Goal: Task Accomplishment & Management: Manage account settings

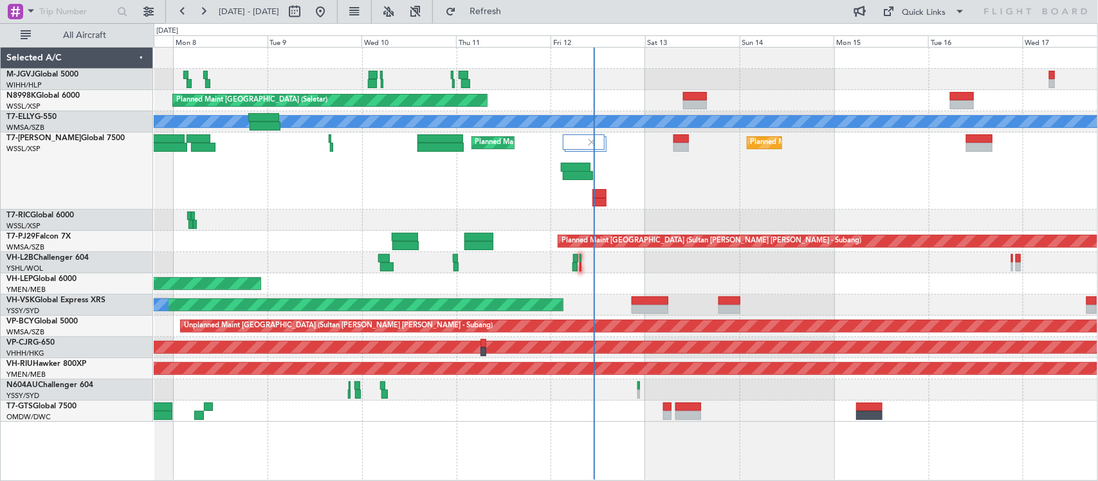
click at [646, 160] on div "Planned Maint [GEOGRAPHIC_DATA] (Seletar) Planned Maint [GEOGRAPHIC_DATA] (Al M…" at bounding box center [626, 171] width 944 height 77
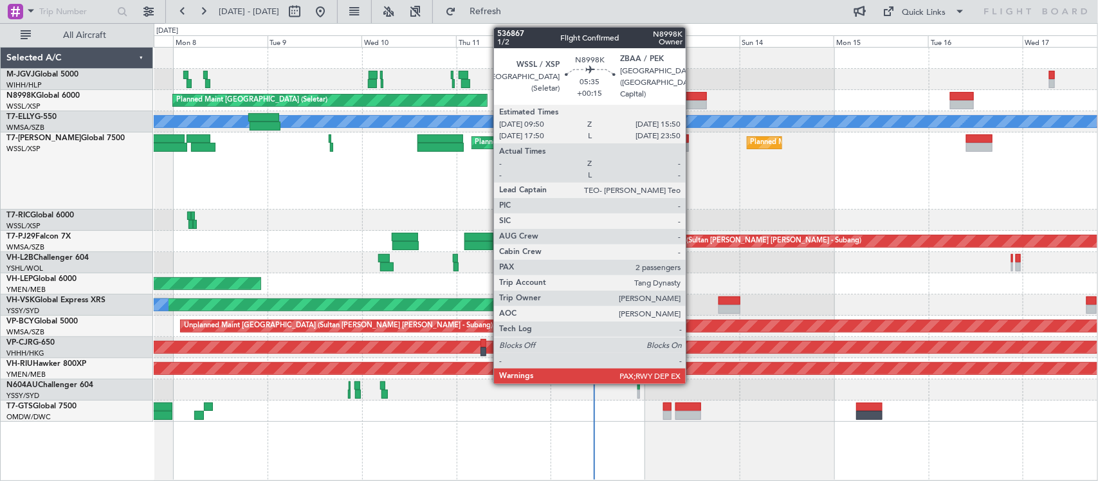
click at [692, 101] on div at bounding box center [695, 104] width 24 height 9
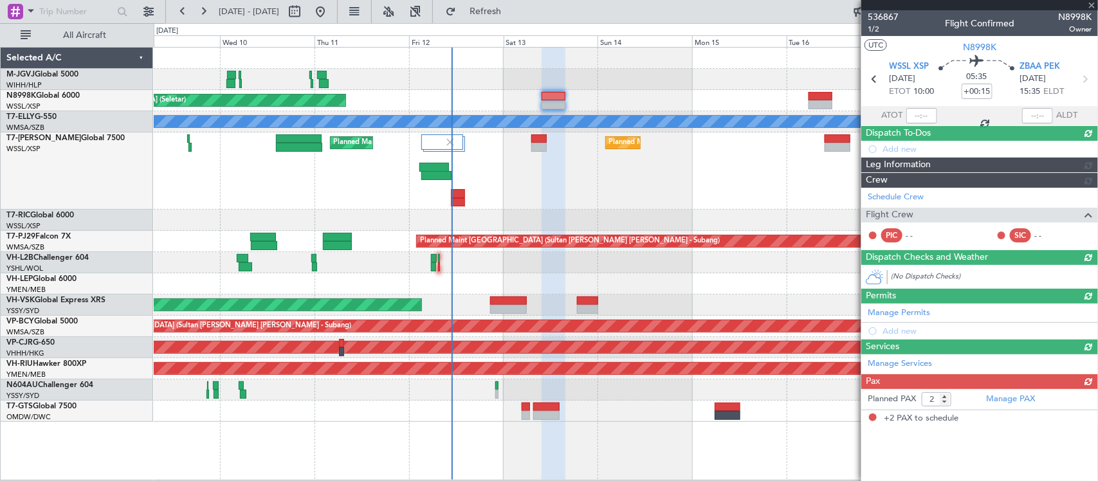
click at [568, 181] on div "Planned Maint [GEOGRAPHIC_DATA] (Seletar) Planned Maint [GEOGRAPHIC_DATA] (Al M…" at bounding box center [626, 171] width 944 height 77
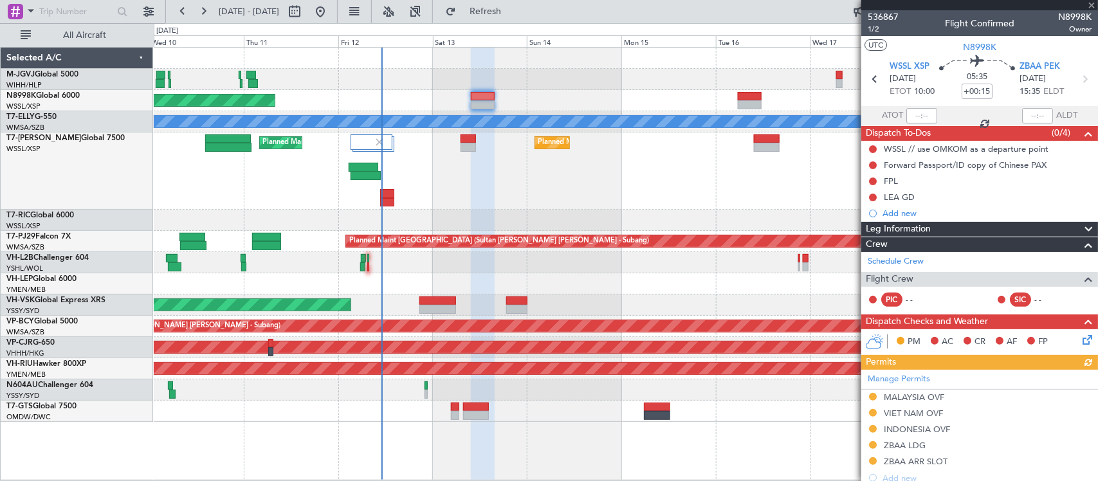
click at [545, 201] on div "Planned Maint [GEOGRAPHIC_DATA] (Seletar) Planned Maint [GEOGRAPHIC_DATA] (Al M…" at bounding box center [626, 171] width 944 height 77
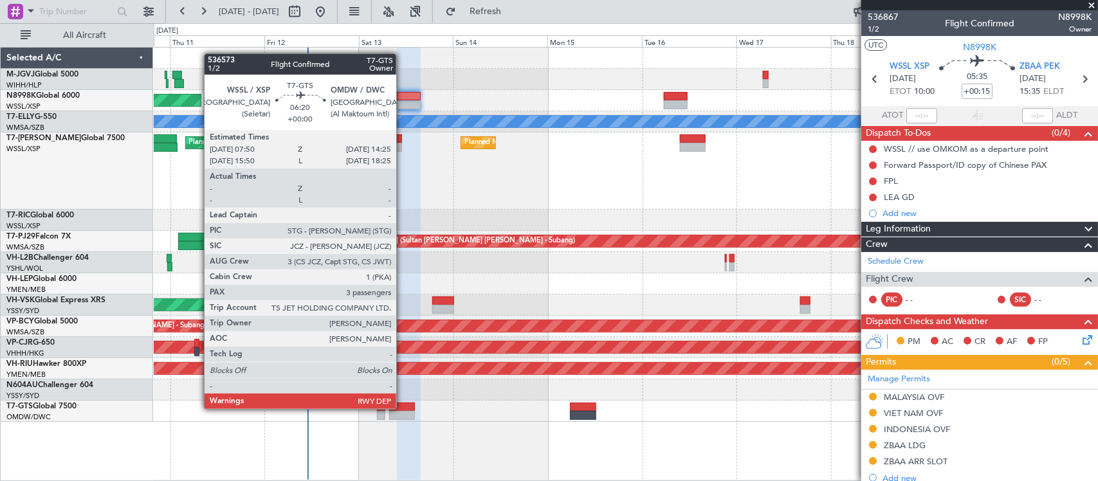
click at [403, 408] on div at bounding box center [402, 407] width 26 height 9
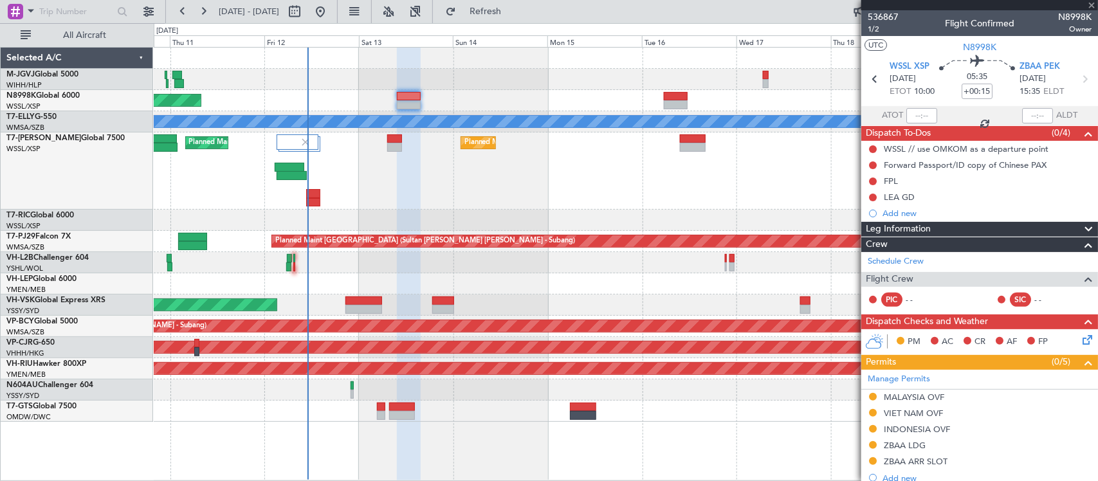
type input "3"
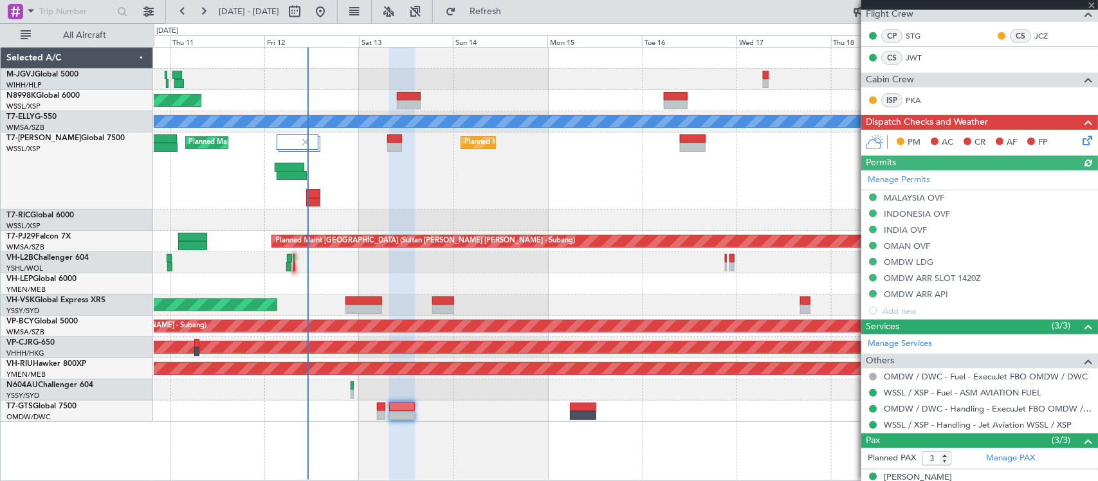
scroll to position [357, 0]
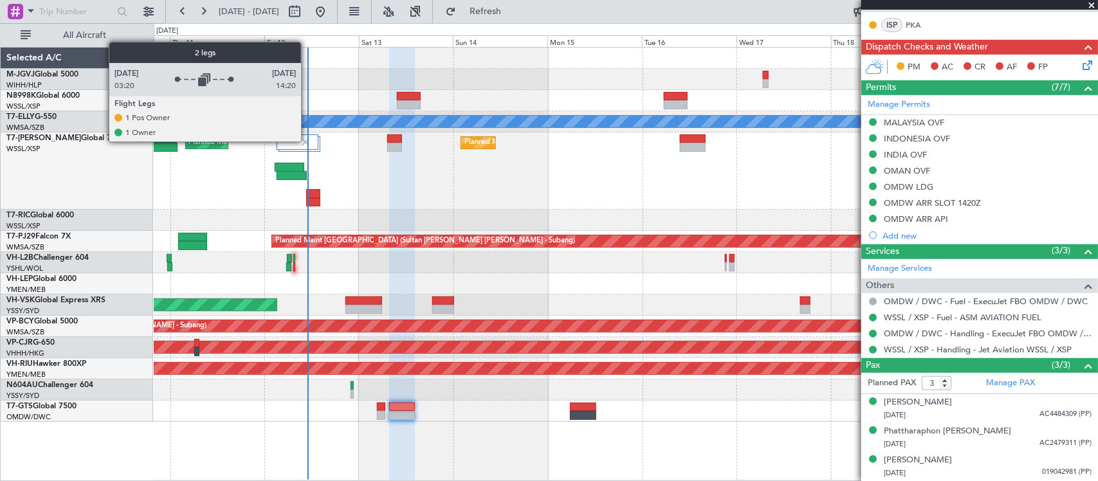
click at [307, 142] on img at bounding box center [306, 142] width 12 height 12
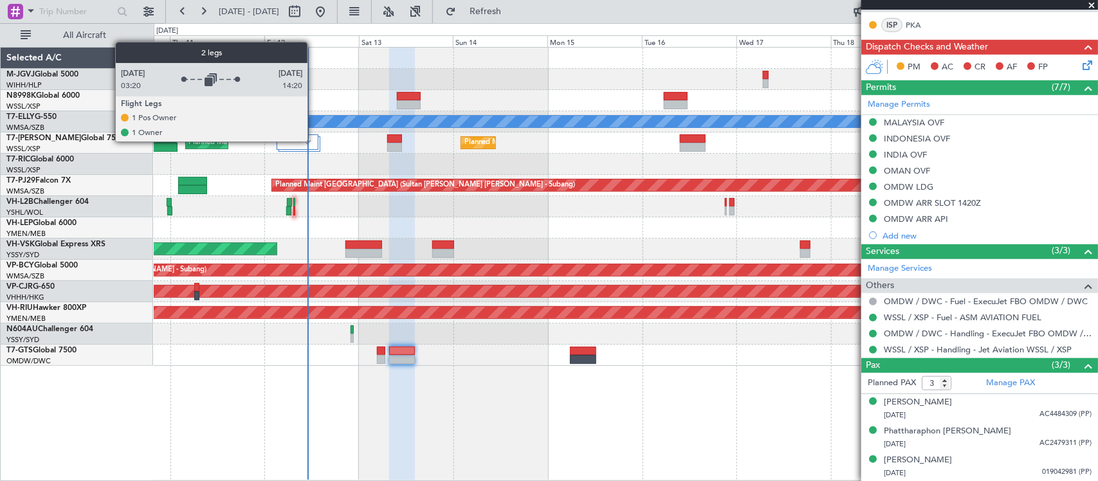
click at [314, 142] on div at bounding box center [298, 141] width 42 height 15
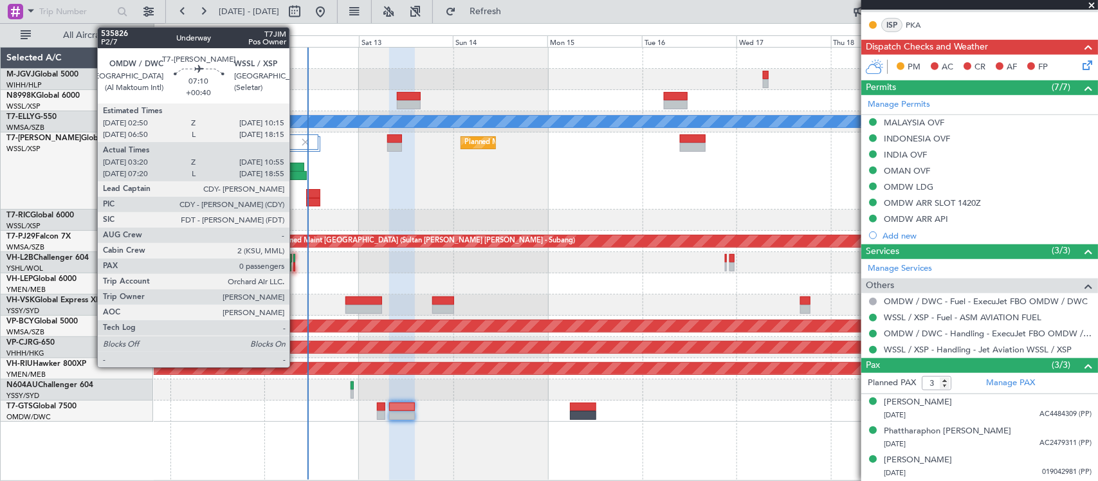
click at [294, 170] on div at bounding box center [290, 167] width 30 height 9
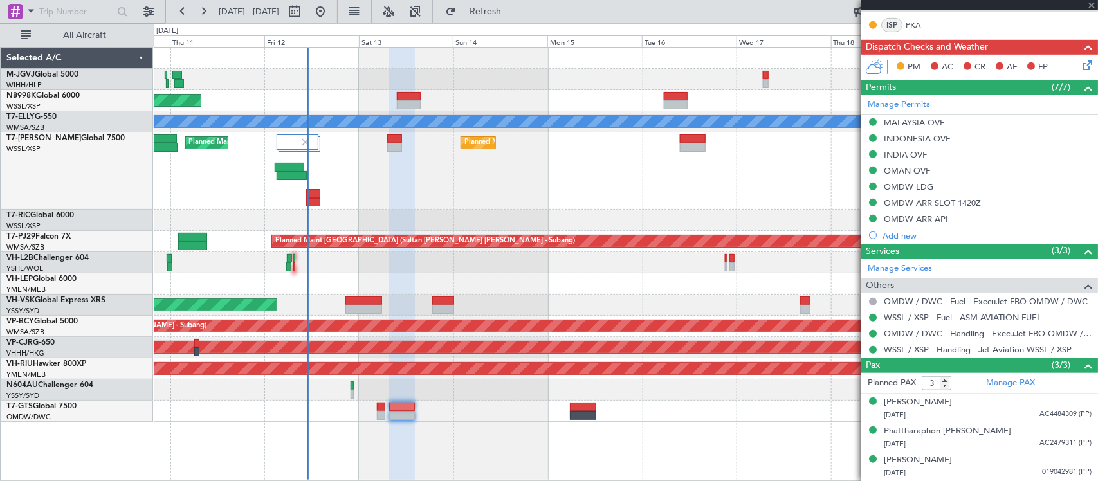
type input "+00:40"
type input "03:30"
type input "10:50"
type input "0"
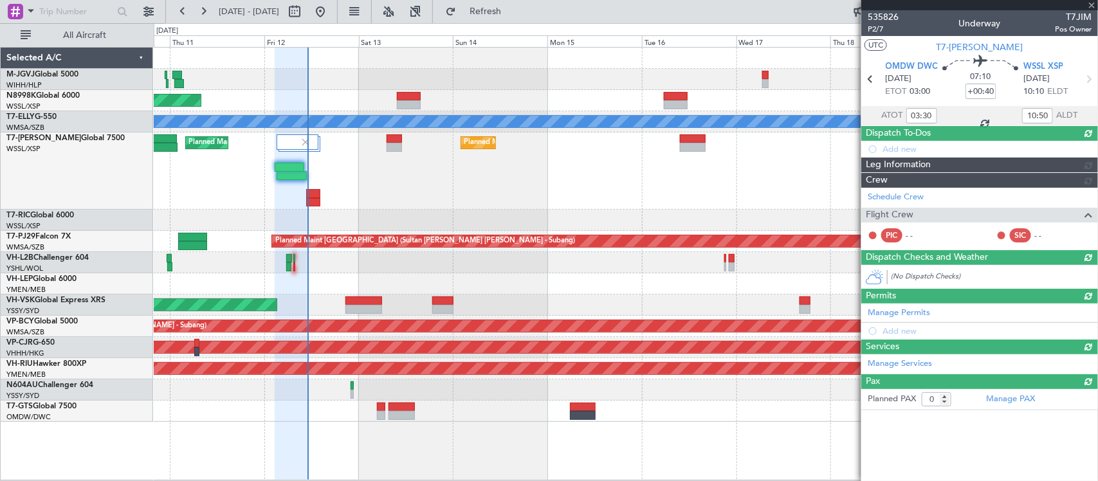
scroll to position [0, 0]
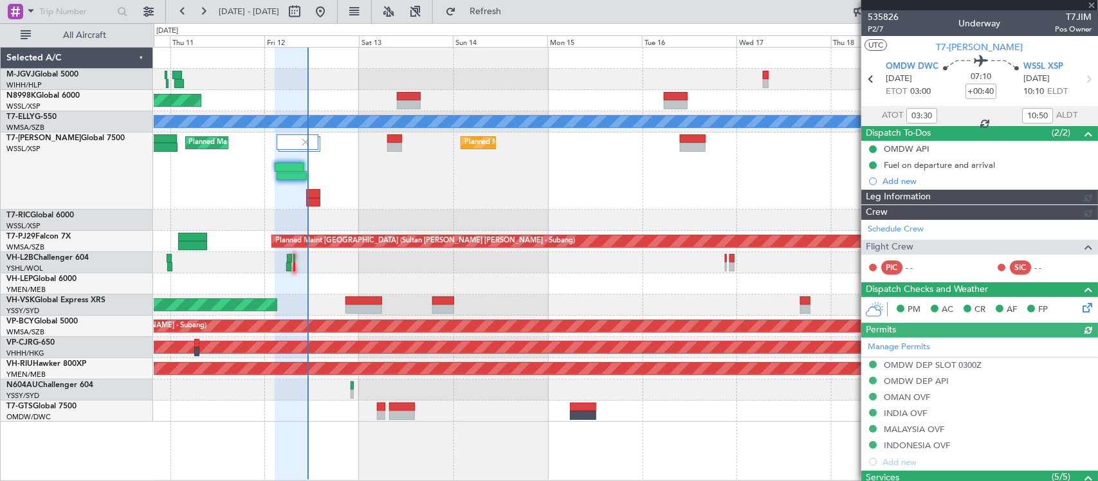
type input "[PERSON_NAME] (KYA)"
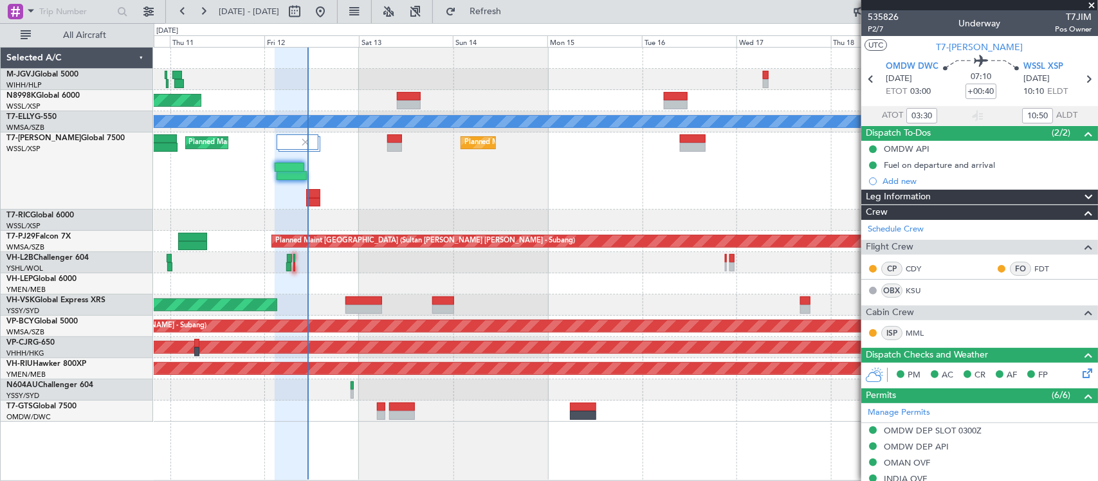
click at [547, 187] on div "Planned Maint [GEOGRAPHIC_DATA] (Seletar) Planned Maint [GEOGRAPHIC_DATA] (Al M…" at bounding box center [626, 171] width 944 height 77
type input "07:30"
type input "18:50"
type input "03:30"
type input "10:50"
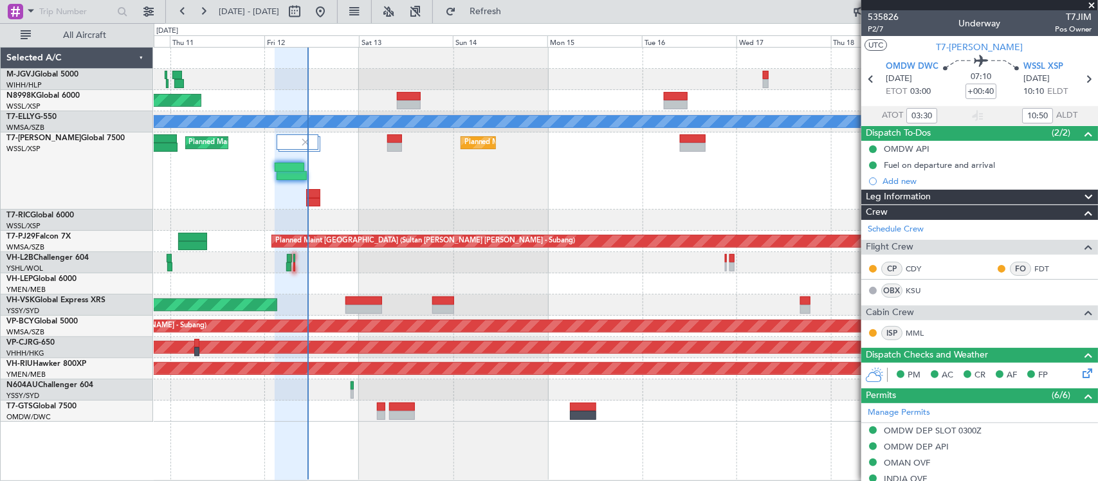
click at [618, 251] on div "Planned Maint [GEOGRAPHIC_DATA] (Sultan [PERSON_NAME] [PERSON_NAME] - Subang)" at bounding box center [626, 241] width 944 height 21
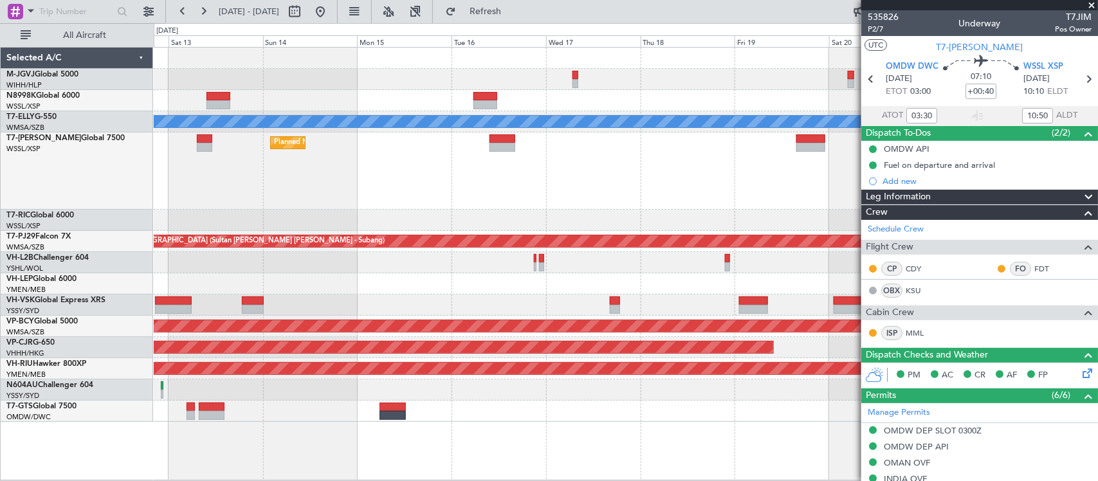
click at [714, 234] on div "Planned Maint [GEOGRAPHIC_DATA] (Seletar) Planned Maint [GEOGRAPHIC_DATA] ([GEO…" at bounding box center [626, 235] width 944 height 374
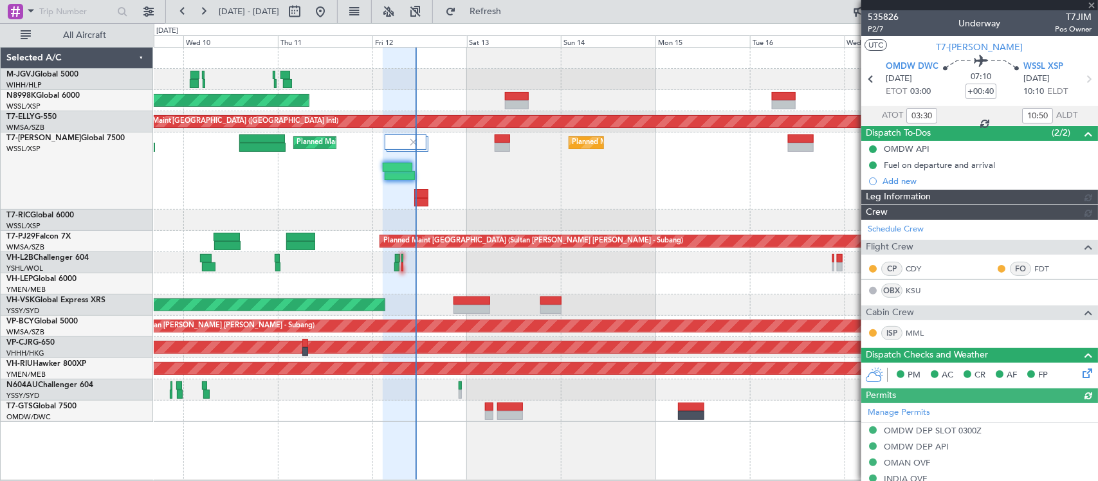
type input "[PERSON_NAME] (KYA)"
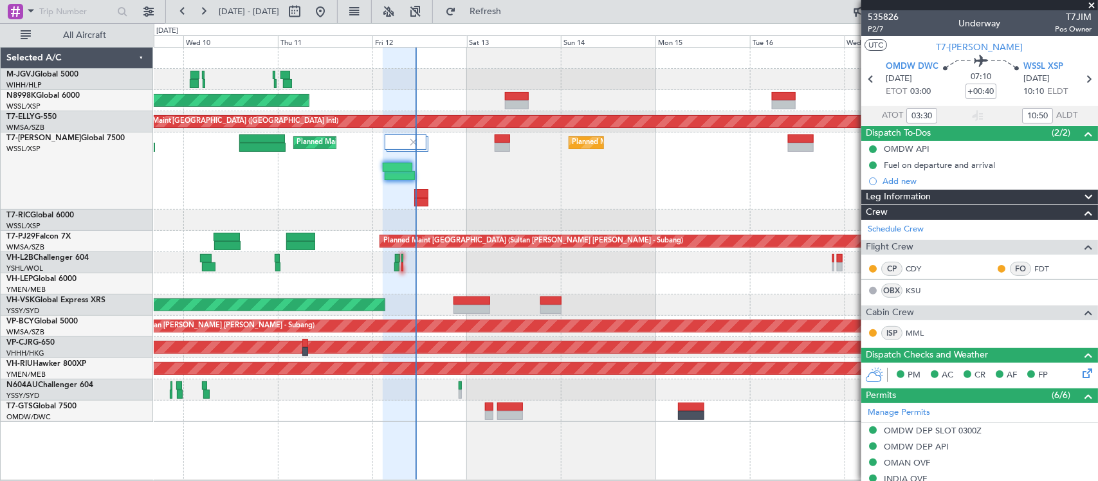
click at [634, 172] on div "Planned Maint [GEOGRAPHIC_DATA] (Seletar) Planned Maint [GEOGRAPHIC_DATA] (Al M…" at bounding box center [626, 171] width 944 height 77
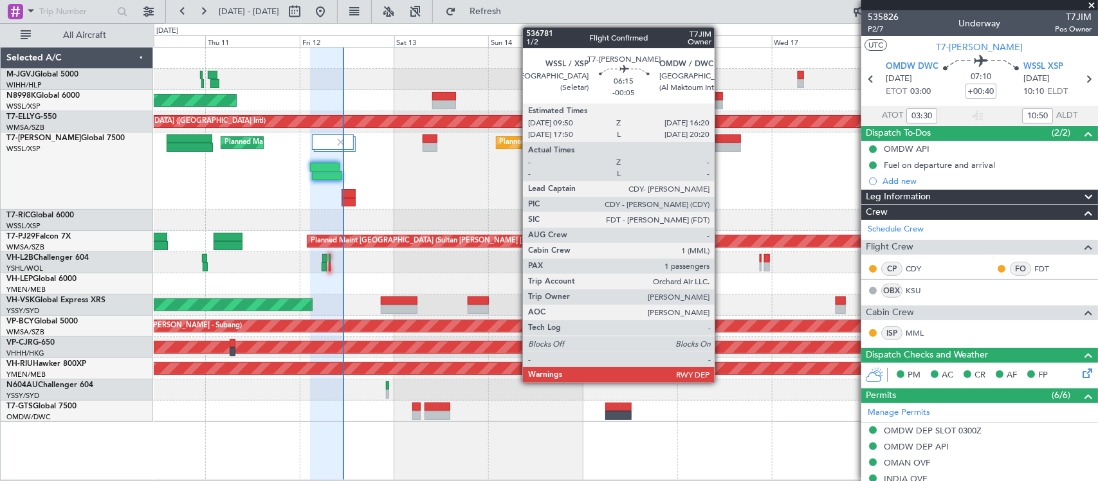
click at [721, 145] on div at bounding box center [728, 147] width 26 height 9
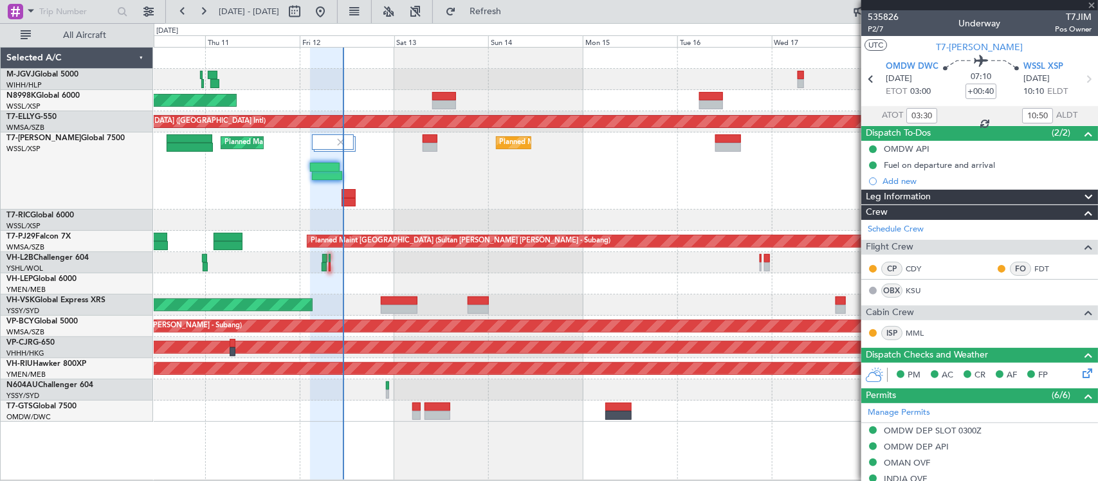
click at [509, 183] on div "Planned Maint [GEOGRAPHIC_DATA] (Seletar) Planned Maint [GEOGRAPHIC_DATA] (Al M…" at bounding box center [626, 171] width 944 height 77
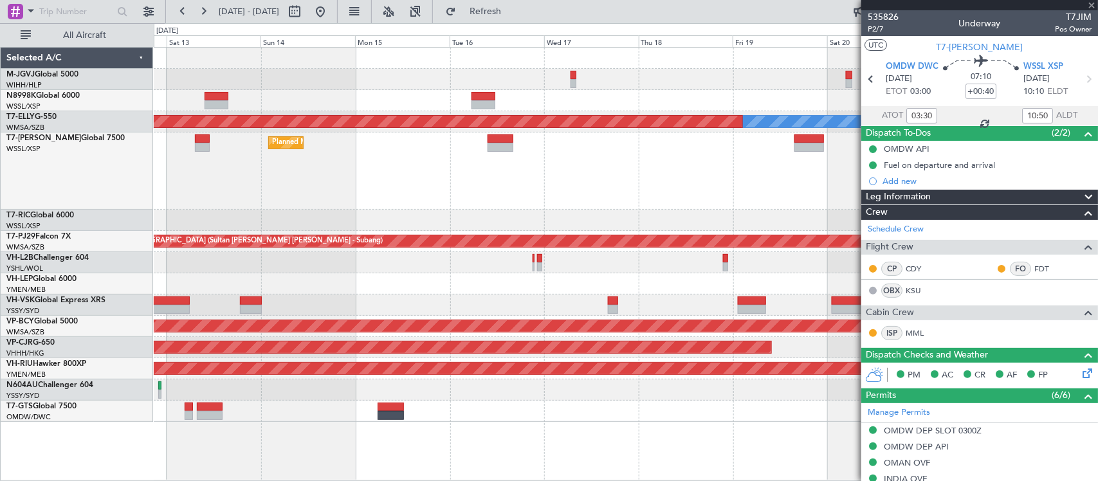
type input "-00:05"
type input "1"
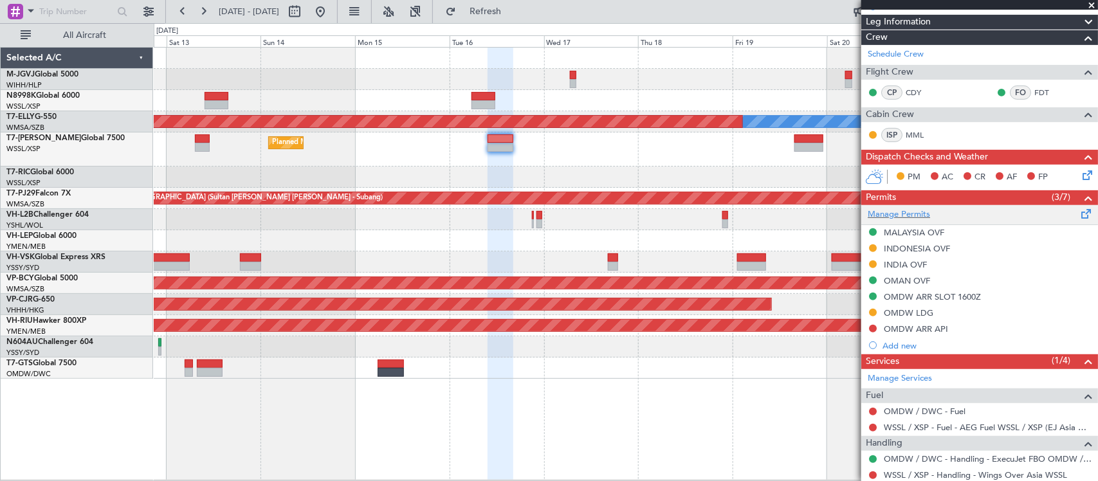
scroll to position [259, 0]
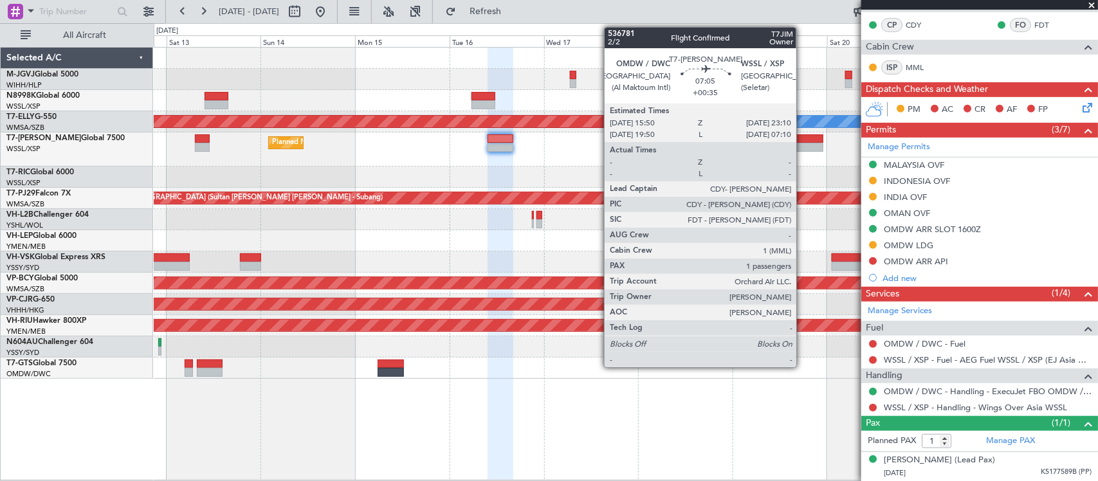
click at [803, 137] on div at bounding box center [808, 138] width 29 height 9
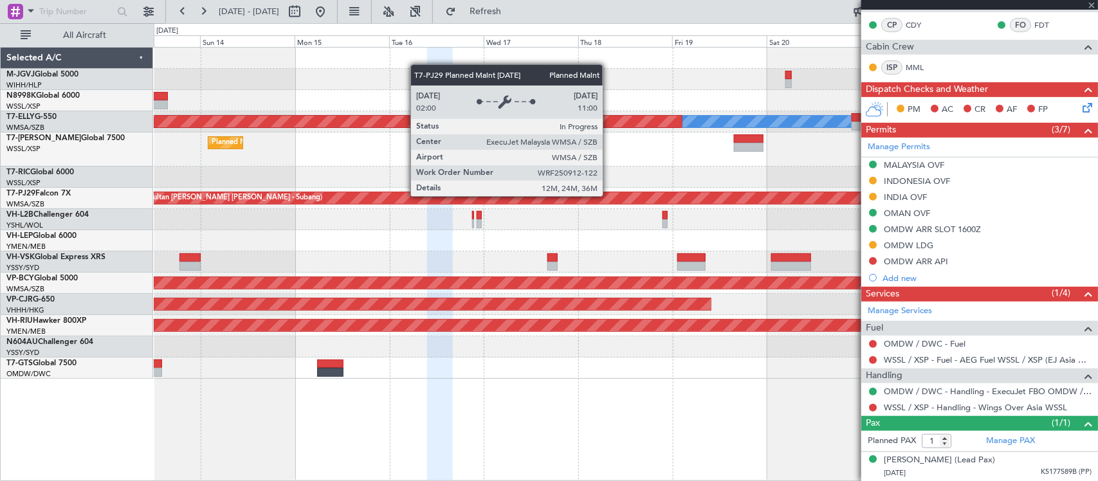
click at [504, 203] on div "Planned Maint [GEOGRAPHIC_DATA] (Sultan [PERSON_NAME] [PERSON_NAME] - Subang)" at bounding box center [1029, 198] width 2021 height 12
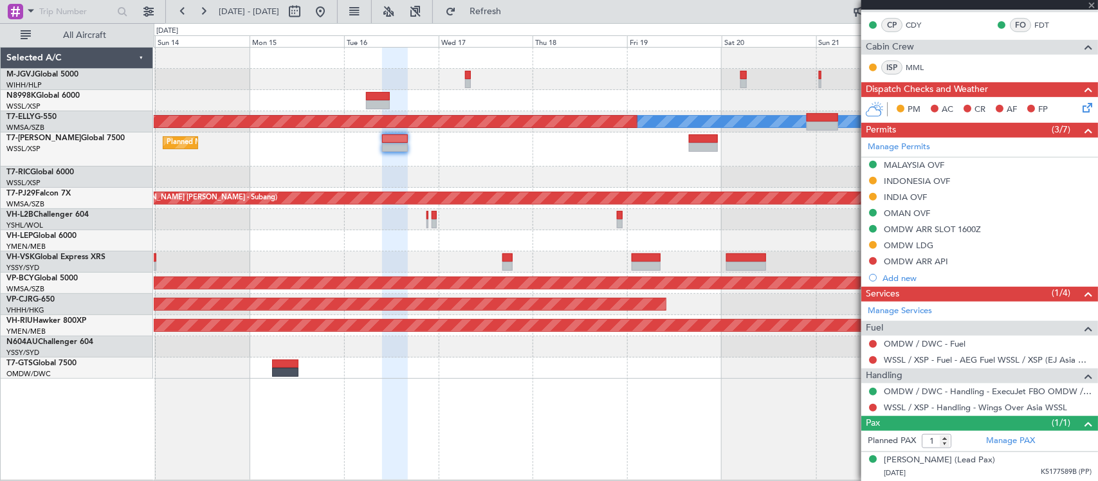
type input "+00:35"
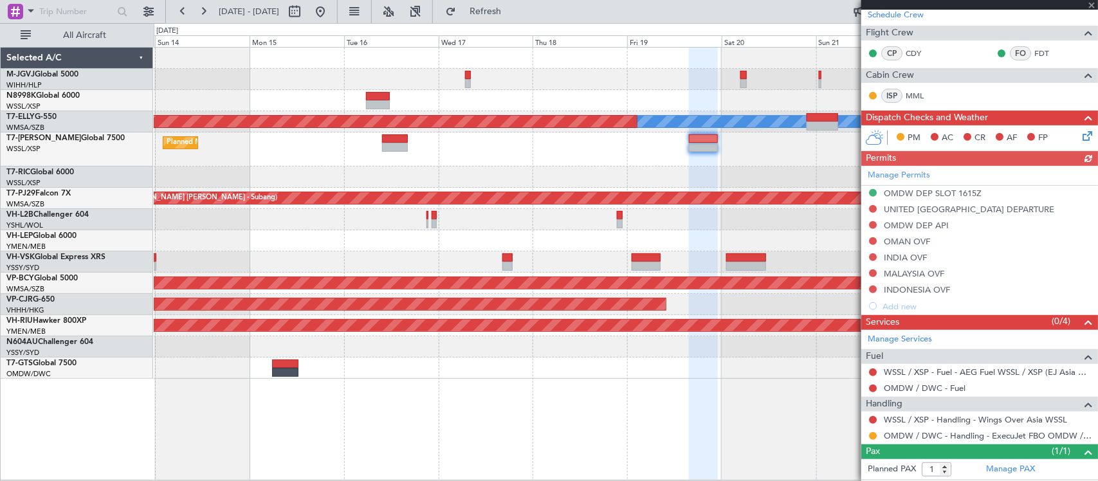
scroll to position [227, 0]
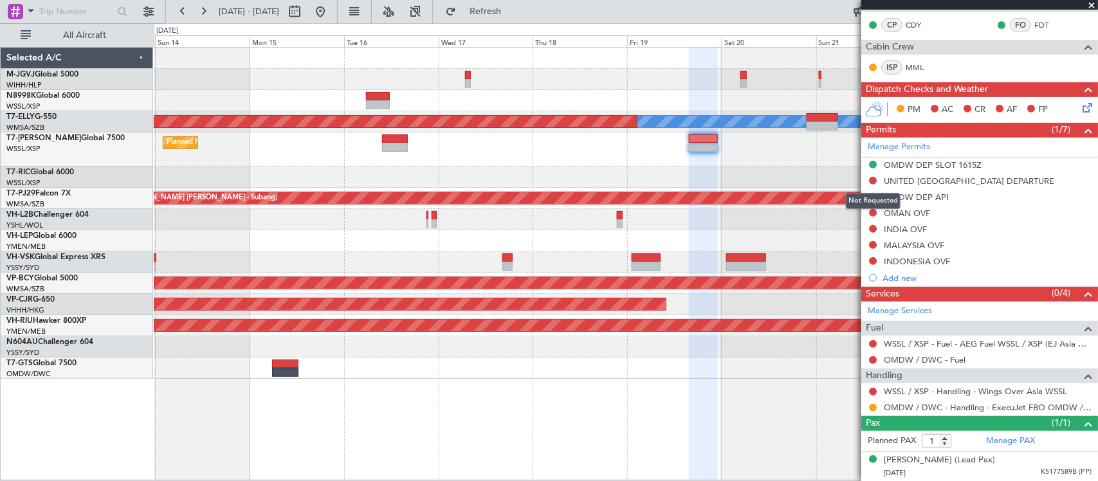
click at [872, 180] on button at bounding box center [873, 181] width 8 height 8
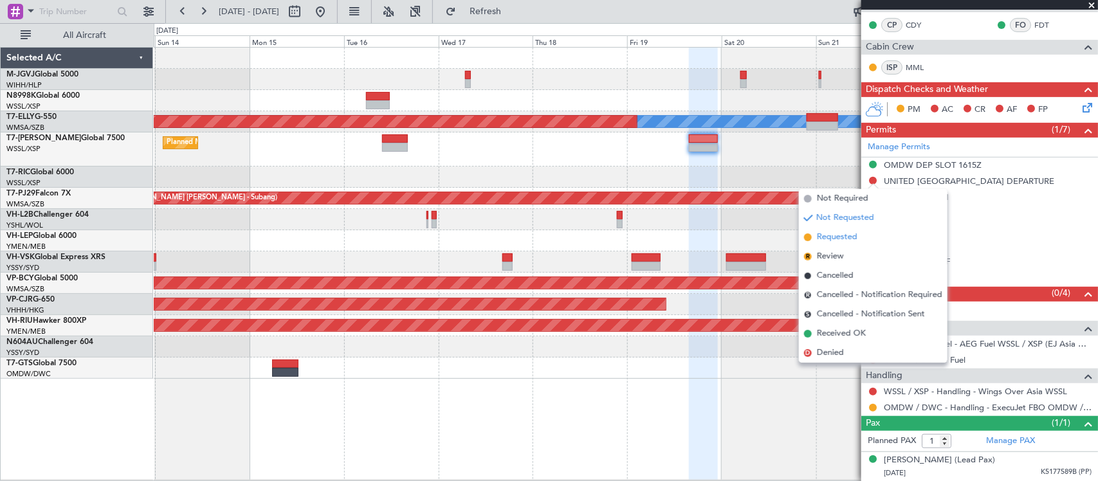
click at [841, 235] on span "Requested" at bounding box center [837, 237] width 41 height 13
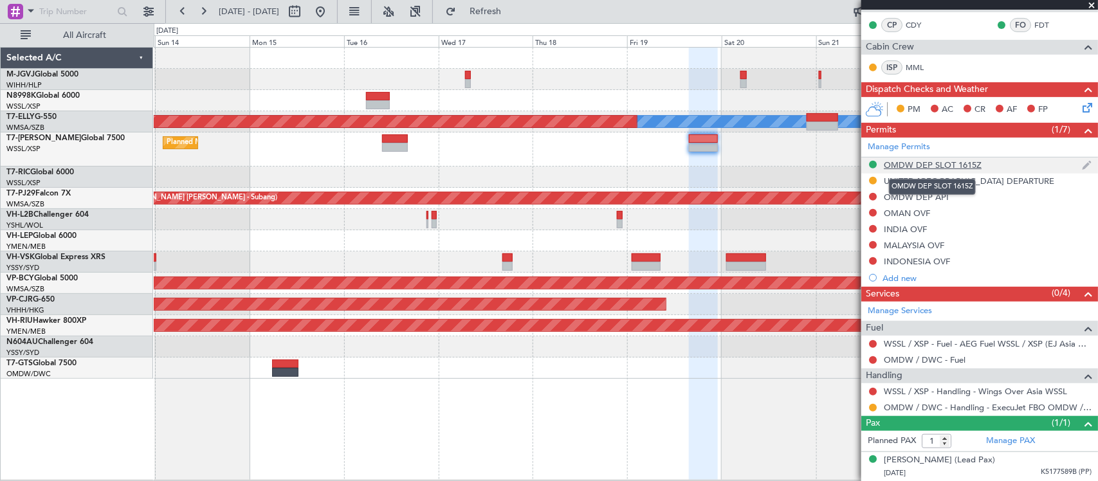
click at [908, 161] on div "OMDW DEP SLOT 1615Z" at bounding box center [933, 165] width 98 height 11
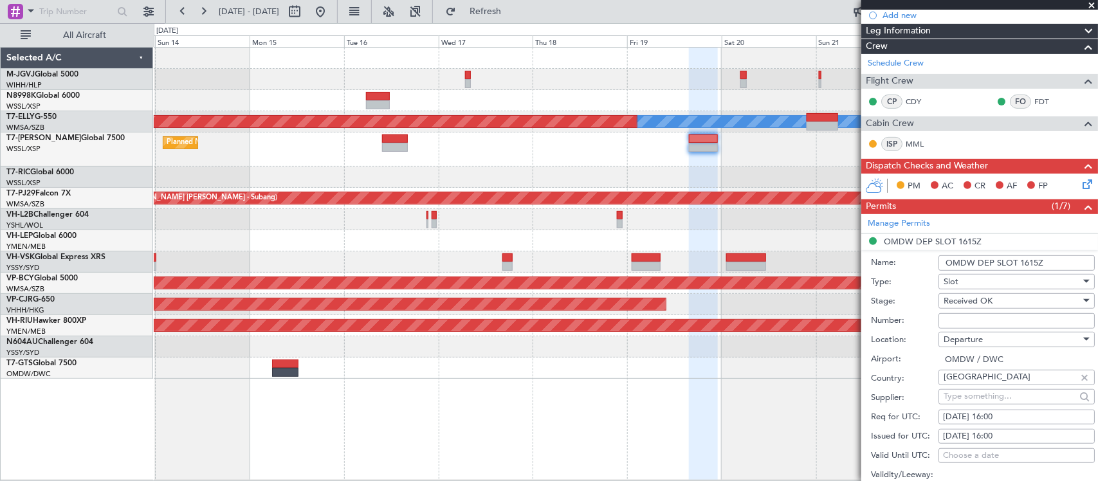
scroll to position [268, 0]
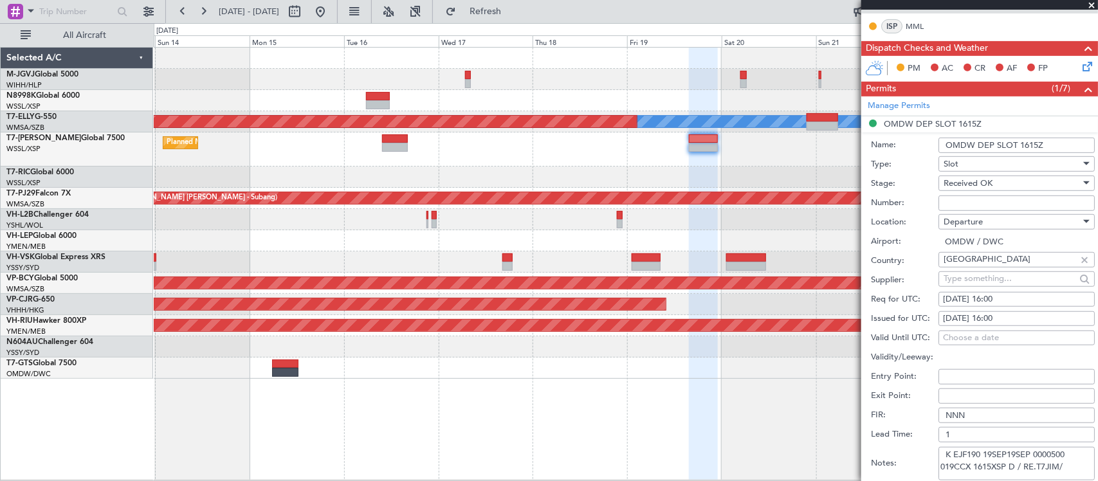
drag, startPoint x: 1028, startPoint y: 146, endPoint x: 1036, endPoint y: 148, distance: 8.6
click at [1036, 148] on input "OMDW DEP SLOT 1615Z" at bounding box center [1017, 145] width 156 height 15
type input "OMDW DEP SLOT 1600Z"
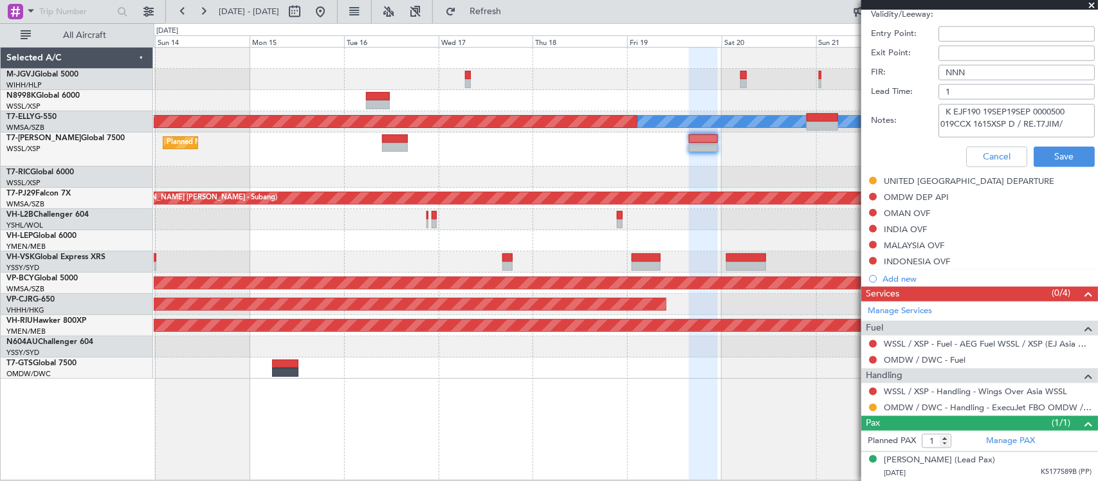
click at [1052, 131] on textarea "K EJF190 19SEP19SEP 0000500 019CCX 1615XSP D / RE.T7JIM/" at bounding box center [1017, 120] width 156 height 33
paste textarea "DWC K EJF190 19SEP19SEP 0000500 019CCX 1600"
type textarea "DWC K EJF190 19SEP19SEP 0000500 019CCX 1600XSP D / RE.T7JIM/"
click at [1042, 153] on button "Save" at bounding box center [1064, 157] width 61 height 21
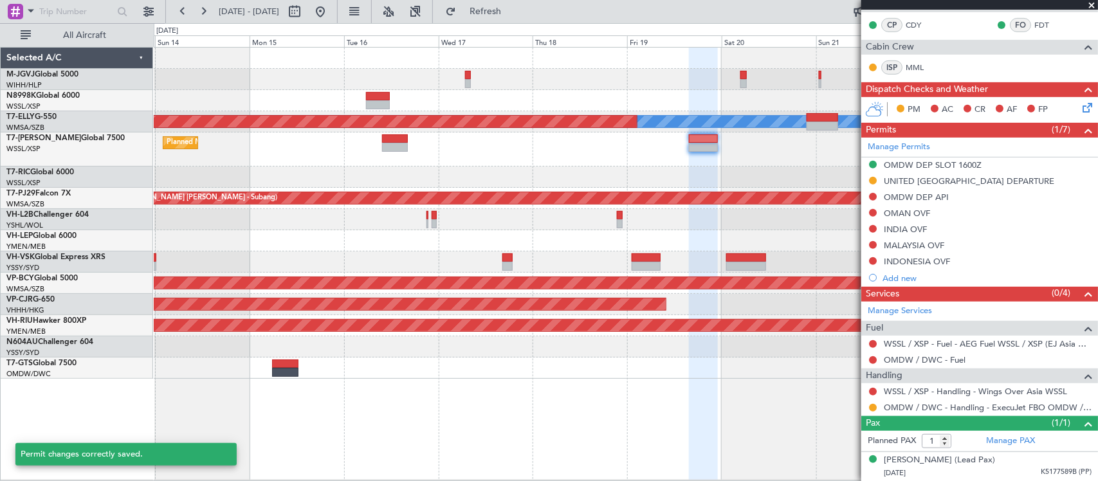
scroll to position [226, 0]
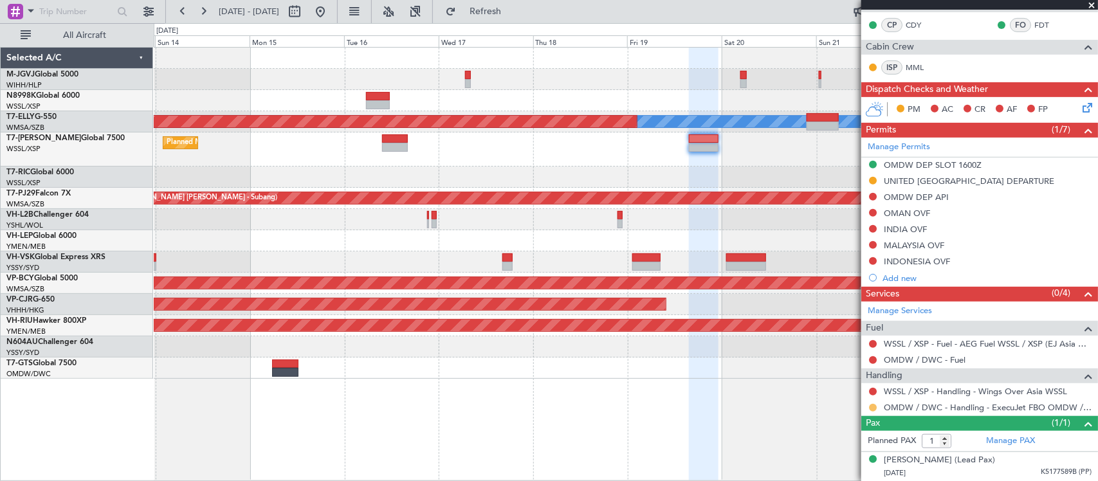
click at [873, 409] on button at bounding box center [873, 408] width 8 height 8
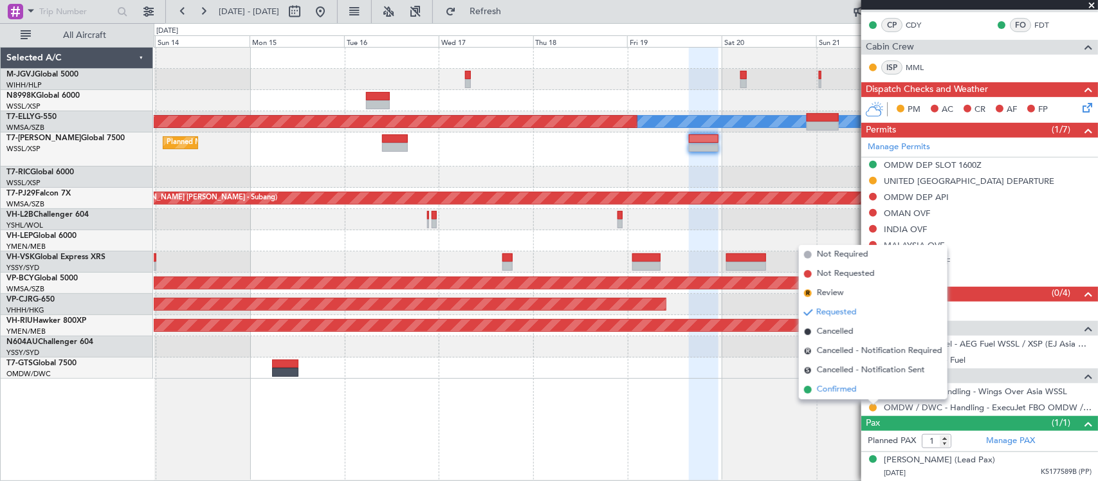
click at [872, 394] on li "Confirmed" at bounding box center [873, 389] width 149 height 19
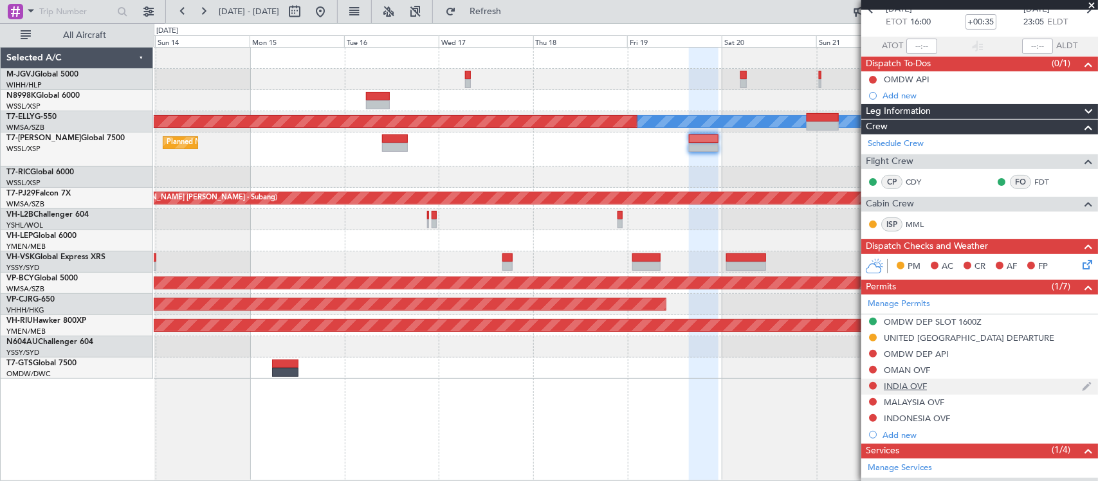
scroll to position [0, 0]
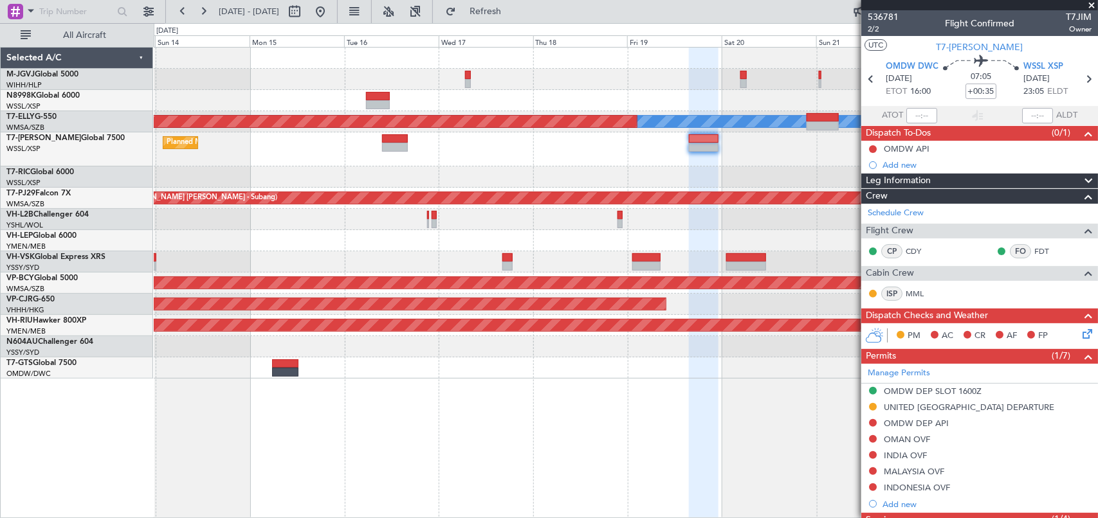
click at [405, 187] on div "[PERSON_NAME] Planned Maint [GEOGRAPHIC_DATA] ([GEOGRAPHIC_DATA]) Planned Maint…" at bounding box center [626, 213] width 944 height 331
click at [493, 177] on div at bounding box center [626, 177] width 944 height 21
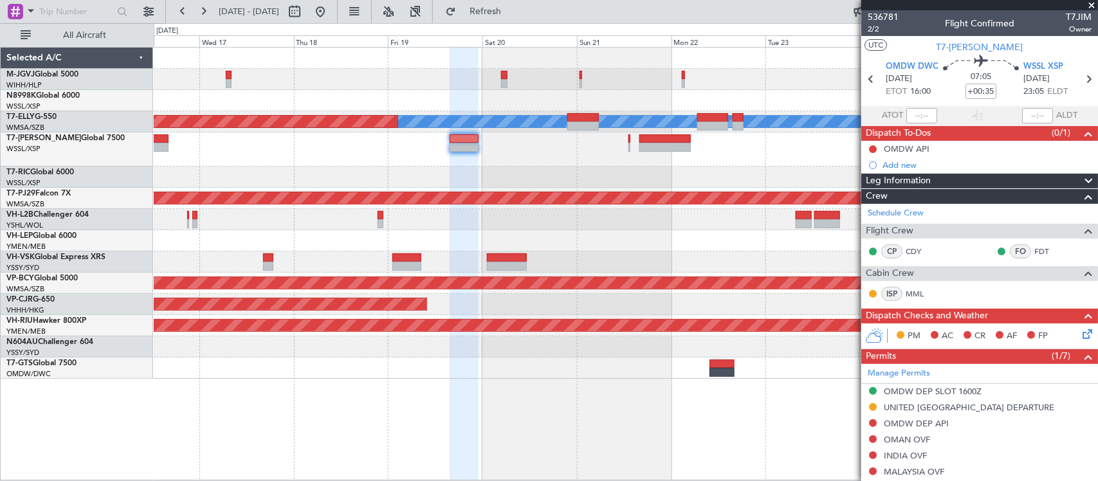
click at [653, 165] on div "Planned Maint [GEOGRAPHIC_DATA] (Seletar) Planned Maint [GEOGRAPHIC_DATA] (Sele…" at bounding box center [626, 150] width 944 height 34
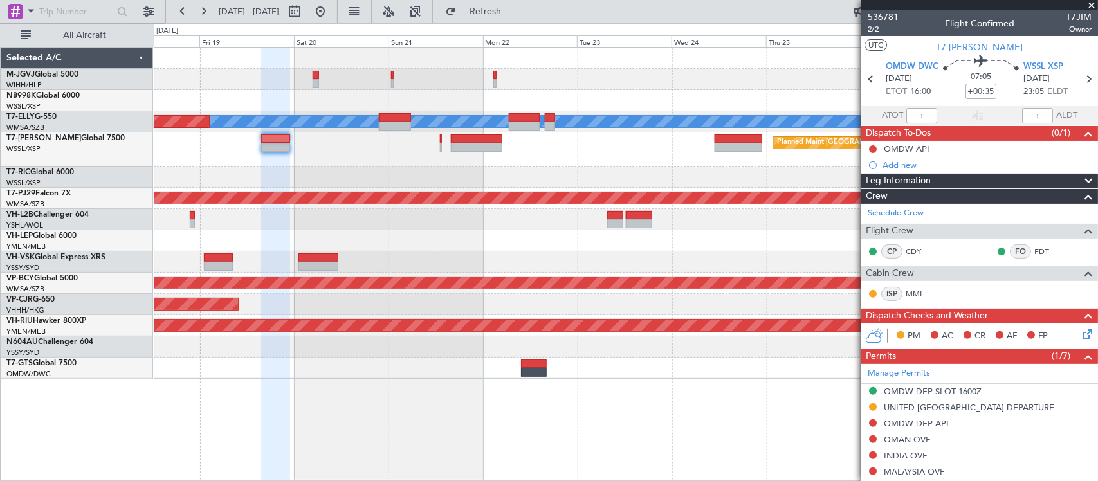
click at [454, 161] on div "Planned Maint [GEOGRAPHIC_DATA] (Seletar)" at bounding box center [626, 150] width 944 height 34
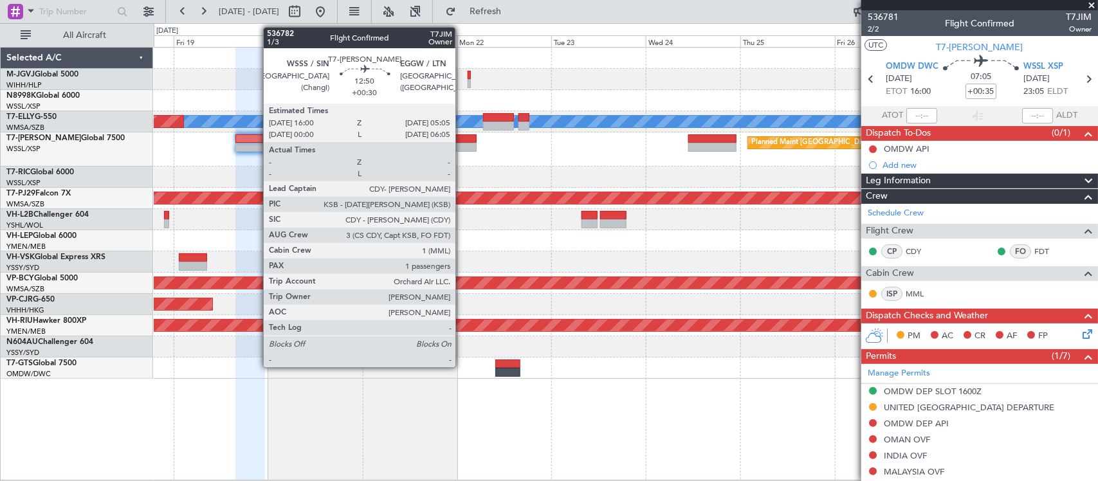
click at [462, 151] on div at bounding box center [450, 147] width 51 height 9
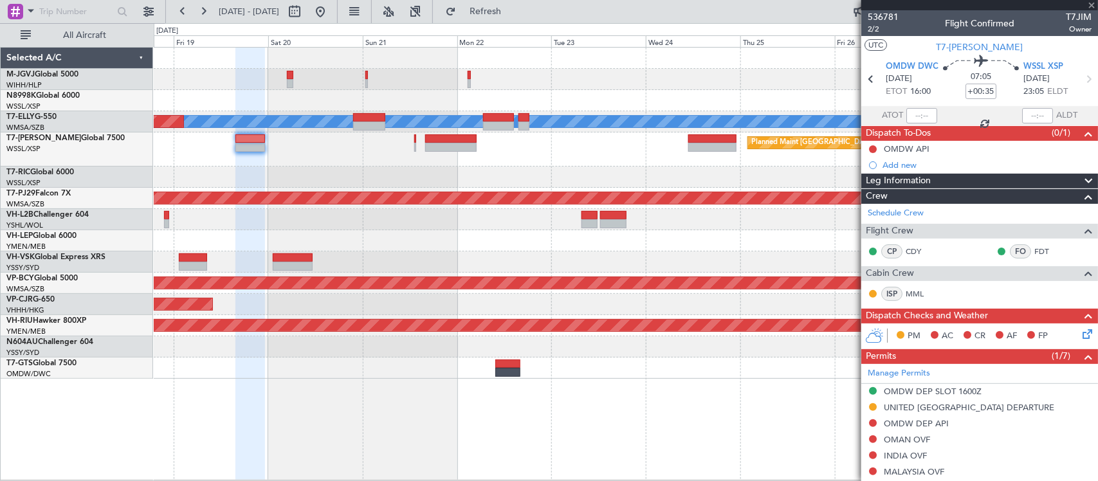
type input "+00:30"
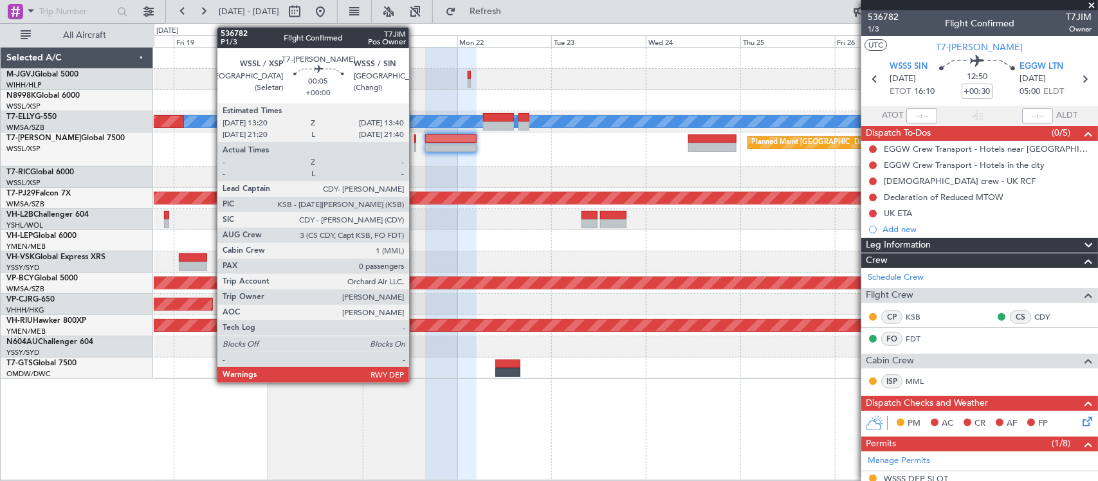
click at [416, 143] on div at bounding box center [415, 147] width 2 height 9
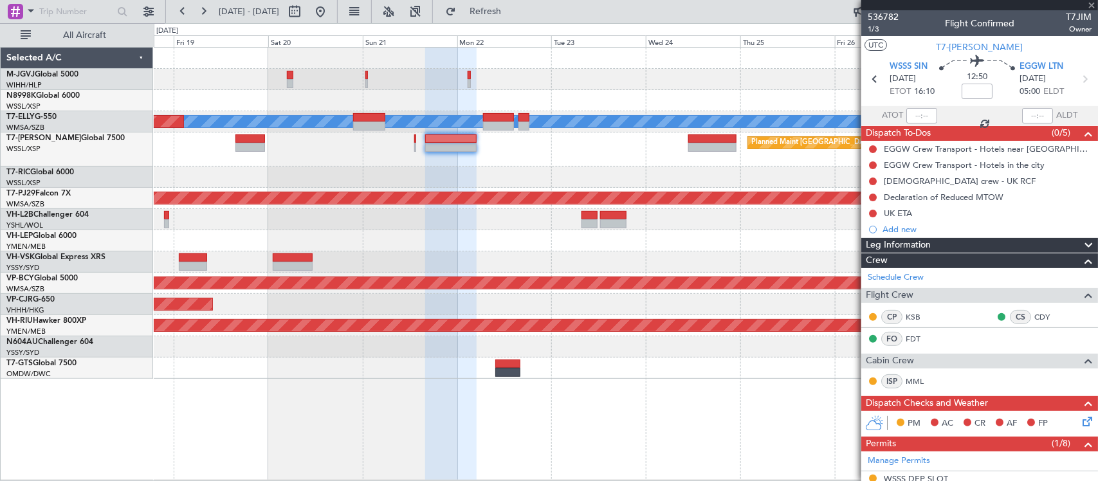
type input "0"
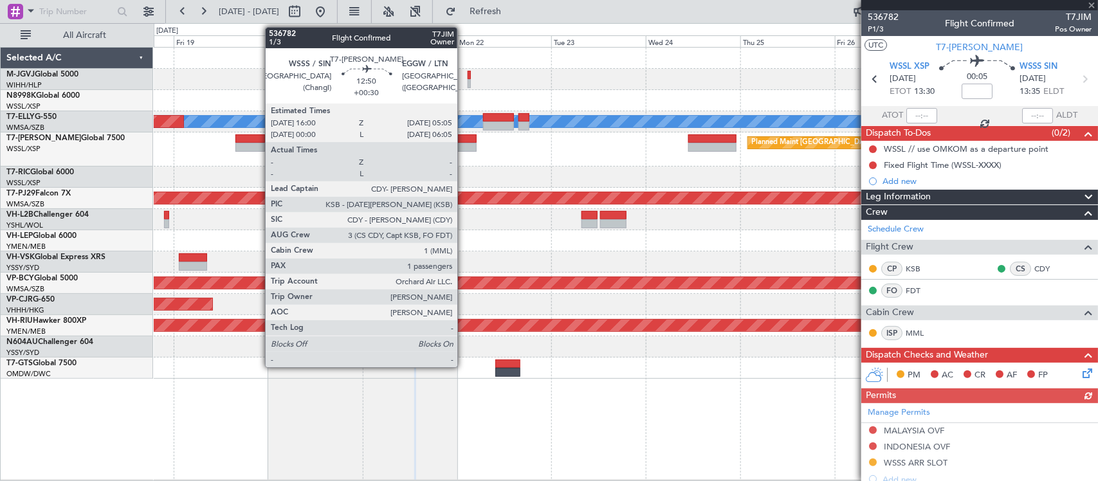
click at [464, 142] on div at bounding box center [450, 138] width 51 height 9
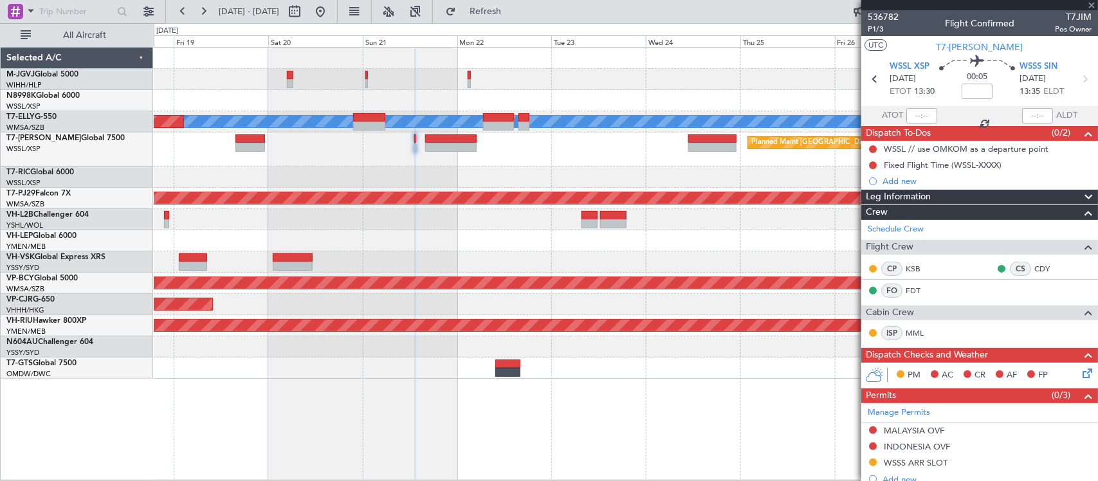
type input "+00:30"
type input "1"
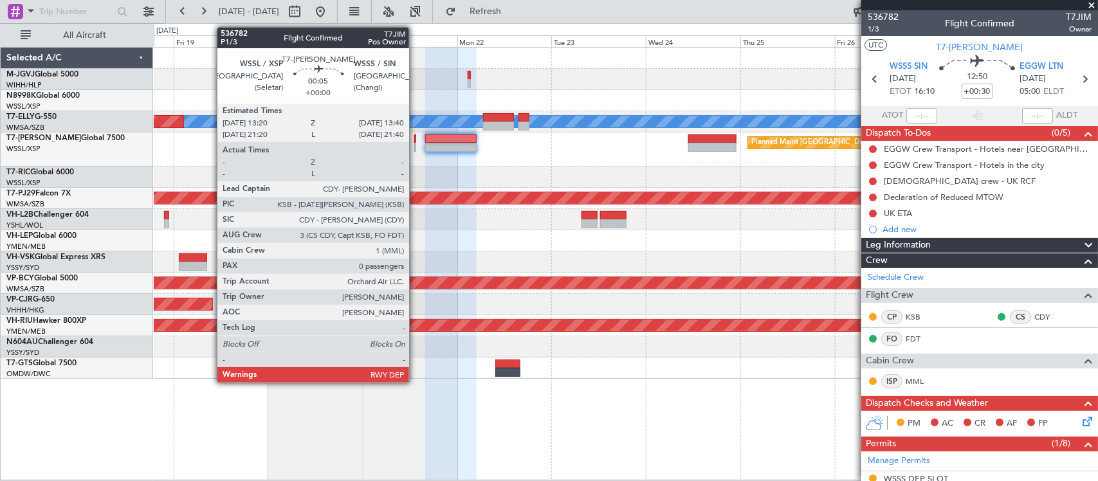
click at [416, 140] on div at bounding box center [415, 138] width 2 height 9
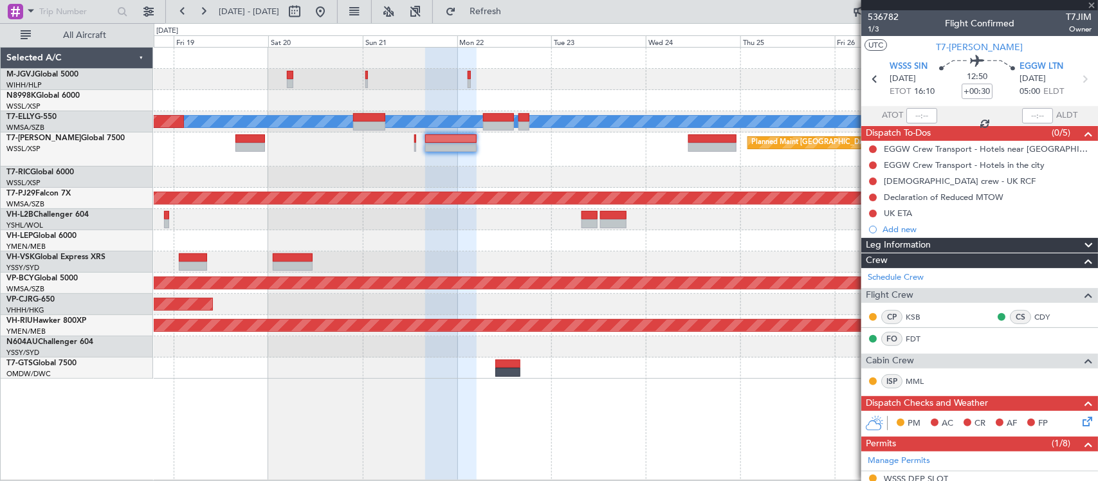
type input "0"
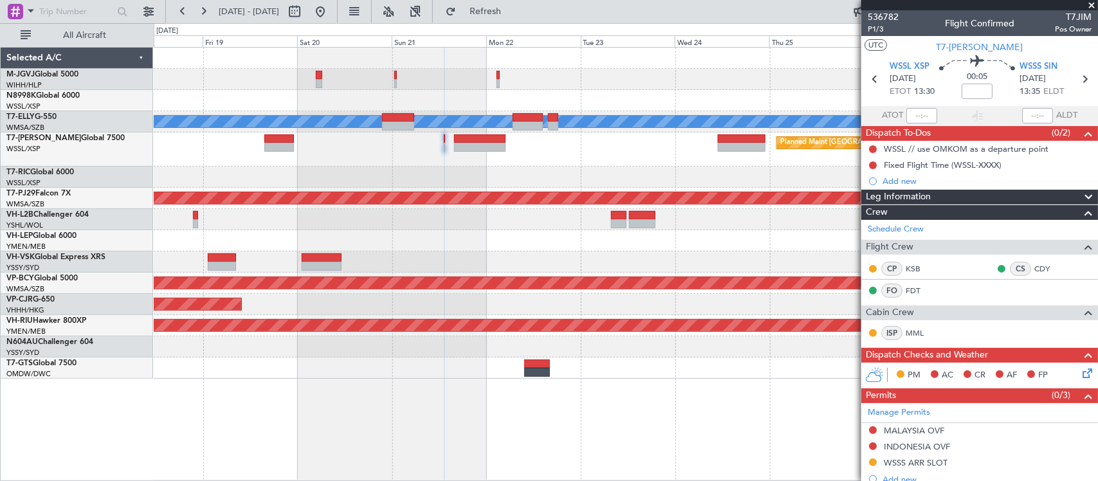
click at [708, 269] on div at bounding box center [626, 262] width 944 height 21
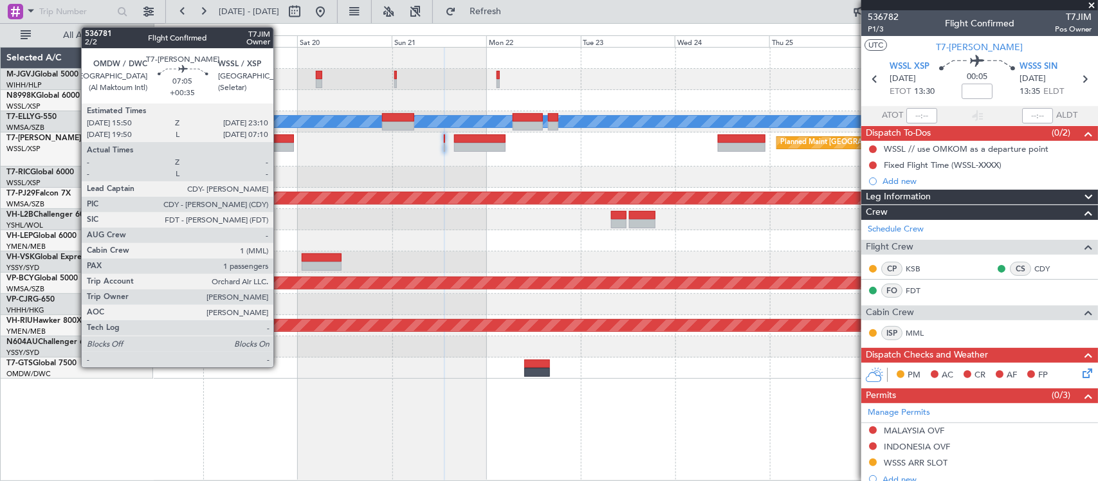
click at [280, 149] on div at bounding box center [278, 147] width 29 height 9
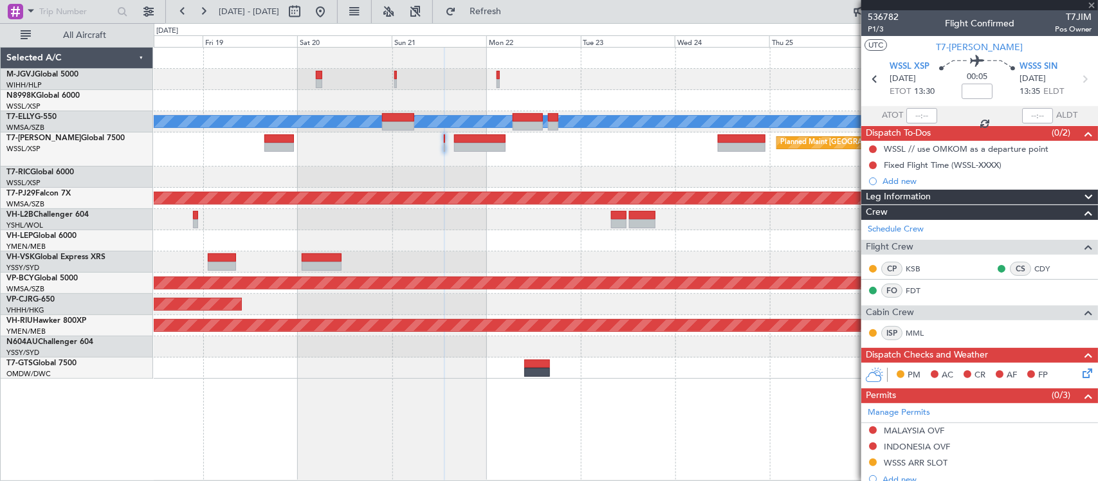
type input "+00:35"
type input "1"
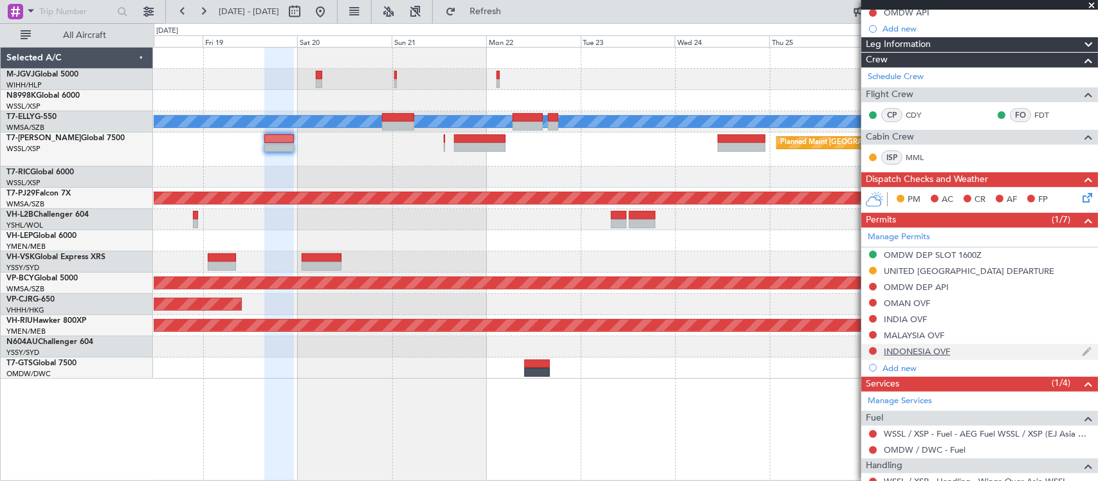
scroll to position [227, 0]
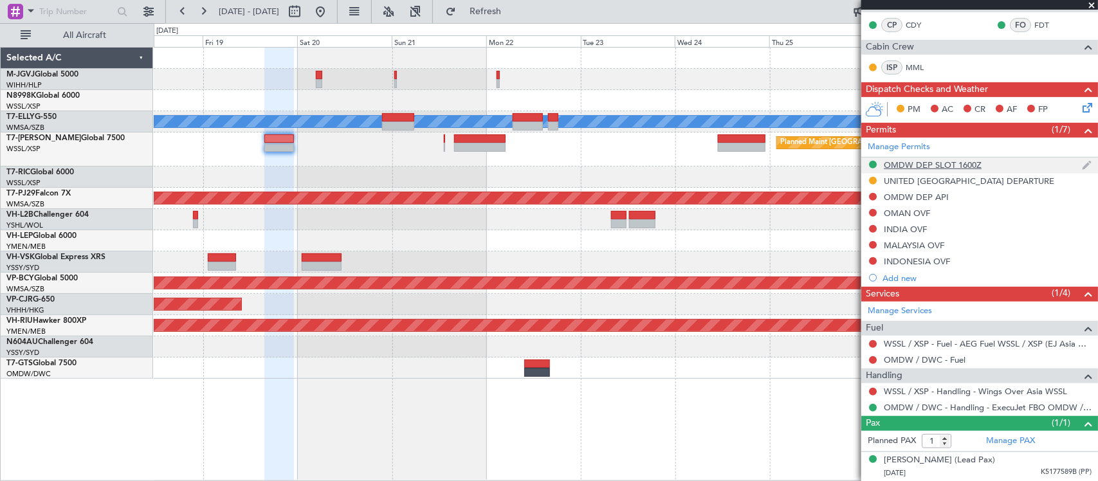
click at [957, 162] on div "OMDW DEP SLOT 1600Z" at bounding box center [933, 165] width 98 height 11
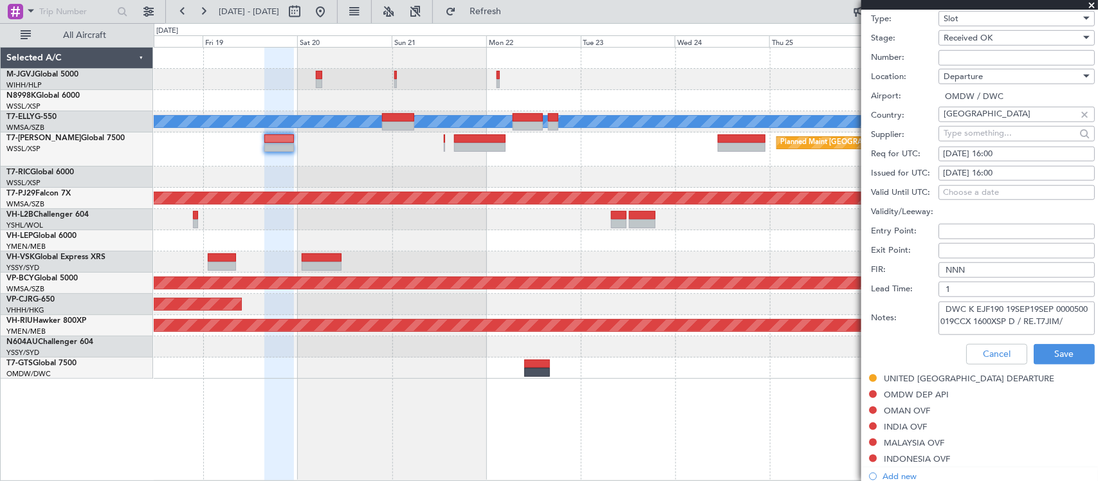
scroll to position [611, 0]
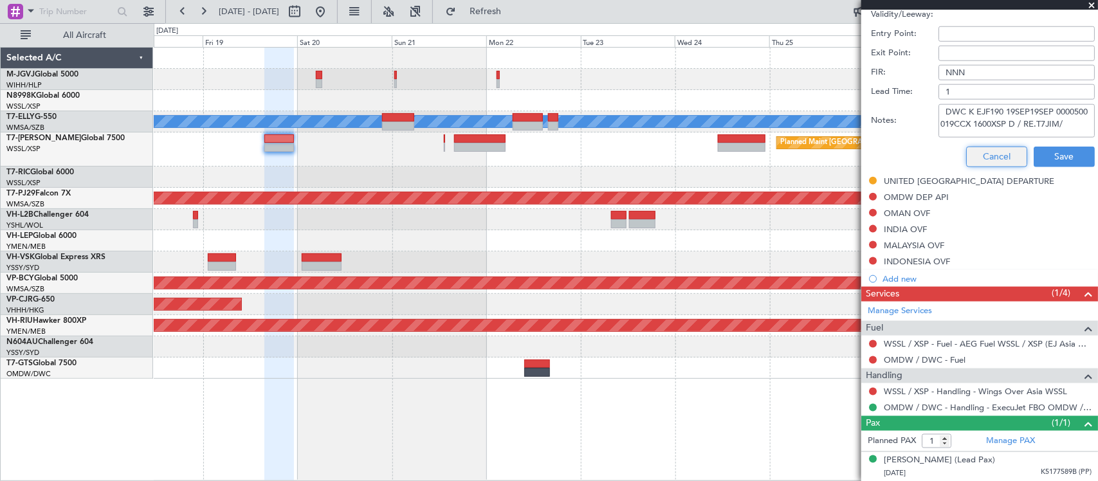
click at [997, 149] on button "Cancel" at bounding box center [996, 157] width 61 height 21
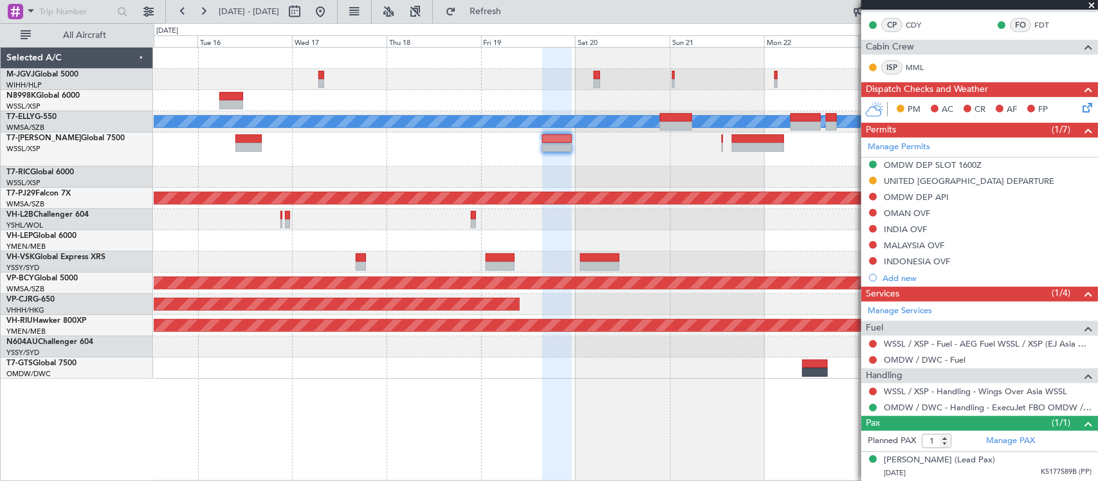
click at [634, 171] on div at bounding box center [626, 177] width 944 height 21
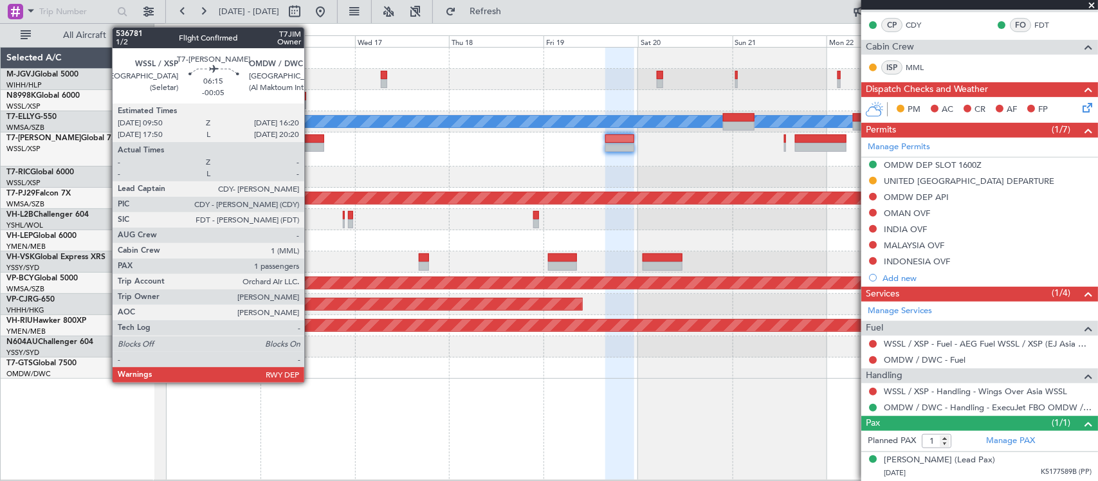
click at [310, 143] on div at bounding box center [311, 147] width 26 height 9
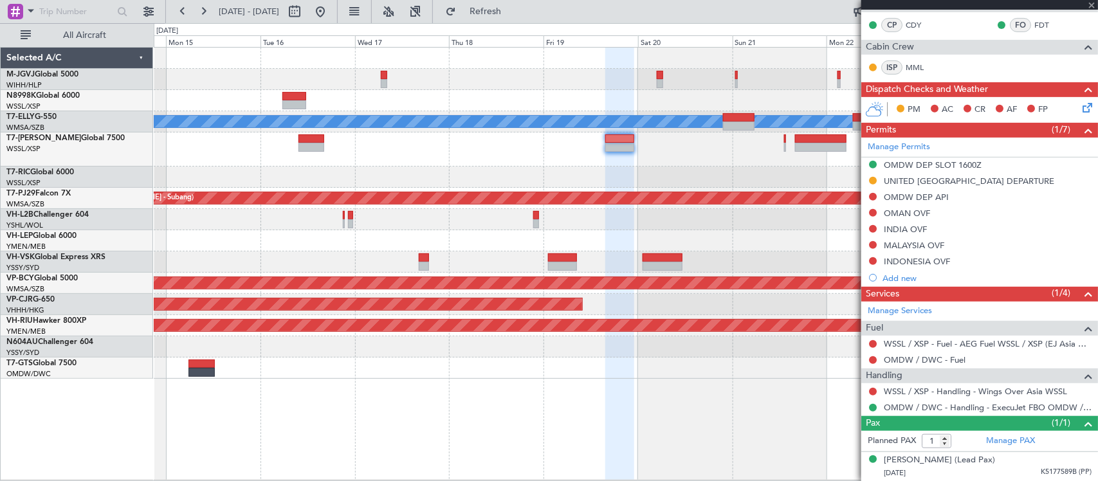
type input "-00:05"
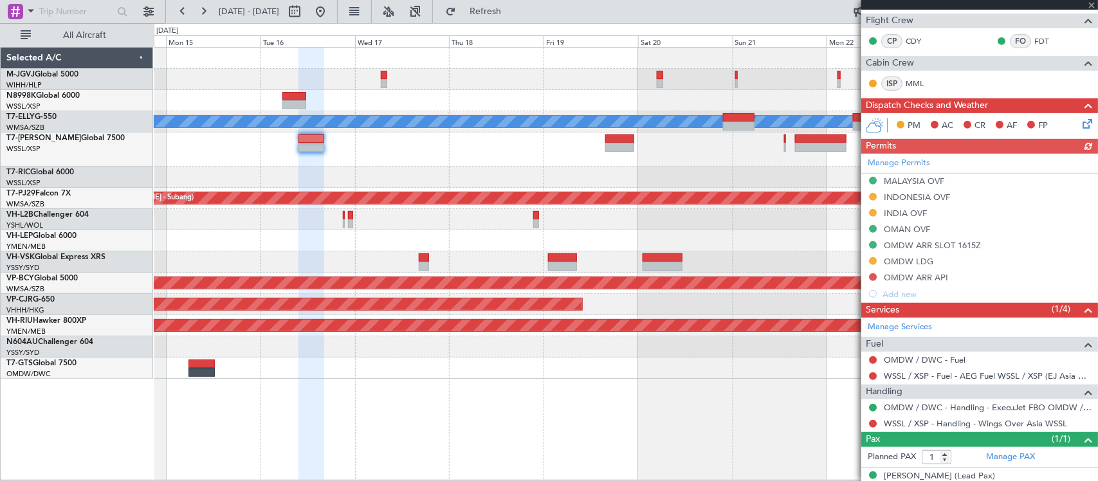
scroll to position [259, 0]
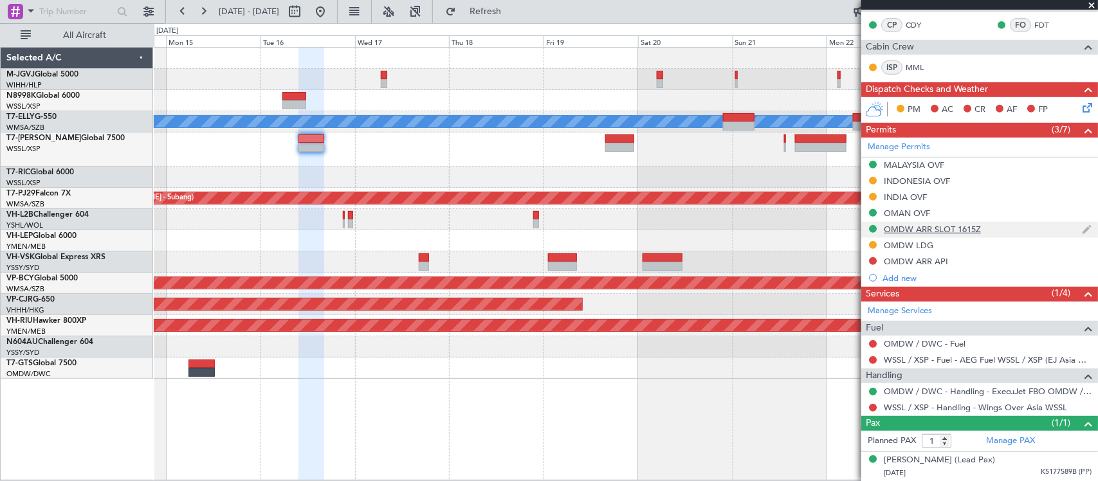
click at [909, 233] on div "OMDW ARR SLOT 1615Z" at bounding box center [932, 229] width 97 height 11
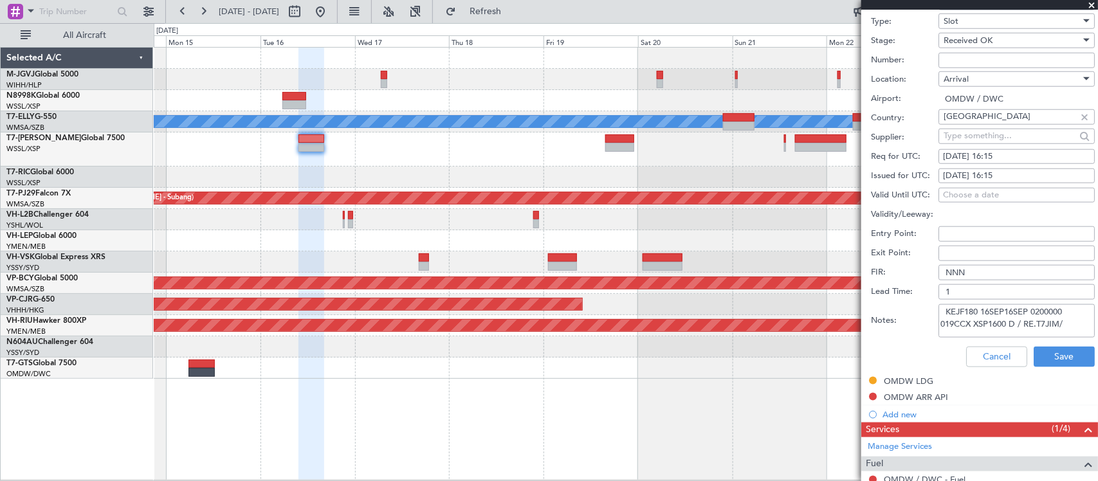
scroll to position [643, 0]
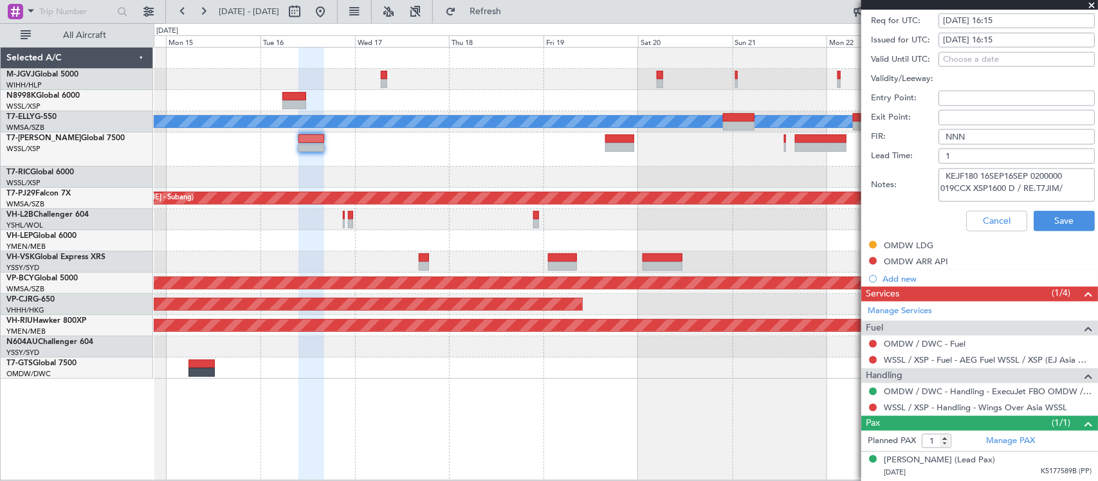
click at [1022, 192] on textarea "KEJF180 16SEP16SEP 0200000 019CCX XSP1600 D / RE.T7JIM/" at bounding box center [1017, 185] width 156 height 33
paste textarea "6 16SEP16SEP 0200000 019CCX XSP1615"
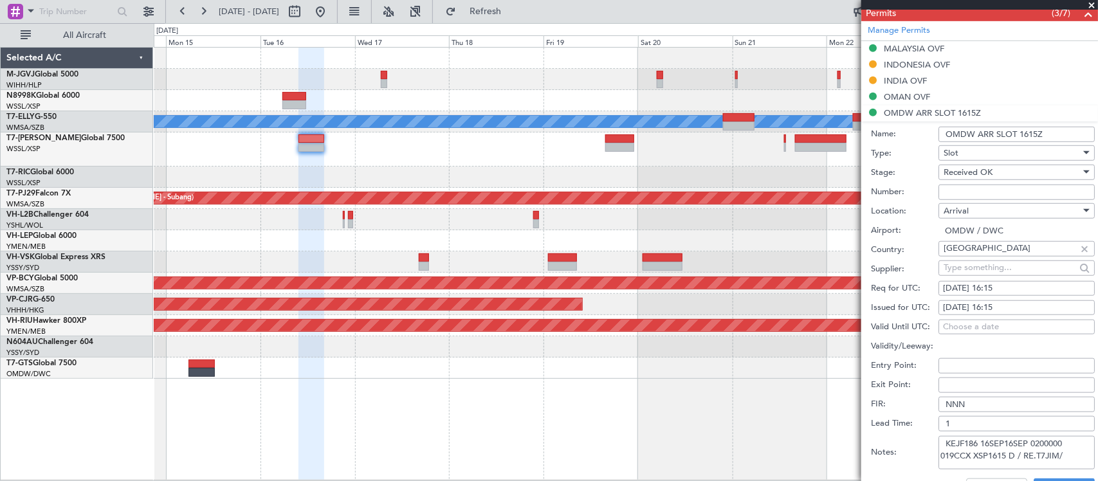
type textarea "KEJF186 16SEP16SEP 0200000 019CCX XSP1615 D / RE.T7JIM/"
click at [1020, 288] on div "[DATE] 16:15" at bounding box center [1016, 288] width 147 height 13
select select "9"
select select "2025"
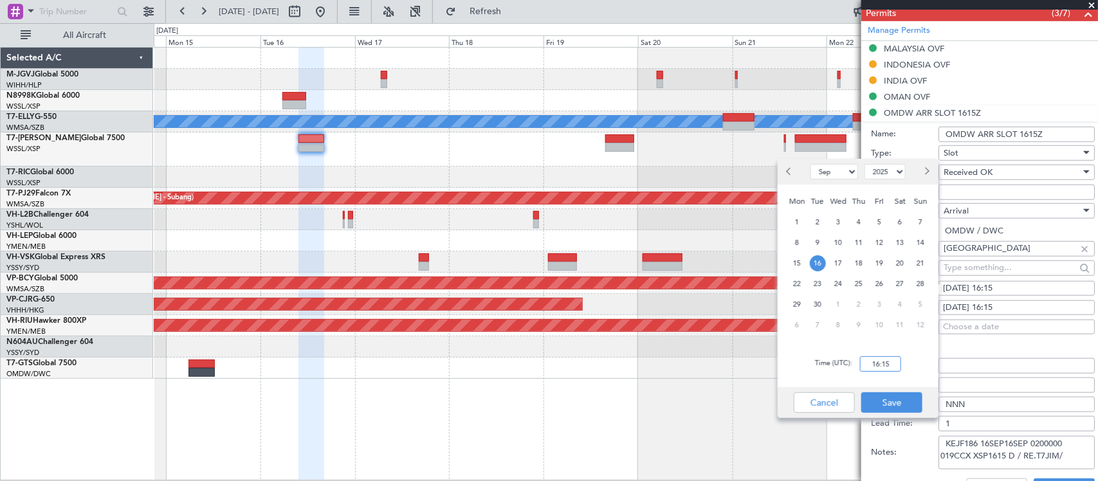
click at [889, 369] on input "16:15" at bounding box center [880, 363] width 41 height 15
click at [889, 368] on input "16:15" at bounding box center [880, 363] width 41 height 15
click at [886, 365] on input "16:15" at bounding box center [880, 363] width 41 height 15
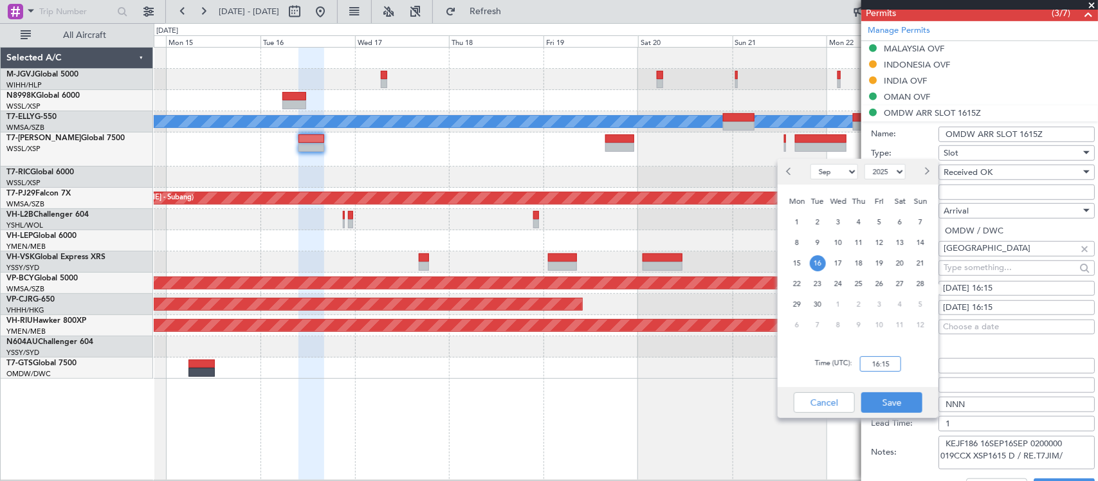
click at [886, 365] on input "16:15" at bounding box center [880, 363] width 41 height 15
click at [888, 363] on input "16:15" at bounding box center [880, 363] width 41 height 15
click at [889, 364] on input "16:15" at bounding box center [880, 363] width 41 height 15
click at [885, 365] on input "16:15" at bounding box center [880, 363] width 41 height 15
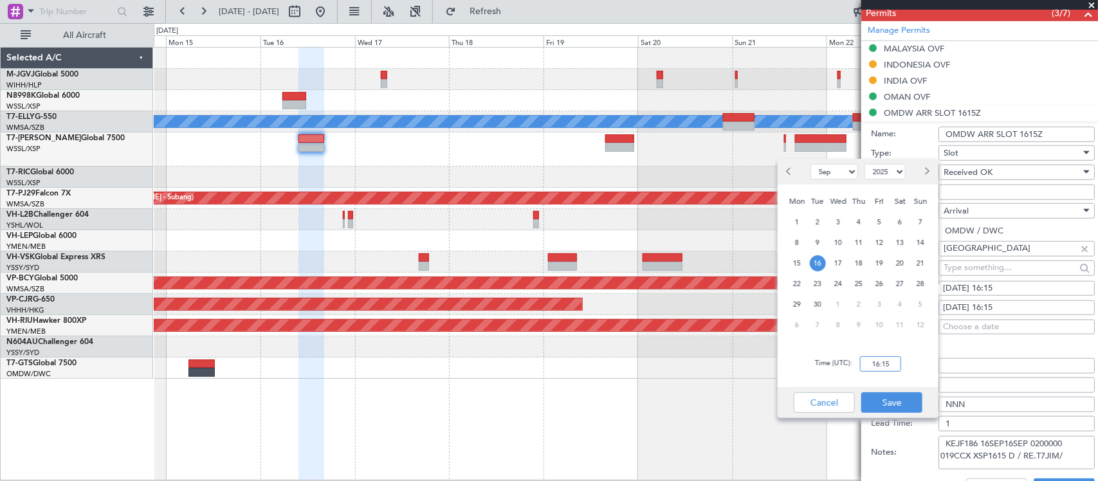
click at [885, 365] on input "16:15" at bounding box center [880, 363] width 41 height 15
type input "16:00"
click at [895, 404] on button "Save" at bounding box center [891, 402] width 61 height 21
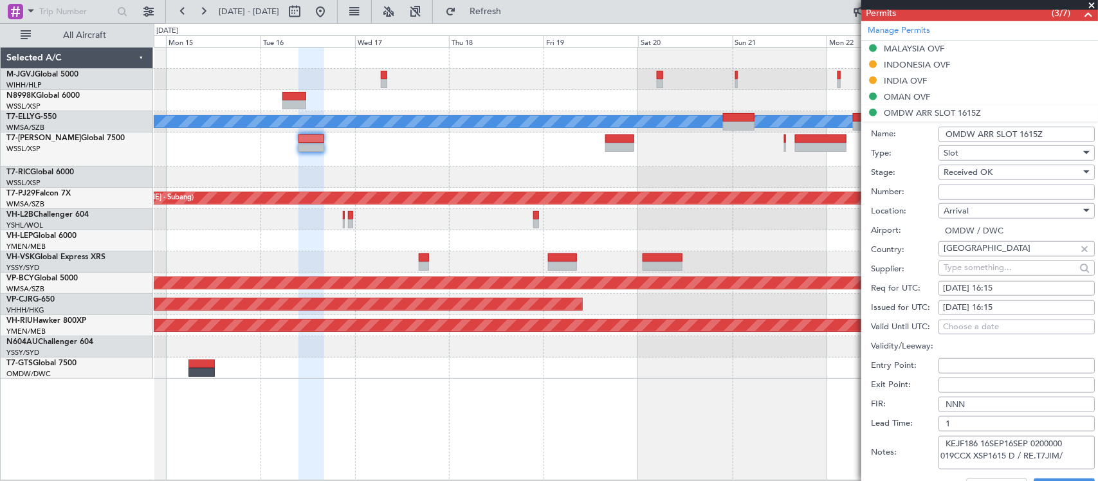
click at [991, 307] on div "[DATE] 16:15" at bounding box center [1016, 308] width 147 height 13
select select "9"
select select "2025"
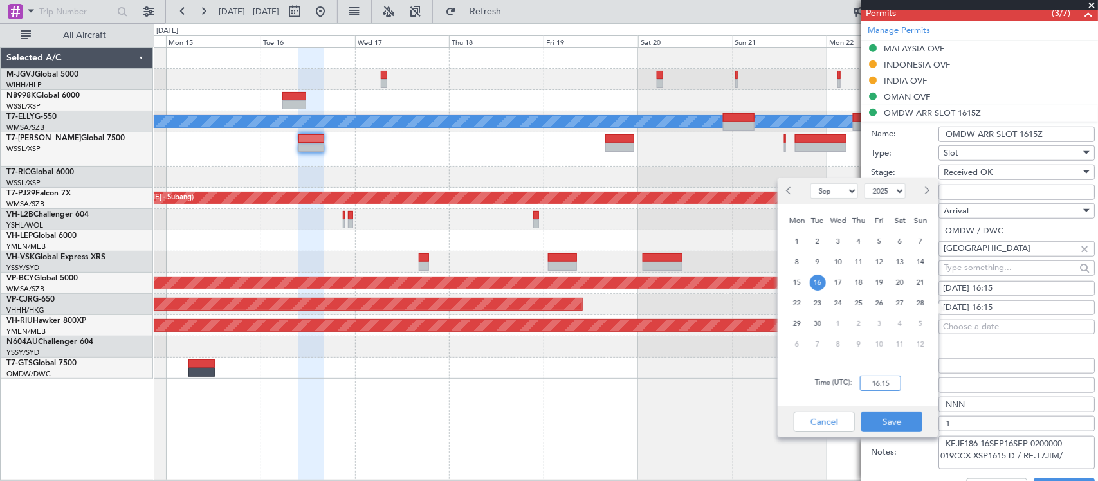
click at [890, 384] on input "16:15" at bounding box center [880, 383] width 41 height 15
click at [888, 384] on input "16:15" at bounding box center [880, 383] width 41 height 15
click at [892, 387] on input "16:15" at bounding box center [880, 383] width 41 height 15
click at [885, 383] on input "16:15" at bounding box center [880, 383] width 41 height 15
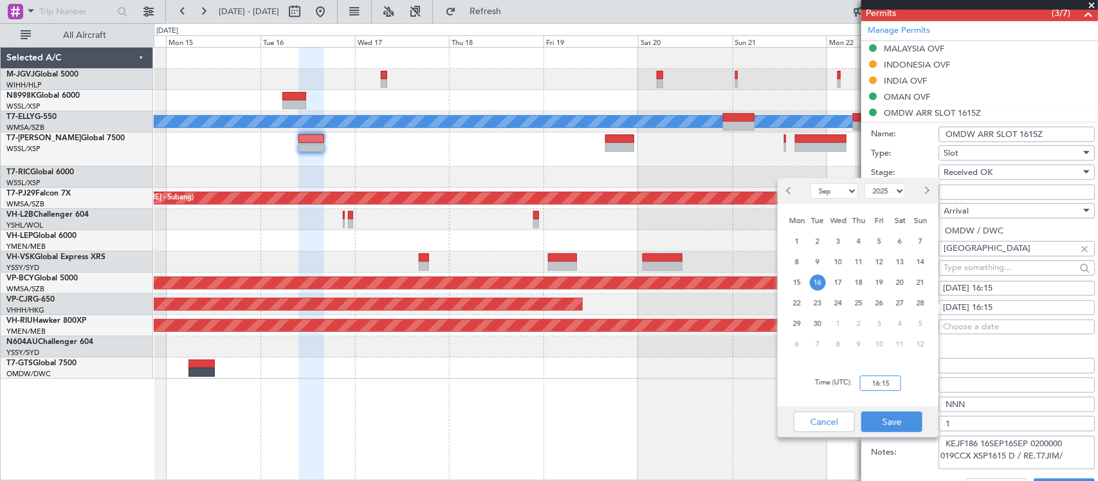
click at [885, 383] on input "16:15" at bounding box center [880, 383] width 41 height 15
type input "16:00"
click at [886, 423] on button "Save" at bounding box center [891, 422] width 61 height 21
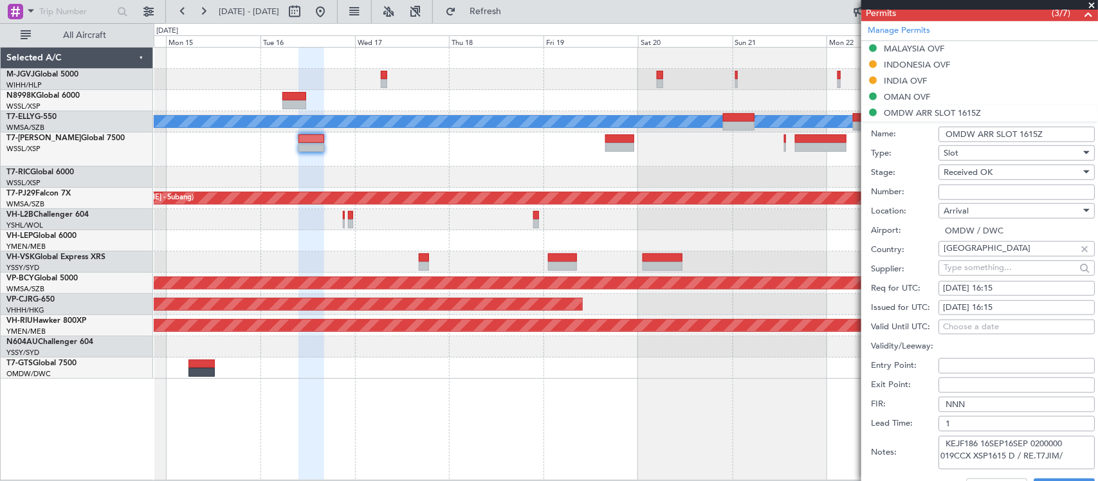
drag, startPoint x: 1028, startPoint y: 135, endPoint x: 1036, endPoint y: 136, distance: 8.4
click at [1036, 136] on input "OMDW ARR SLOT 1615Z" at bounding box center [1017, 134] width 156 height 15
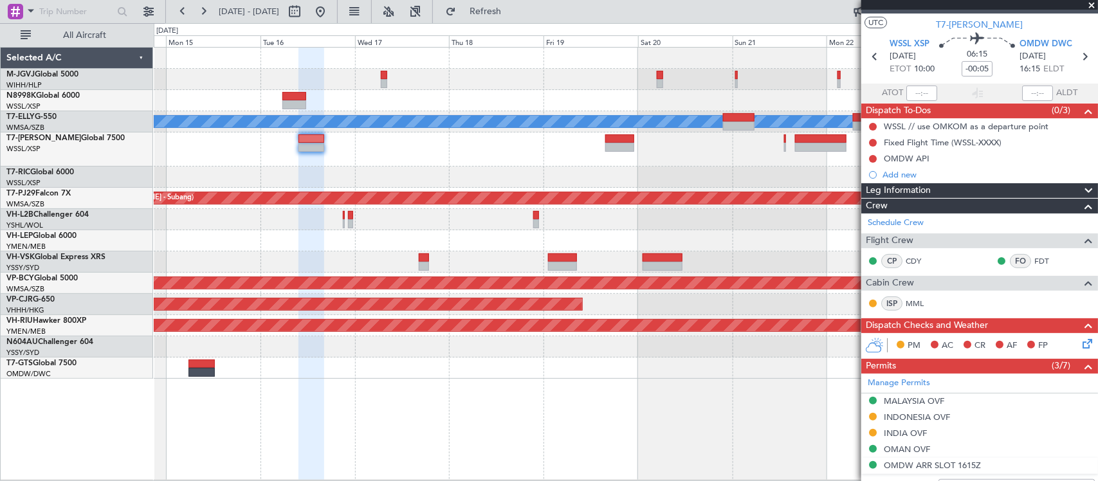
scroll to position [0, 0]
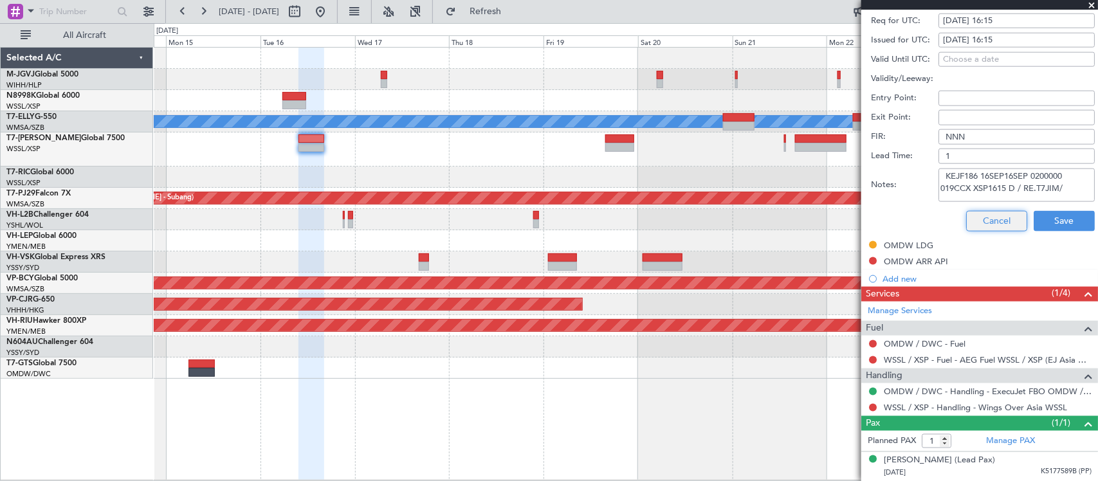
click at [1005, 227] on button "Cancel" at bounding box center [996, 221] width 61 height 21
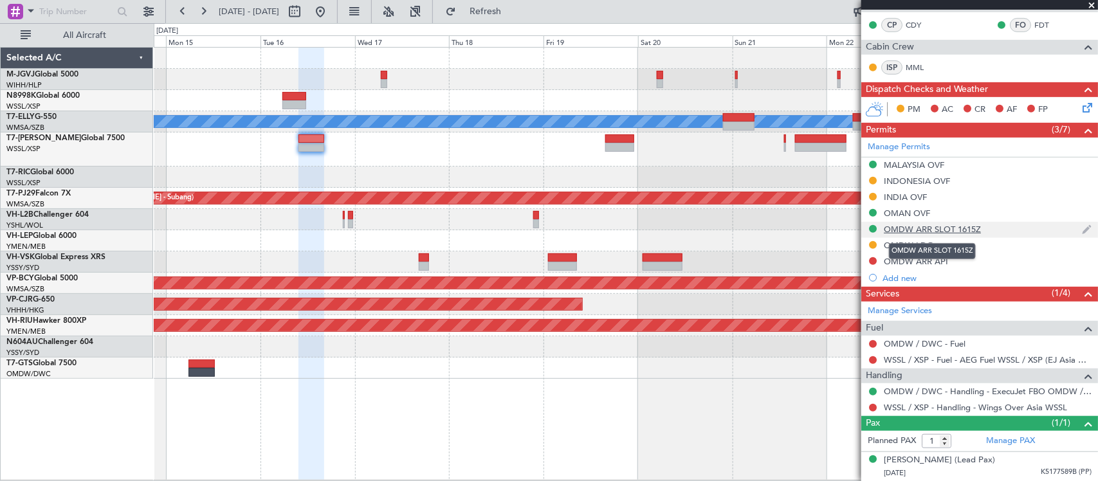
click at [950, 230] on div "OMDW ARR SLOT 1615Z" at bounding box center [932, 229] width 97 height 11
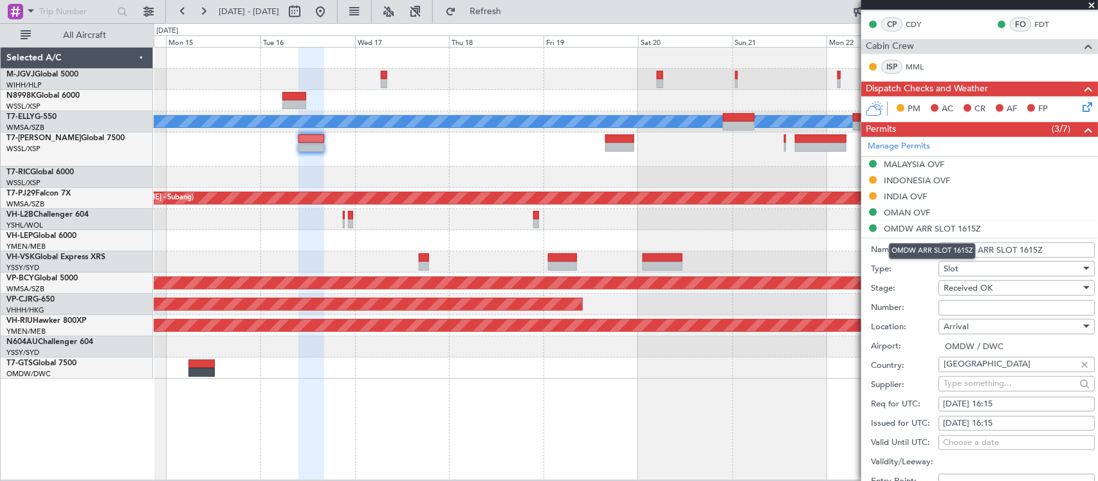
scroll to position [643, 0]
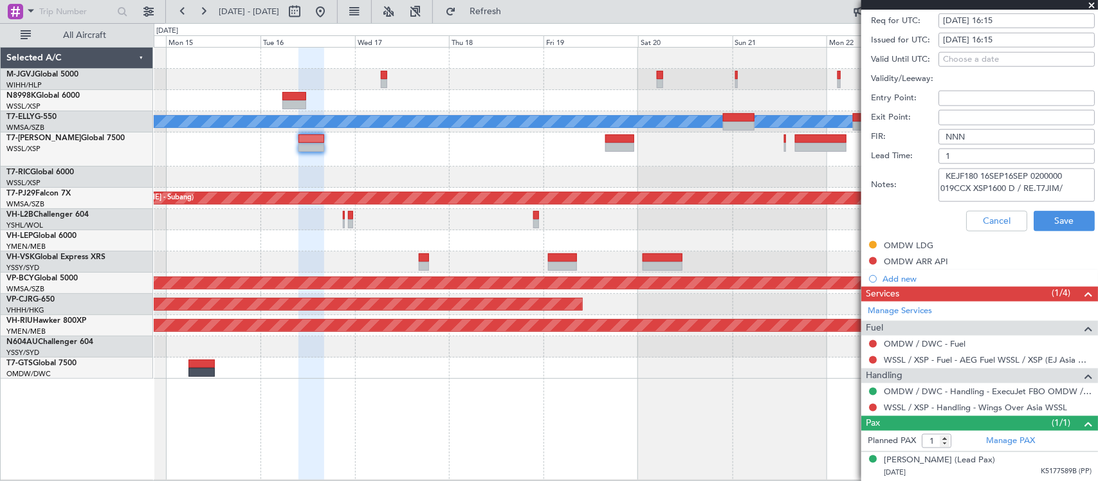
click at [1022, 187] on textarea "KEJF180 16SEP16SEP 0200000 019CCX XSP1600 D / RE.T7JIM/" at bounding box center [1017, 185] width 156 height 33
paste textarea "6 16SEP16SEP 0200000 019CCX XSP1615"
type textarea "KEJF186 16SEP16SEP 0200000 019CCX XSP1615 D / RE.T7JIM/"
click at [1039, 215] on button "Save" at bounding box center [1064, 221] width 61 height 21
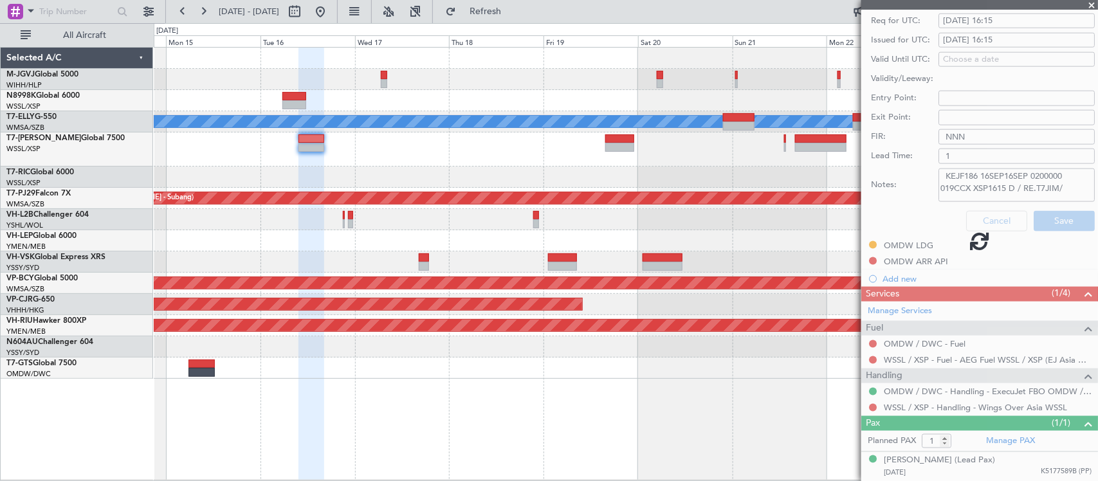
scroll to position [259, 0]
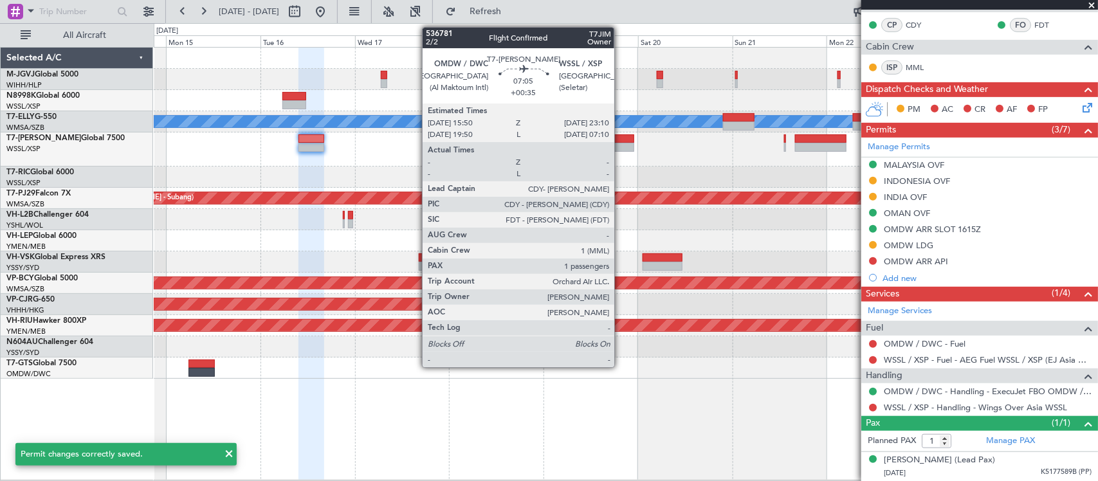
click at [621, 143] on div at bounding box center [619, 147] width 29 height 9
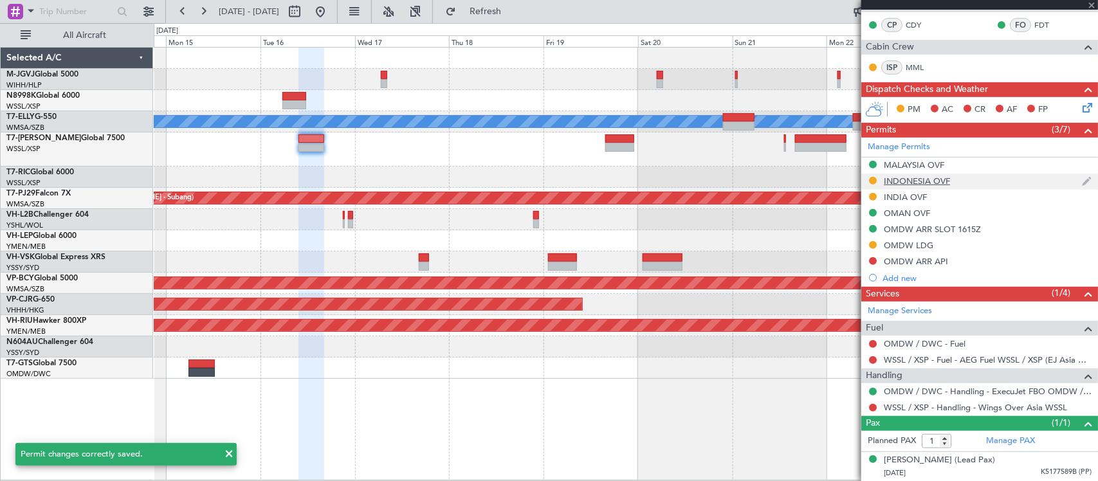
type input "+00:35"
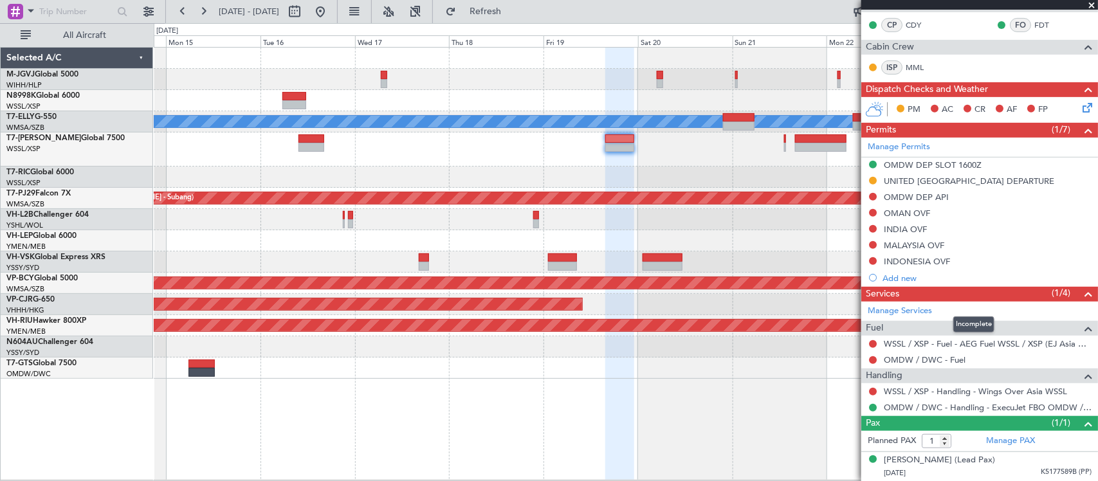
scroll to position [0, 0]
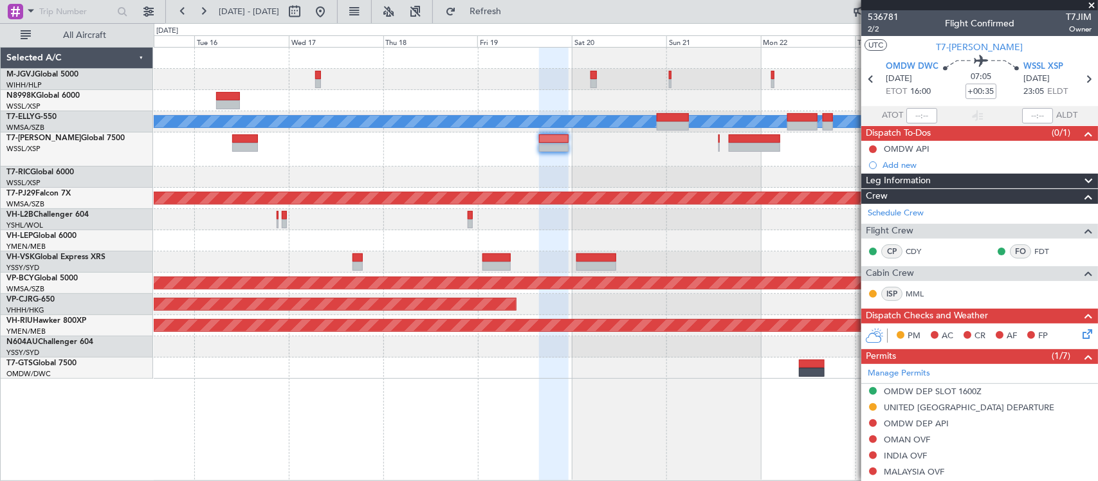
click at [700, 169] on div at bounding box center [626, 177] width 944 height 21
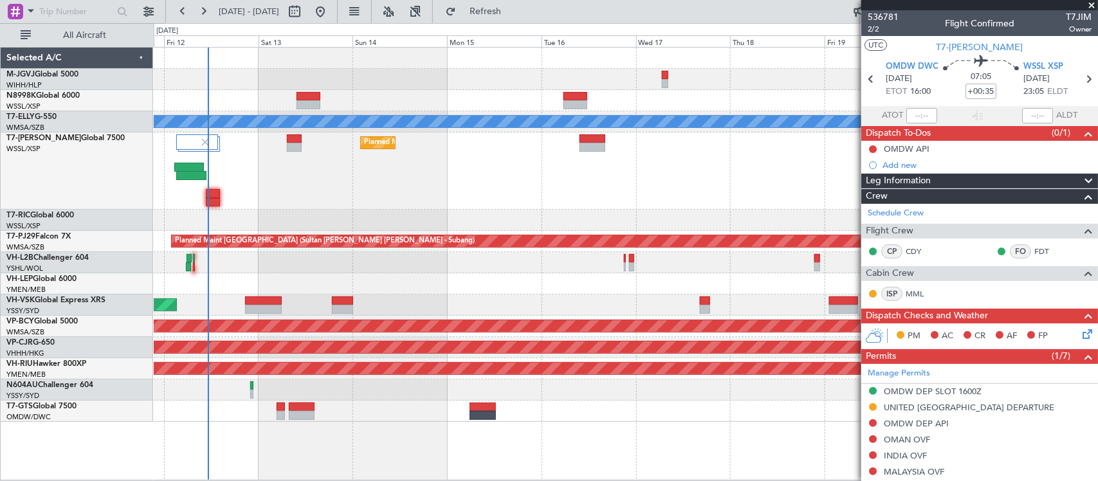
click at [545, 266] on div "Planned Maint [GEOGRAPHIC_DATA] (Seletar) Planned Maint [GEOGRAPHIC_DATA] ([GEO…" at bounding box center [626, 235] width 944 height 374
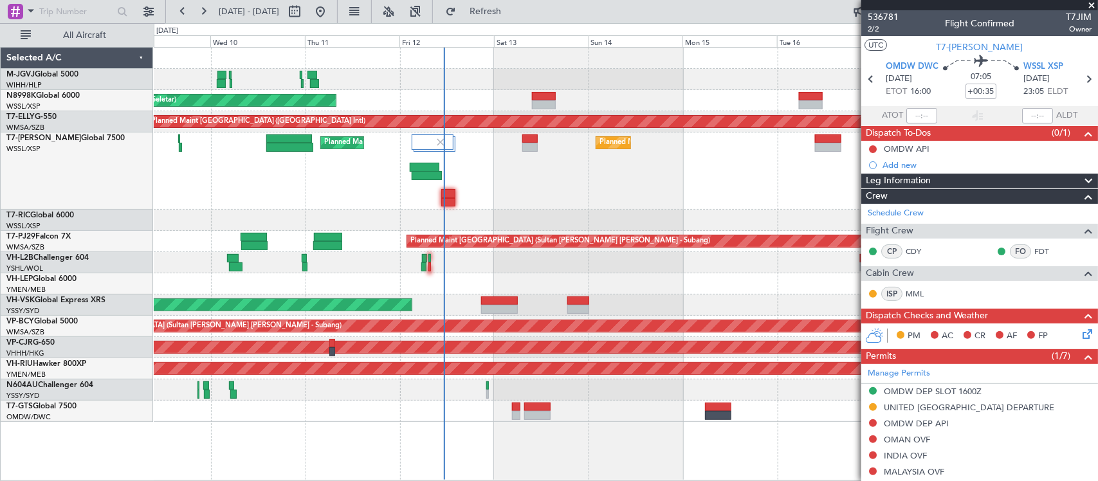
click at [616, 187] on div "Planned Maint [GEOGRAPHIC_DATA] (Seletar) Planned Maint [GEOGRAPHIC_DATA] (Al M…" at bounding box center [626, 171] width 944 height 77
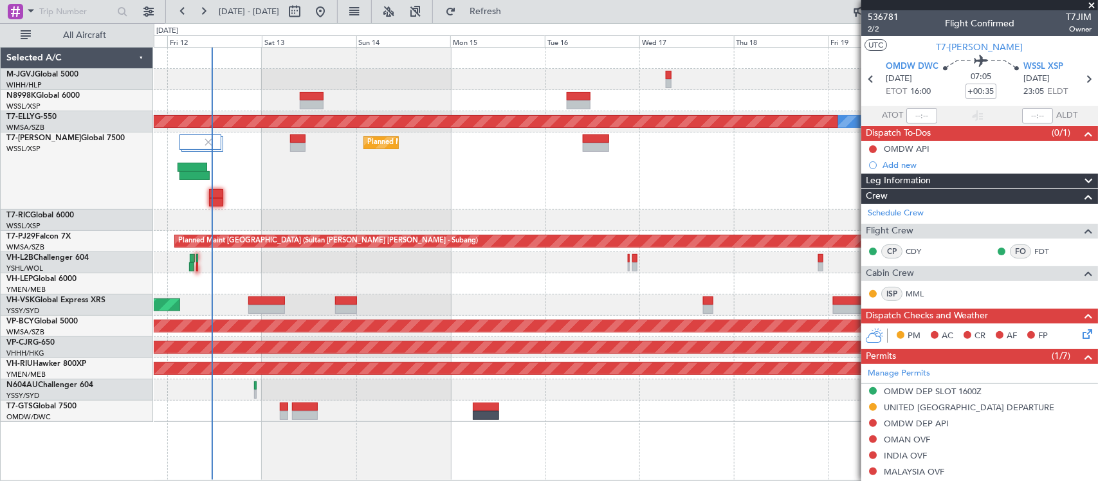
click at [384, 194] on div "Planned Maint [GEOGRAPHIC_DATA] (Seletar) Planned Maint [GEOGRAPHIC_DATA] (Al M…" at bounding box center [626, 171] width 944 height 77
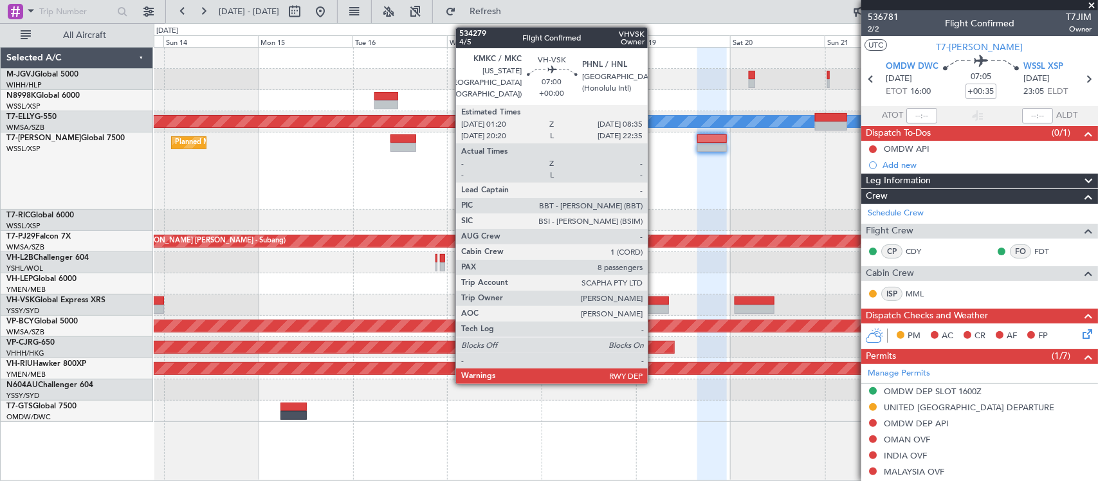
click at [654, 309] on div at bounding box center [655, 309] width 29 height 9
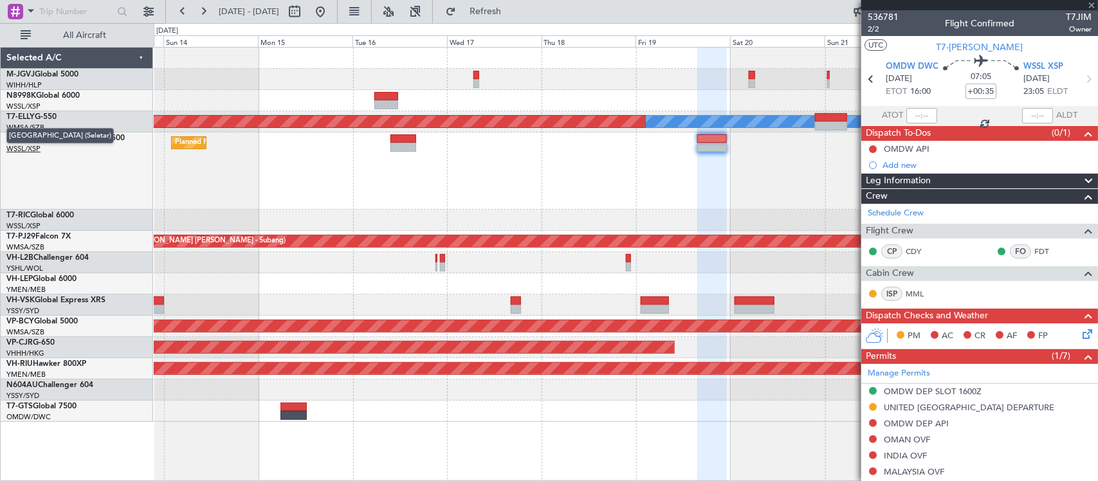
type input "8"
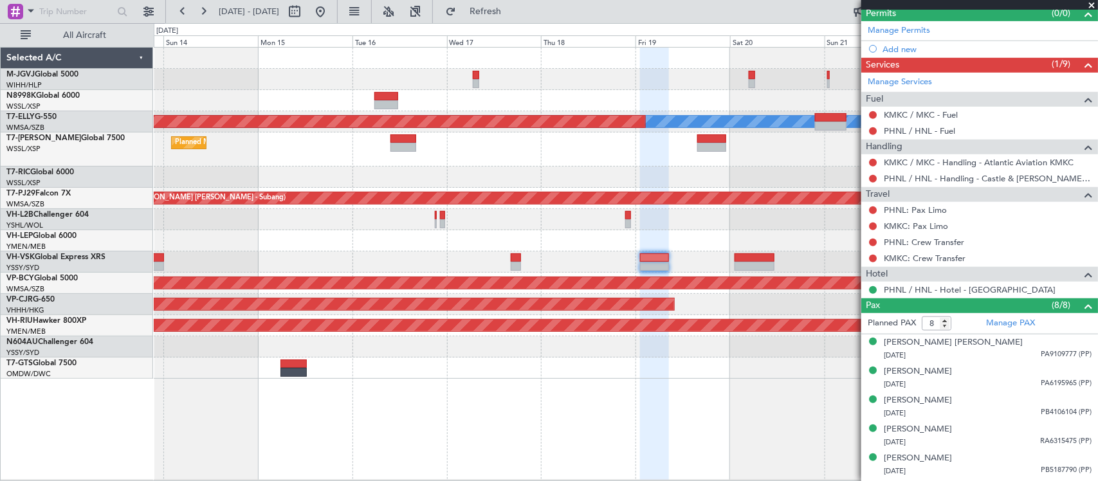
scroll to position [429, 0]
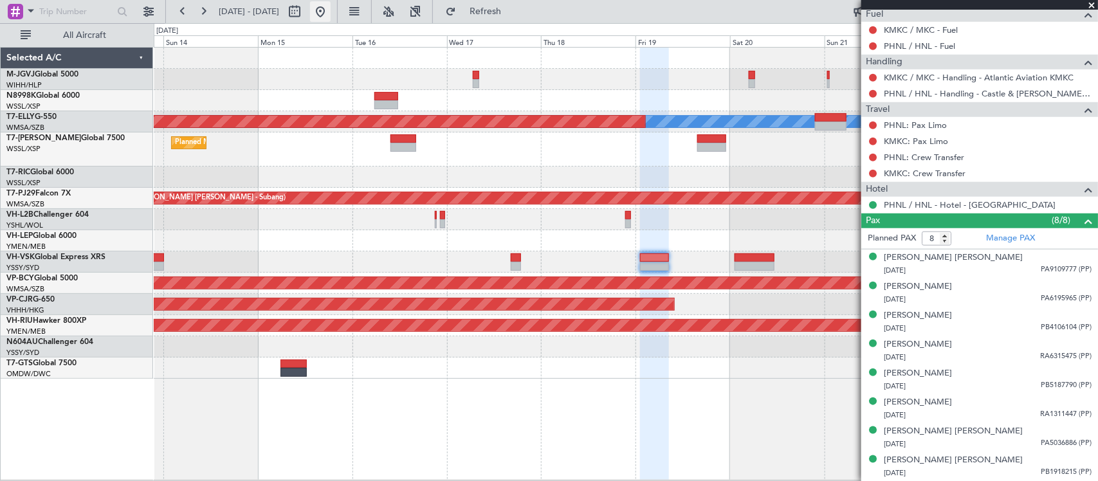
click at [331, 13] on button at bounding box center [320, 11] width 21 height 21
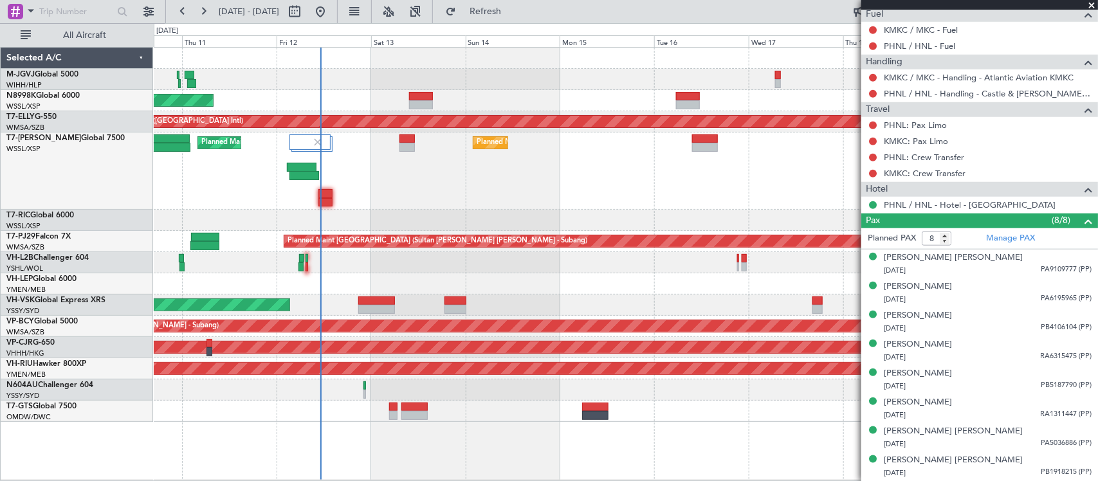
click at [428, 214] on div at bounding box center [626, 220] width 944 height 21
click at [313, 195] on div "Planned Maint [GEOGRAPHIC_DATA] (Seletar) Planned Maint [GEOGRAPHIC_DATA] (Al M…" at bounding box center [626, 171] width 944 height 77
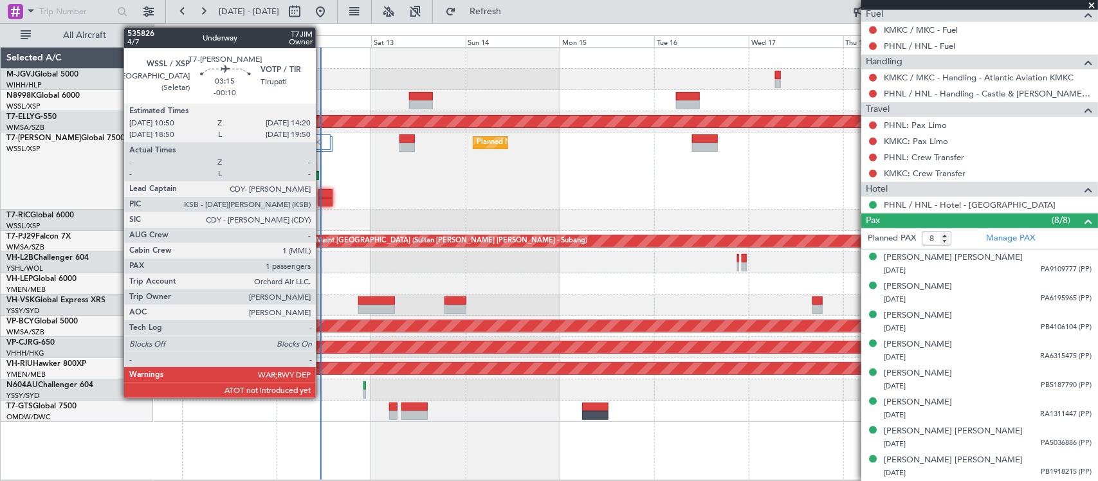
click at [322, 198] on div at bounding box center [325, 202] width 14 height 9
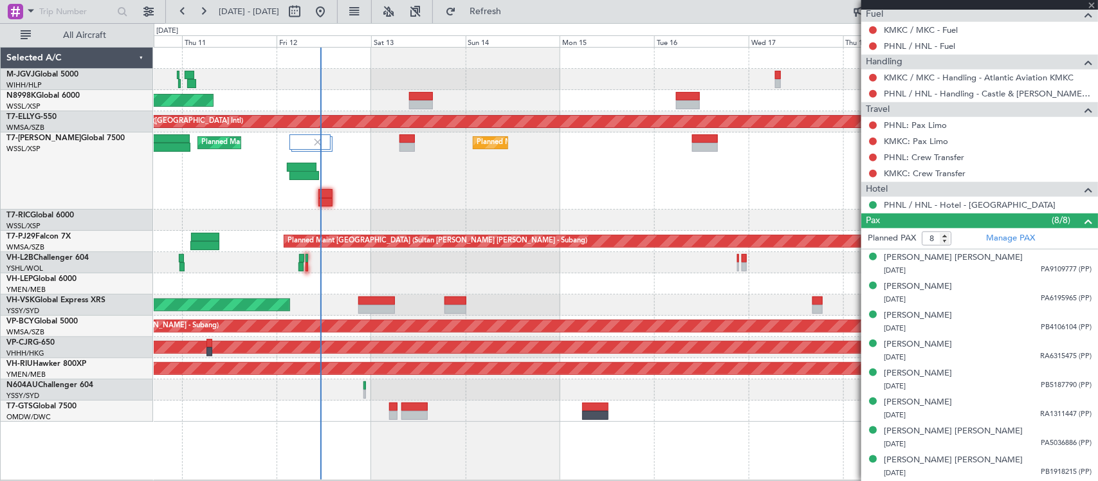
type input "-00:10"
type input "1"
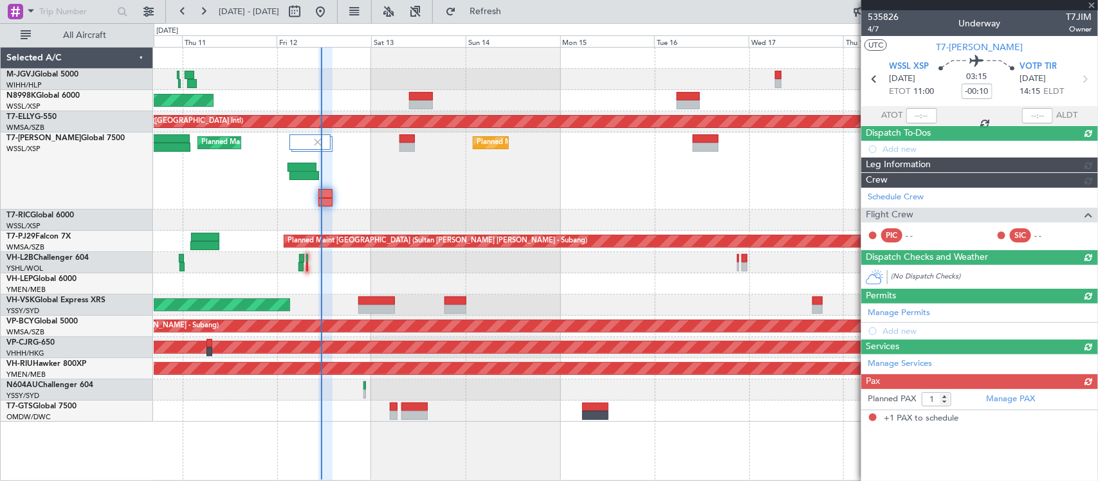
scroll to position [0, 0]
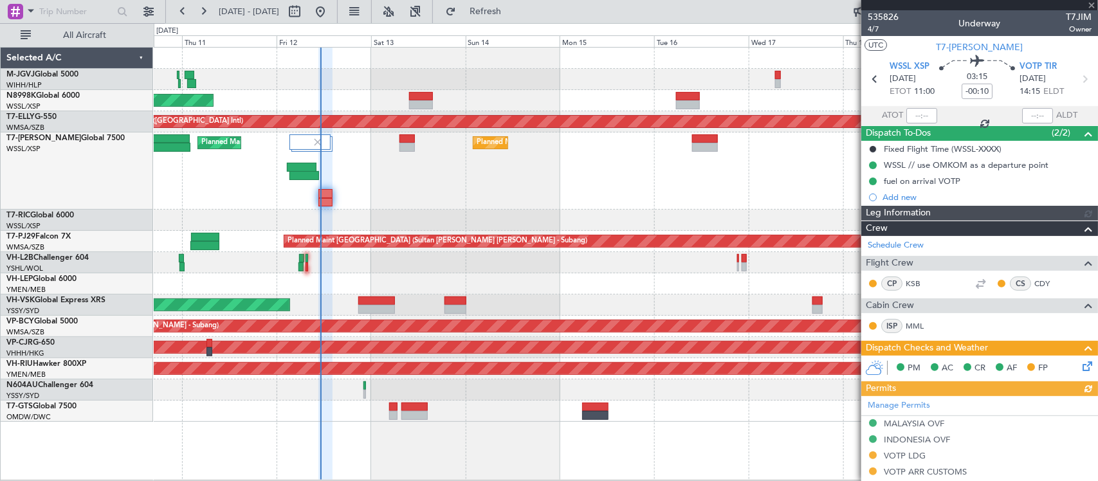
type input "[PERSON_NAME] (KYA)"
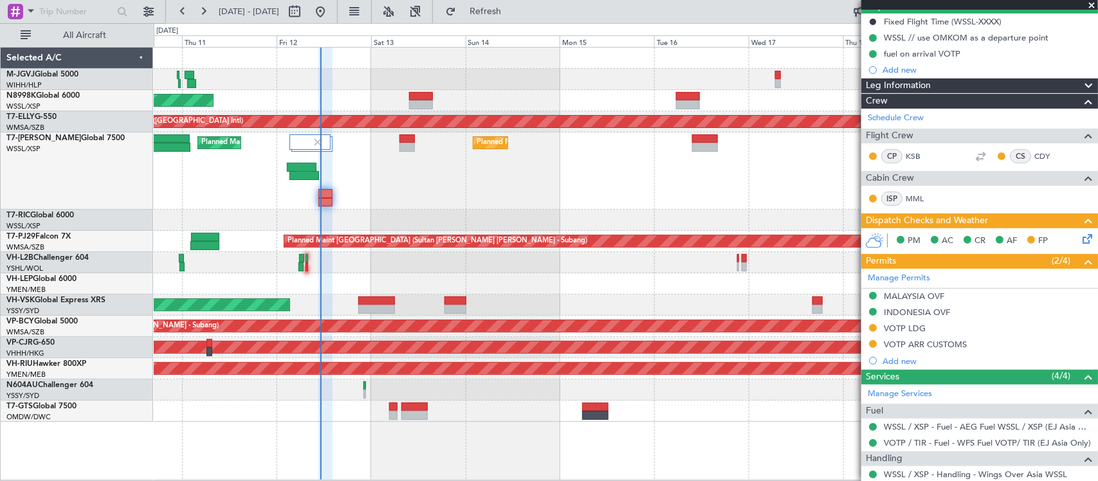
scroll to position [211, 0]
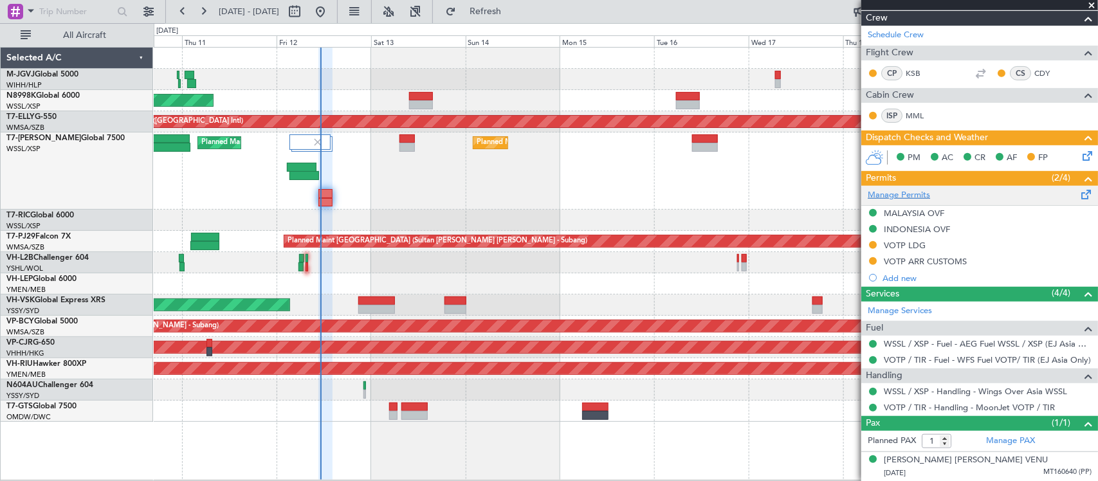
click at [899, 200] on link "Manage Permits" at bounding box center [899, 195] width 62 height 13
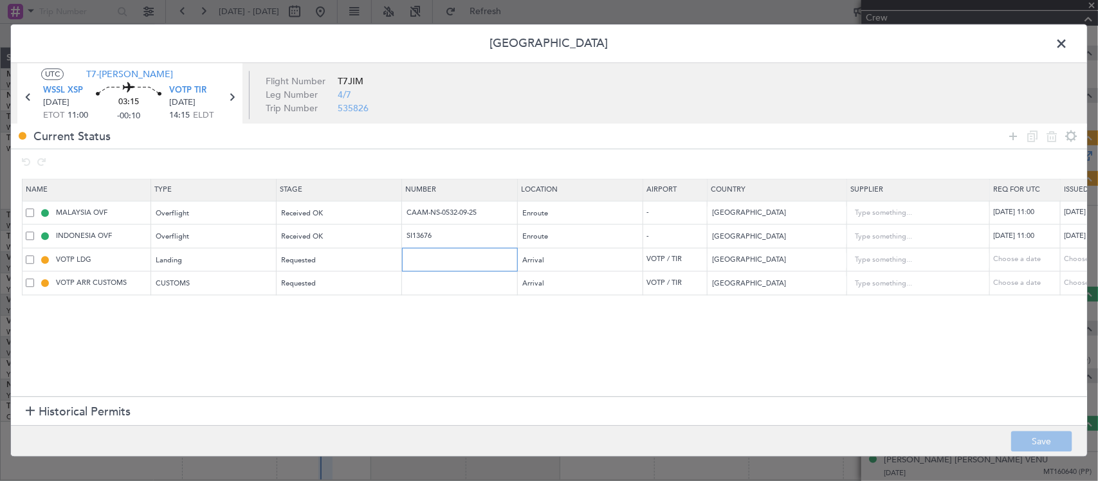
click at [473, 262] on input "text" at bounding box center [461, 259] width 112 height 11
paste input "YA/N/1260/09/12"
type input "YA/N/1260/09/12"
click at [1066, 261] on div "Choose a date" at bounding box center [1097, 260] width 67 height 11
select select "9"
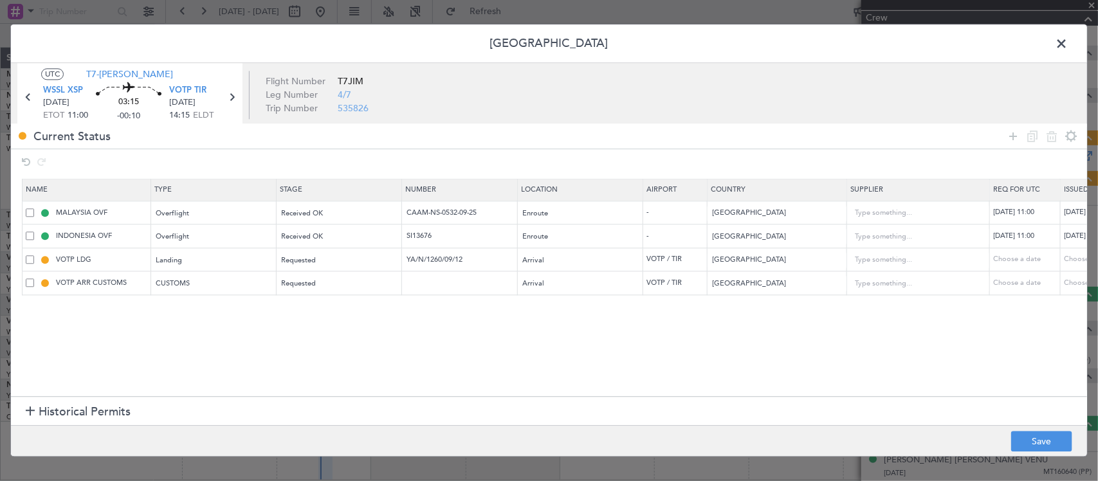
select select "2025"
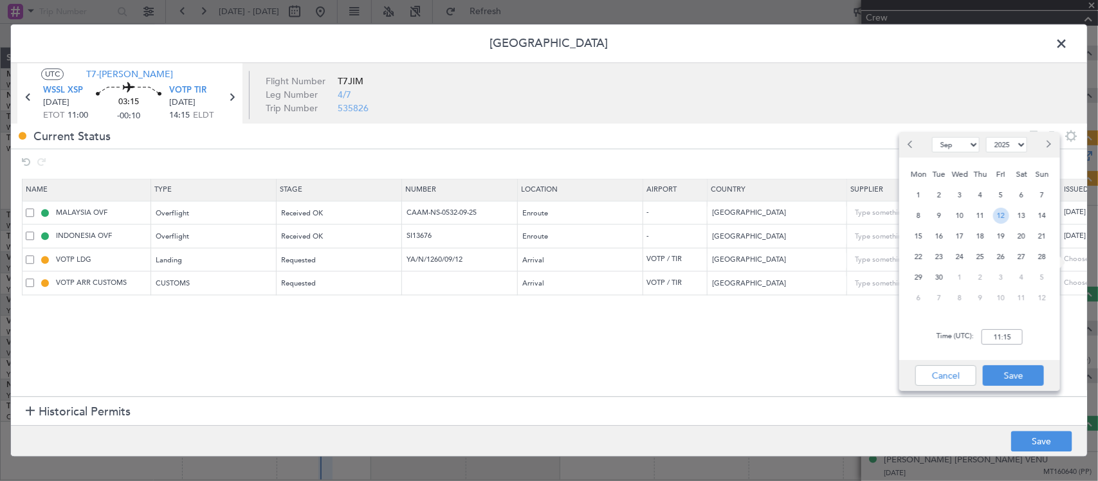
click at [997, 214] on span "12" at bounding box center [1001, 216] width 16 height 16
click at [1002, 335] on input "00:00" at bounding box center [1002, 336] width 41 height 15
type input "11:00"
click at [1020, 368] on button "Save" at bounding box center [1013, 375] width 61 height 21
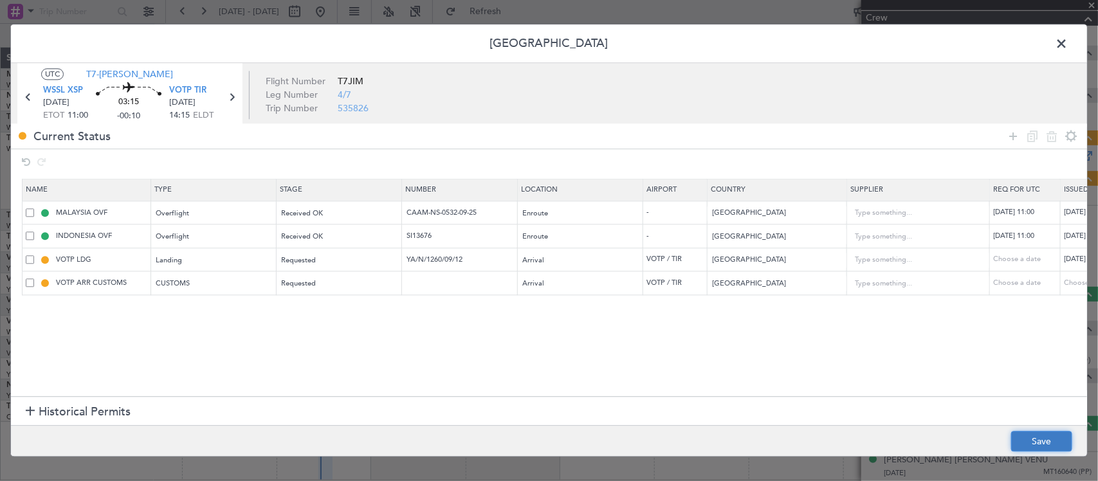
click at [1032, 437] on button "Save" at bounding box center [1041, 442] width 61 height 21
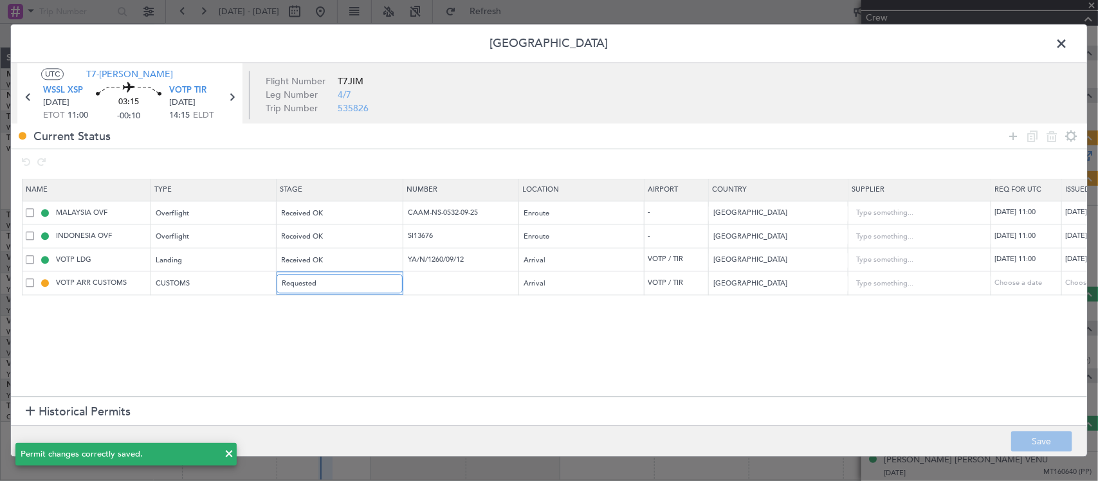
click at [362, 286] on div "Requested" at bounding box center [335, 284] width 107 height 19
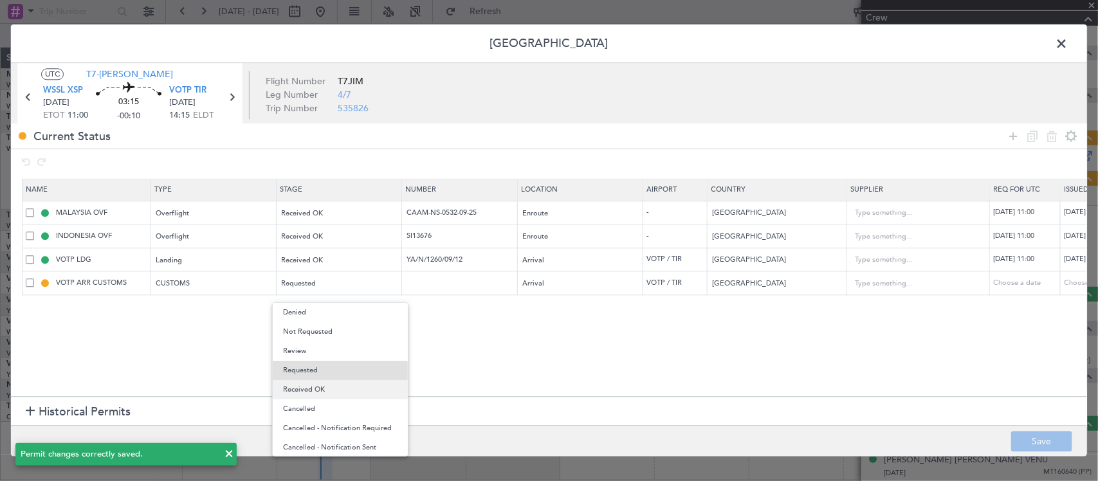
click at [358, 392] on span "Received OK" at bounding box center [340, 389] width 115 height 19
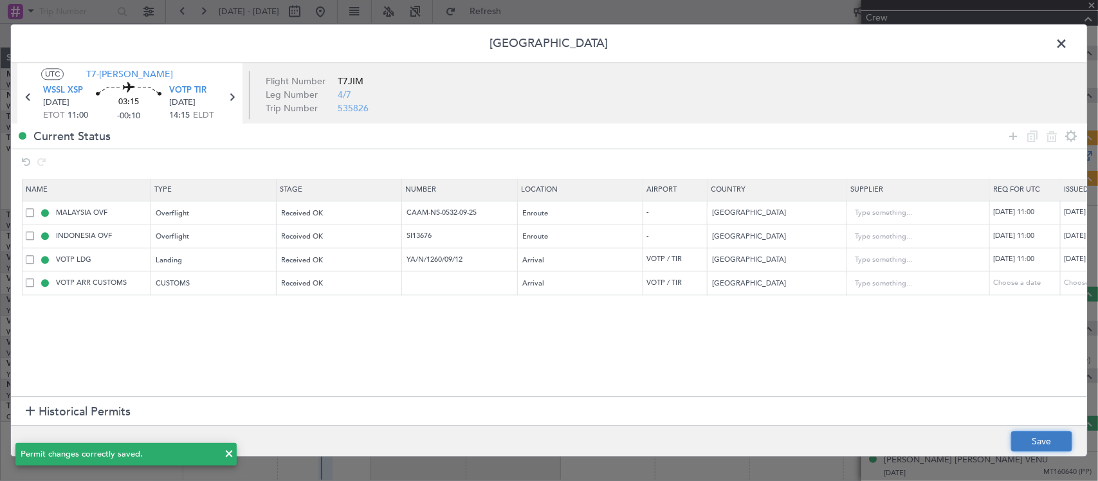
click at [1014, 439] on button "Save" at bounding box center [1041, 442] width 61 height 21
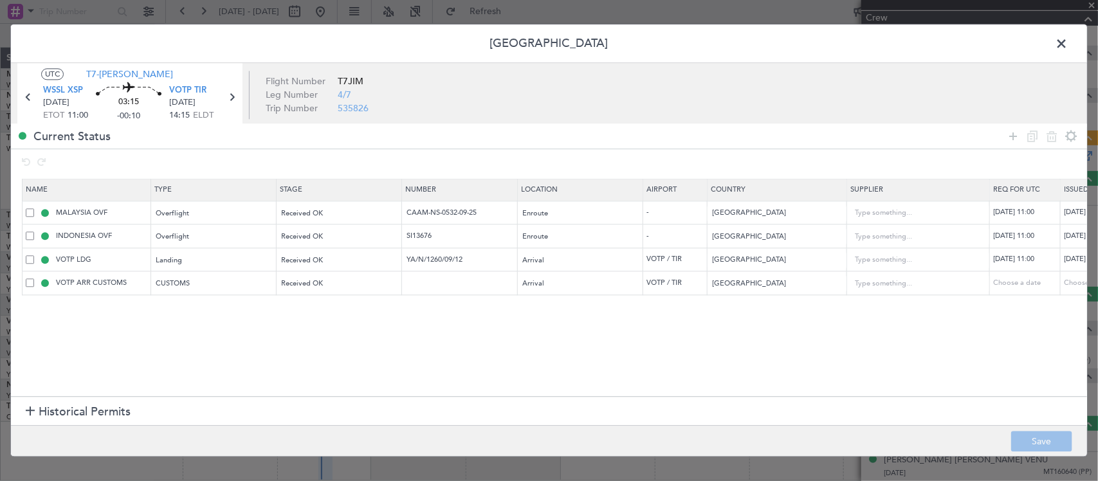
click at [1068, 42] on span at bounding box center [1068, 47] width 0 height 26
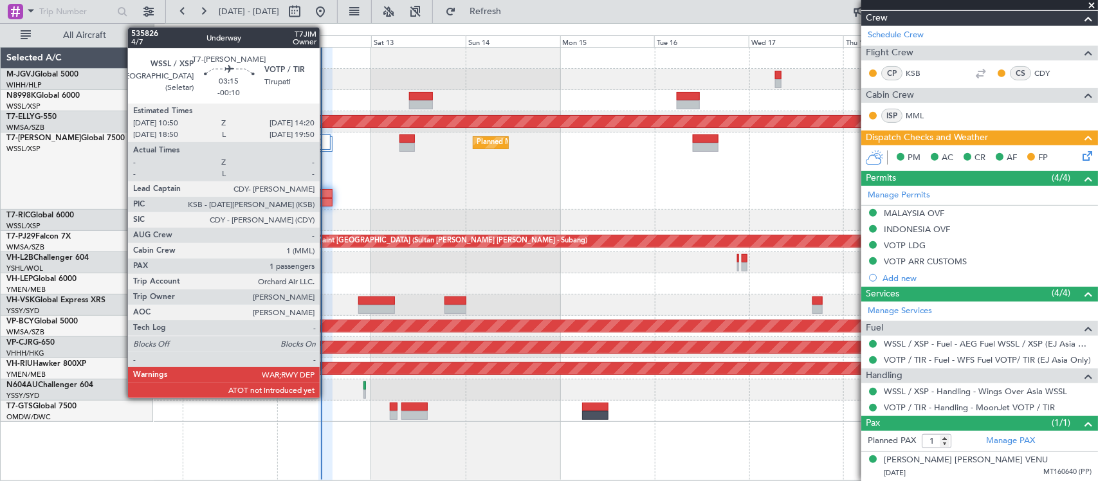
click at [326, 197] on div at bounding box center [325, 193] width 14 height 9
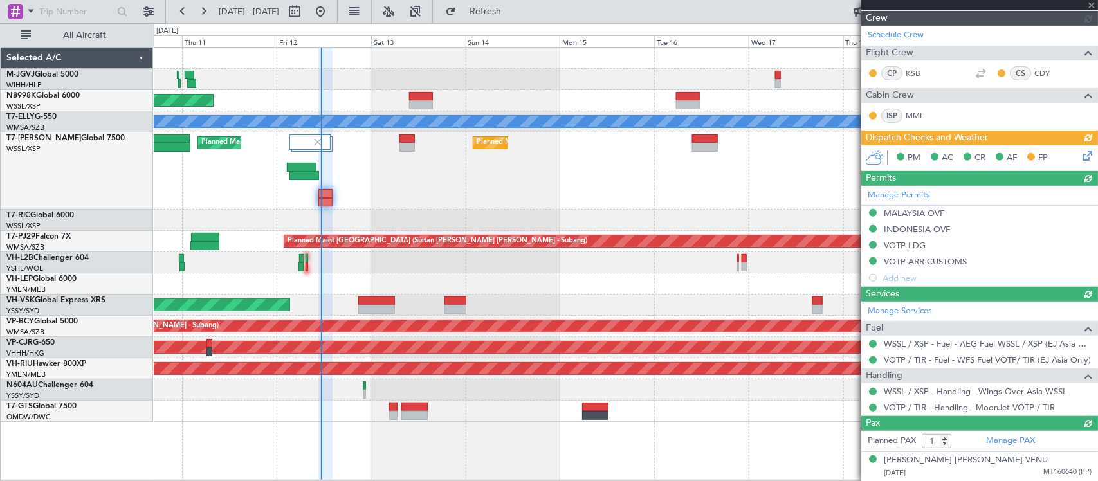
click at [1071, 158] on div "PM AC CR AF FP" at bounding box center [979, 158] width 237 height 26
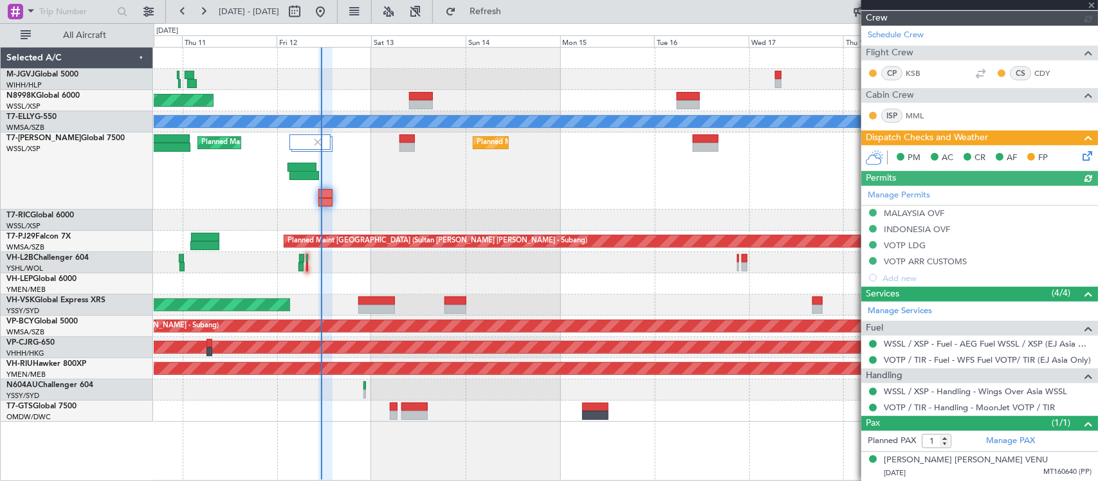
type input "[PERSON_NAME] (KYA)"
click at [1080, 158] on icon at bounding box center [1085, 154] width 10 height 10
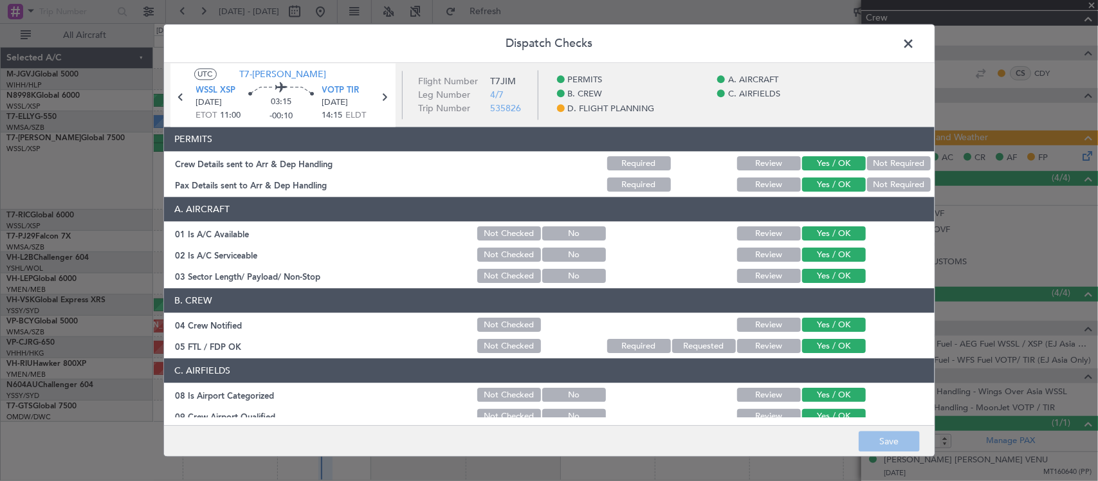
scroll to position [463, 0]
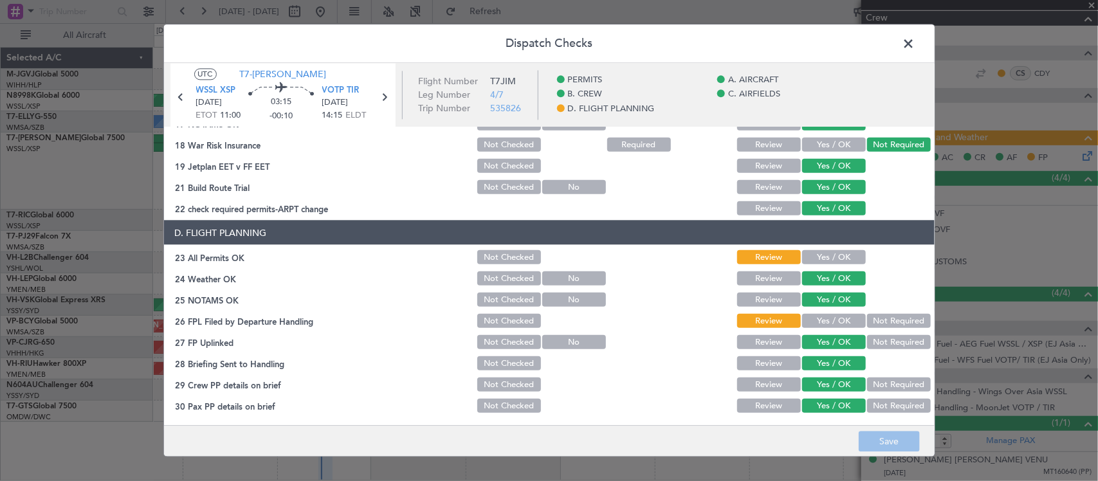
click at [838, 259] on button "Yes / OK" at bounding box center [834, 257] width 64 height 14
click at [829, 306] on div "Yes / OK" at bounding box center [832, 300] width 65 height 18
click at [827, 315] on button "Yes / OK" at bounding box center [834, 321] width 64 height 14
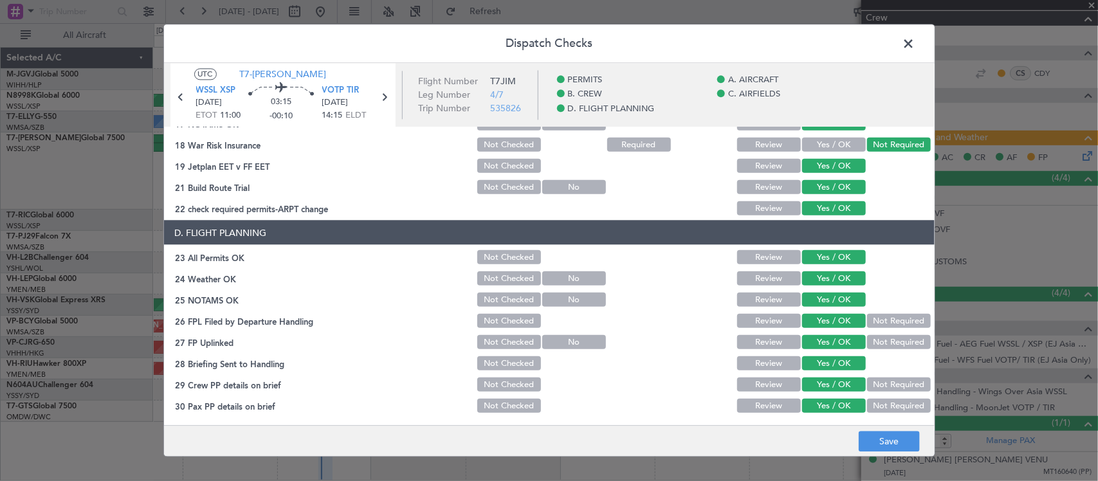
click at [883, 325] on button "Not Required" at bounding box center [899, 321] width 64 height 14
click at [885, 442] on button "Save" at bounding box center [889, 442] width 61 height 21
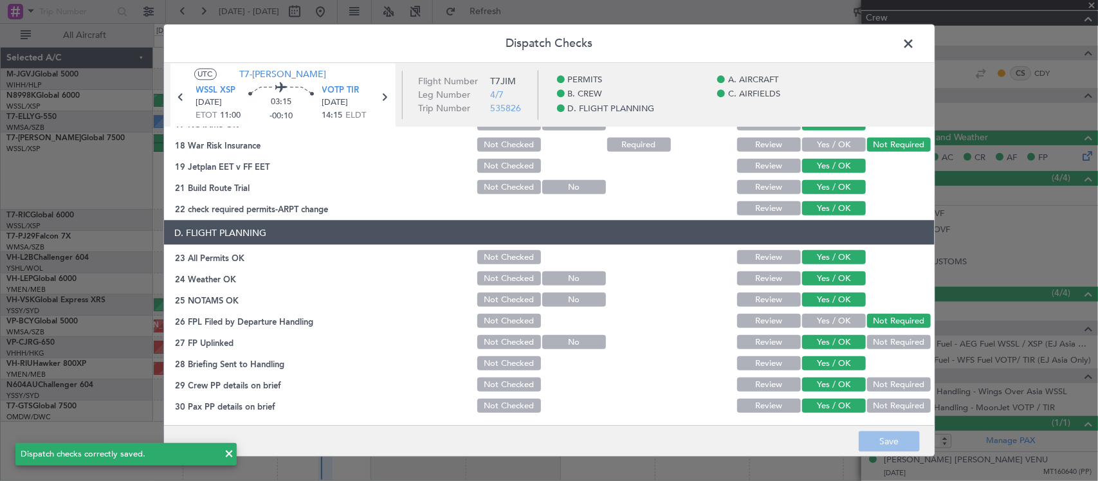
click at [915, 46] on span at bounding box center [915, 47] width 0 height 26
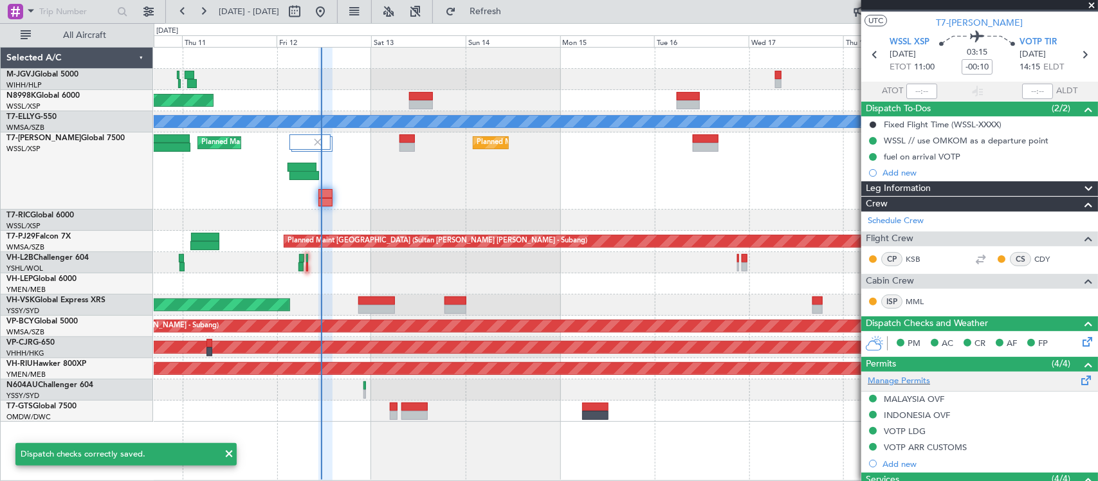
scroll to position [0, 0]
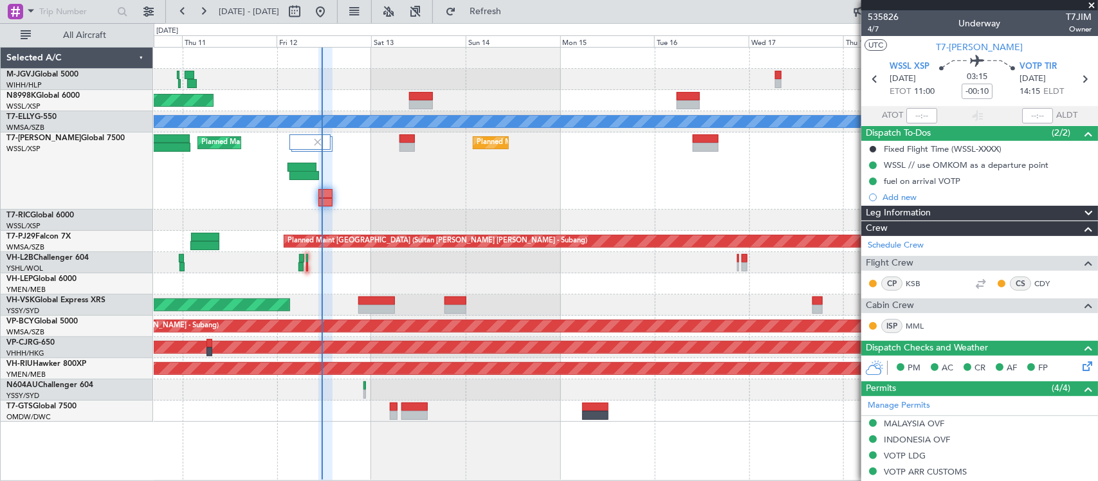
type input "[PERSON_NAME] (KYA)"
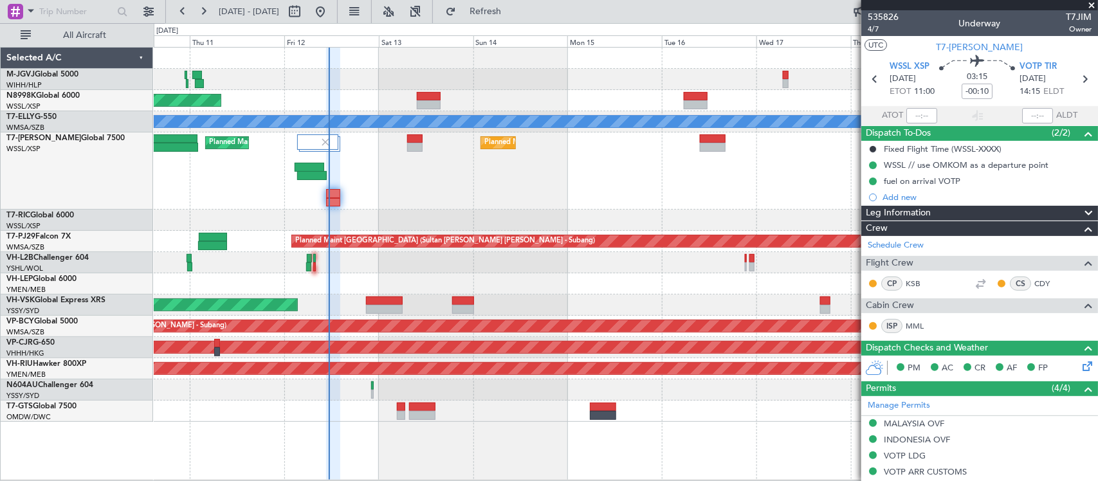
click at [380, 200] on div "Planned Maint [GEOGRAPHIC_DATA] (Seletar) Planned Maint [GEOGRAPHIC_DATA] (Al M…" at bounding box center [626, 171] width 944 height 77
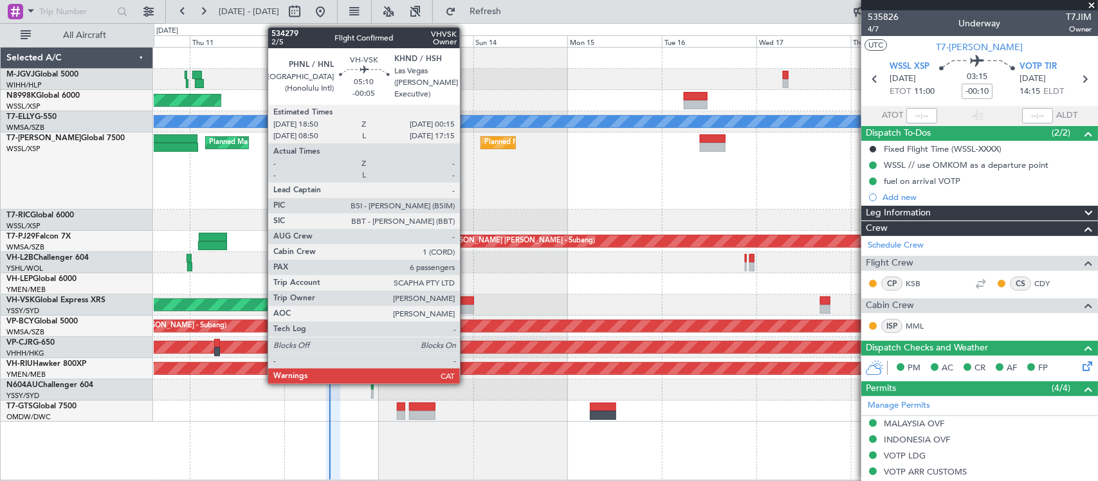
click at [466, 302] on div at bounding box center [463, 301] width 22 height 9
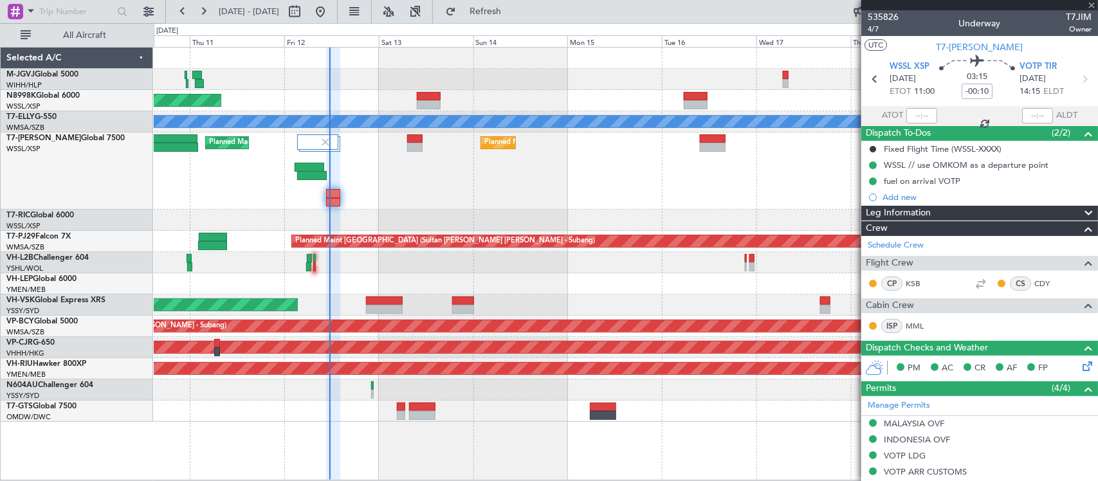
type input "-00:05"
type input "6"
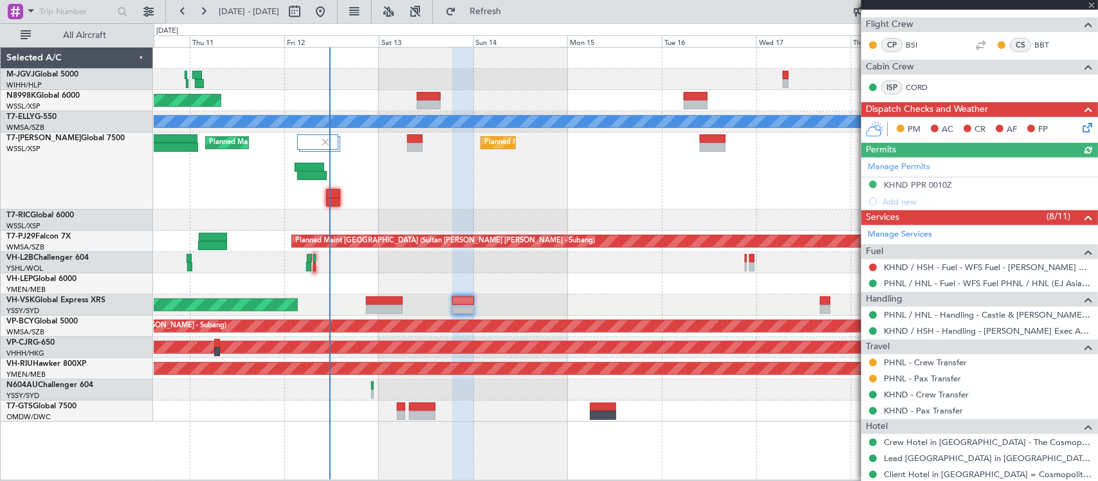
scroll to position [268, 0]
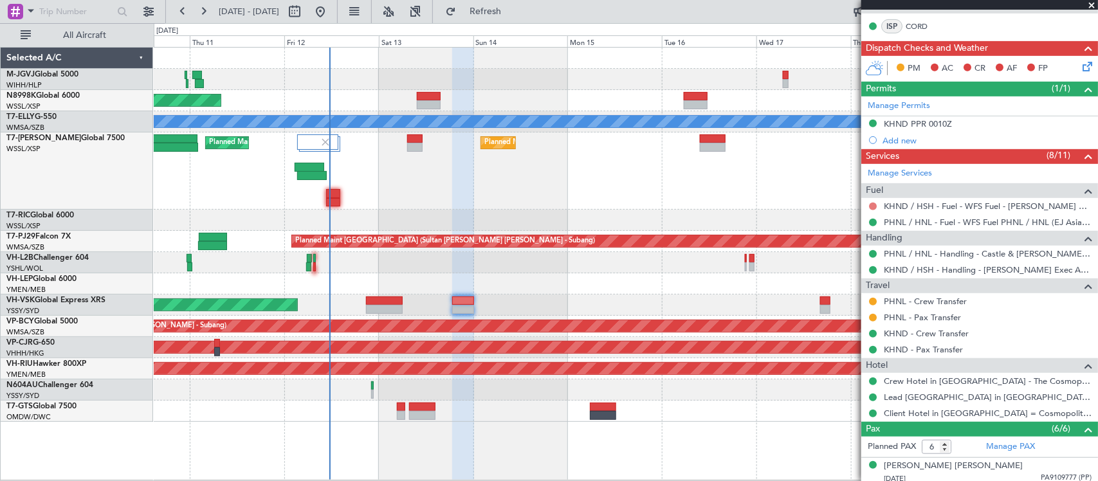
click at [875, 206] on button at bounding box center [873, 207] width 8 height 8
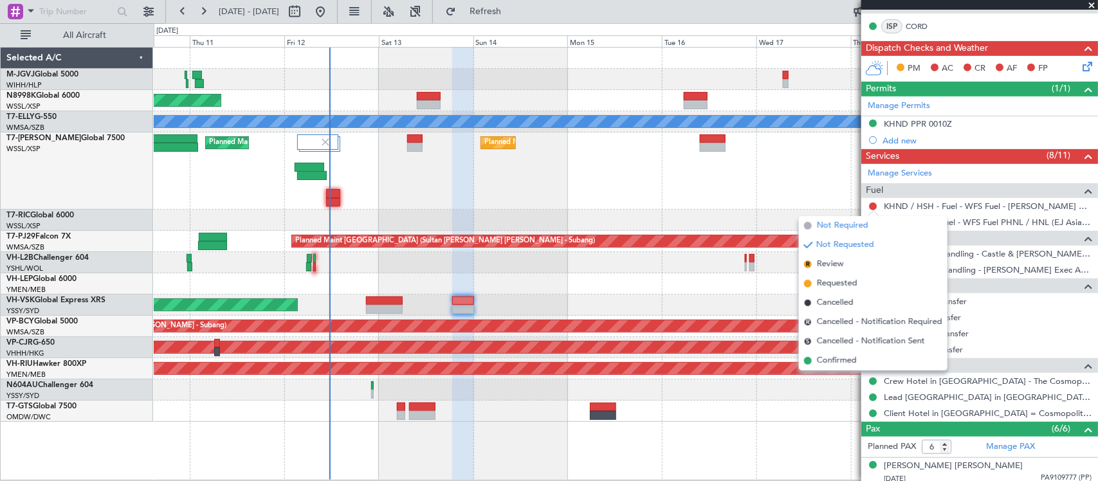
click at [847, 227] on span "Not Required" at bounding box center [842, 225] width 51 height 13
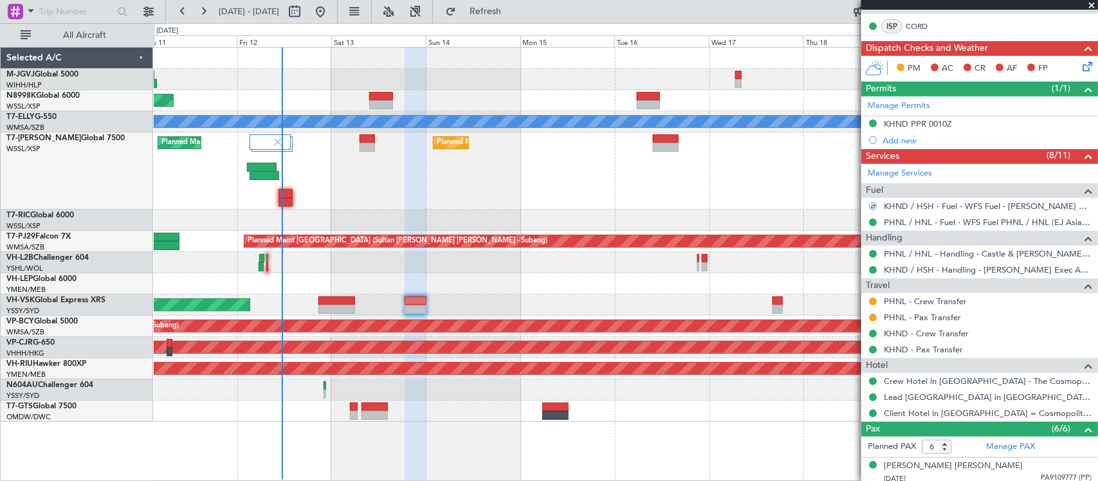
click at [648, 299] on div "Unplanned Maint Sydney ([PERSON_NAME] Intl)" at bounding box center [626, 305] width 944 height 21
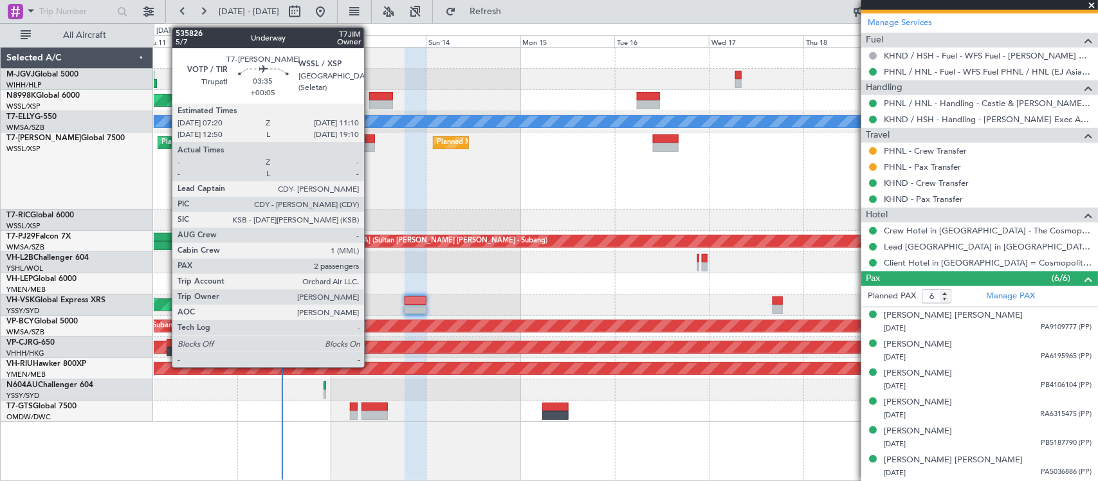
click at [371, 140] on div at bounding box center [367, 138] width 15 height 9
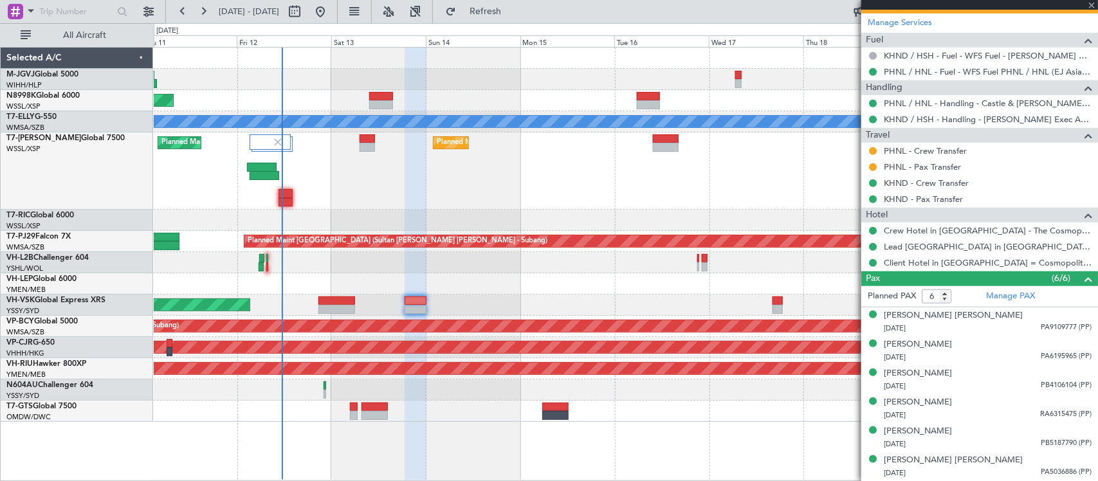
type input "+00:05"
type input "2"
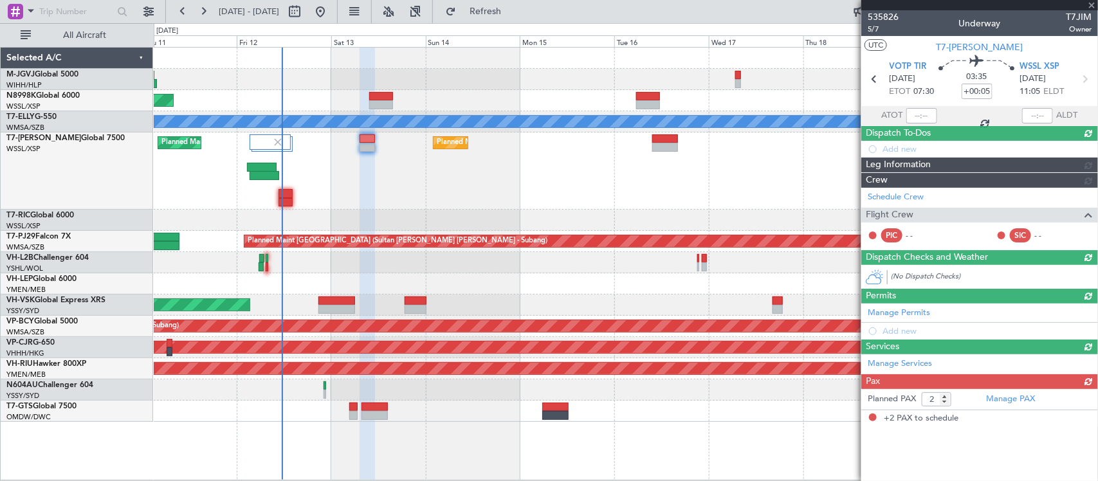
scroll to position [0, 0]
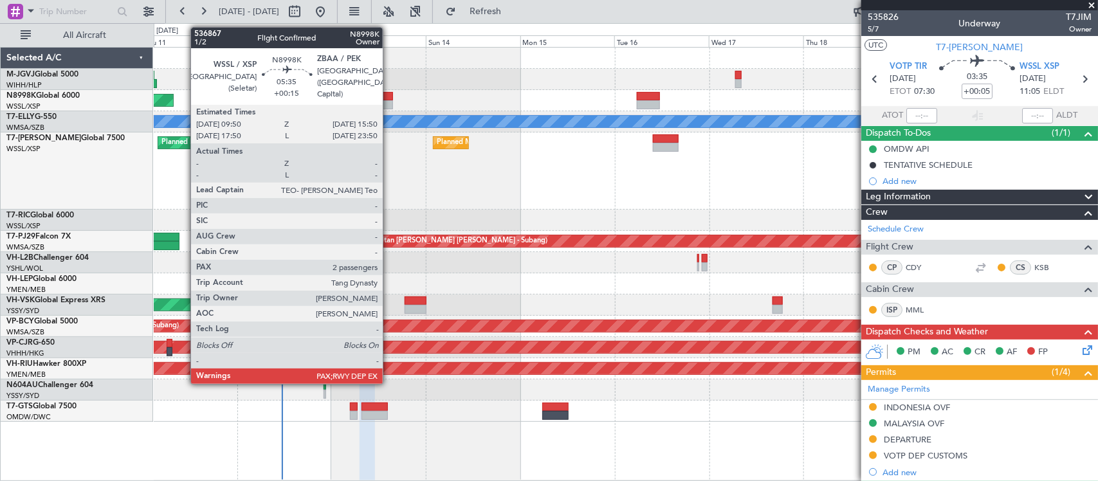
click at [389, 100] on div at bounding box center [381, 96] width 24 height 9
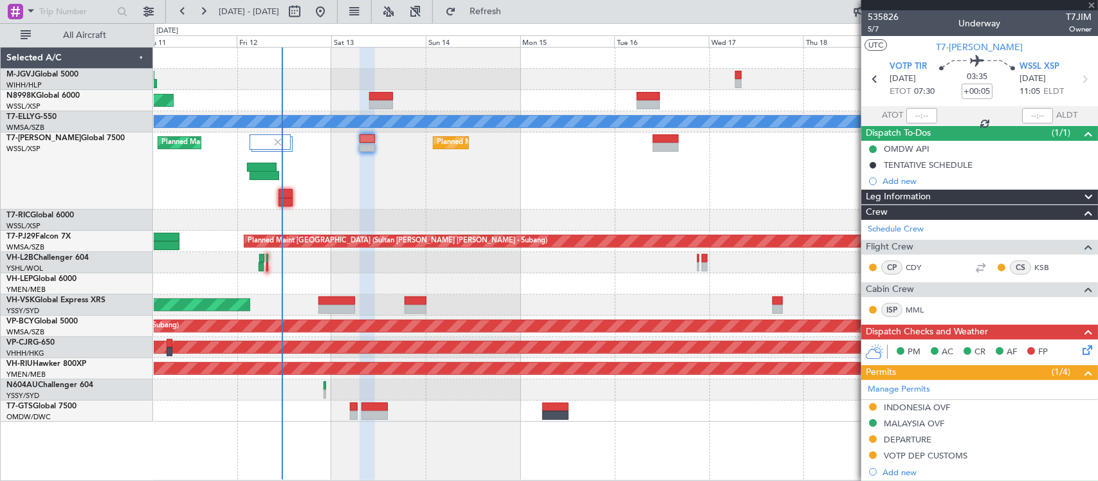
type input "+00:15"
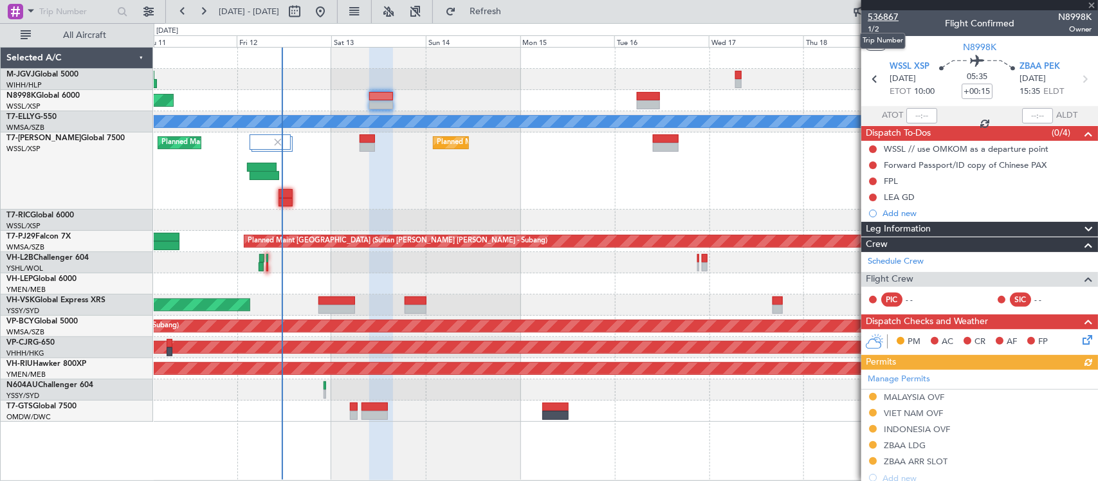
click at [881, 19] on span "536867" at bounding box center [883, 17] width 31 height 14
click at [573, 177] on div "Planned Maint [GEOGRAPHIC_DATA] (Seletar) Planned Maint [GEOGRAPHIC_DATA] (Al M…" at bounding box center [626, 171] width 944 height 77
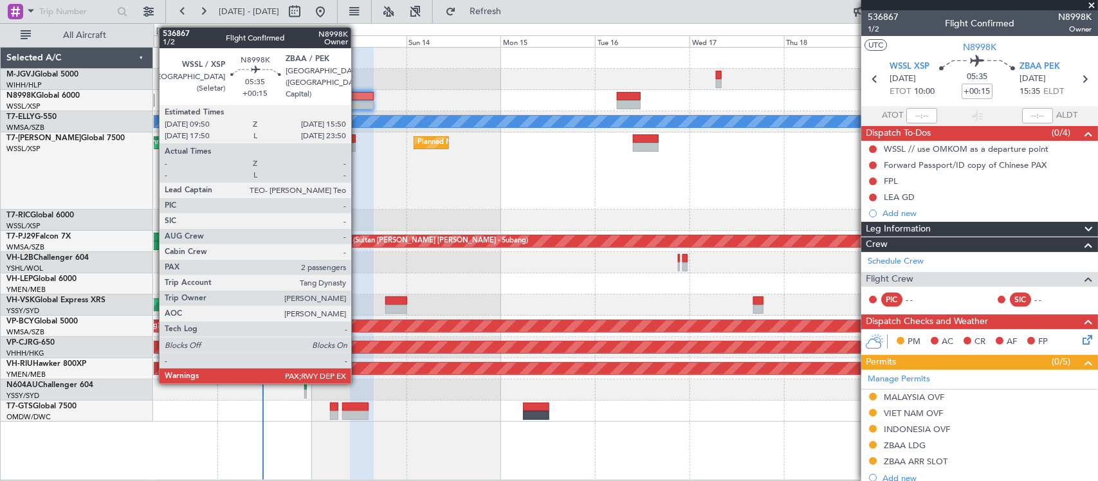
click at [359, 104] on div at bounding box center [362, 104] width 24 height 9
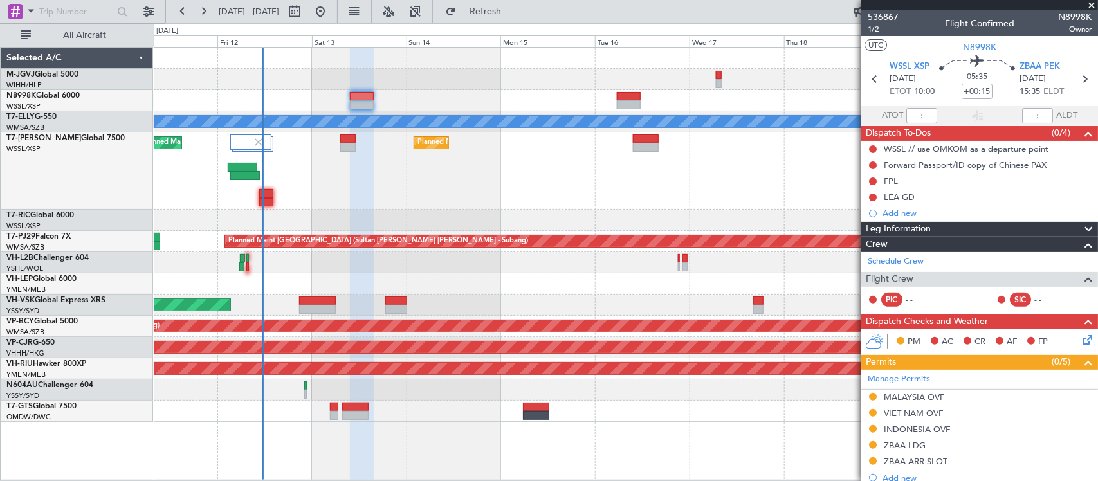
click at [883, 14] on span "536867" at bounding box center [883, 17] width 31 height 14
click at [475, 8] on fb-refresh-button "Refresh" at bounding box center [478, 11] width 90 height 23
click at [486, 10] on button "Refresh" at bounding box center [477, 11] width 77 height 21
click at [1089, 5] on div at bounding box center [979, 5] width 237 height 10
click at [1085, 4] on span at bounding box center [1091, 6] width 13 height 12
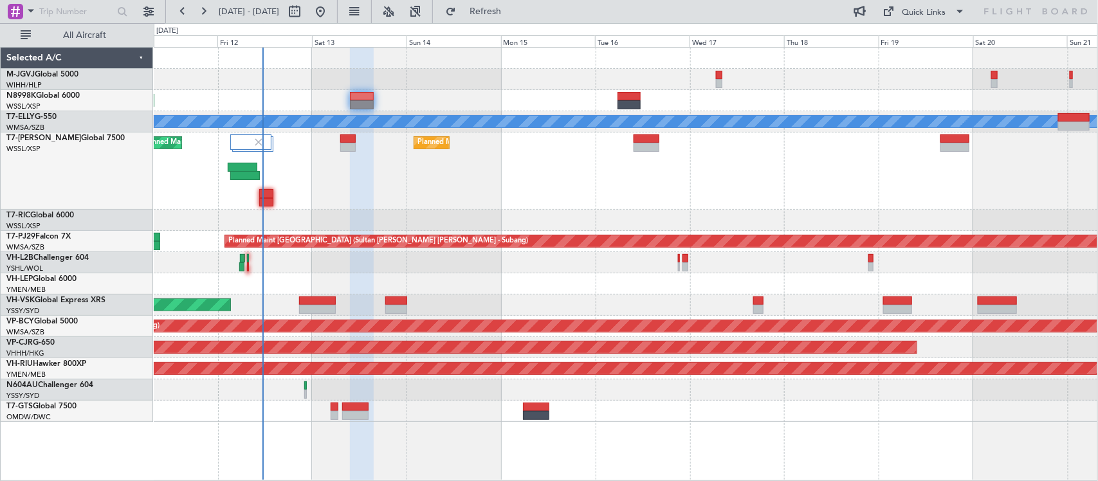
type input "0"
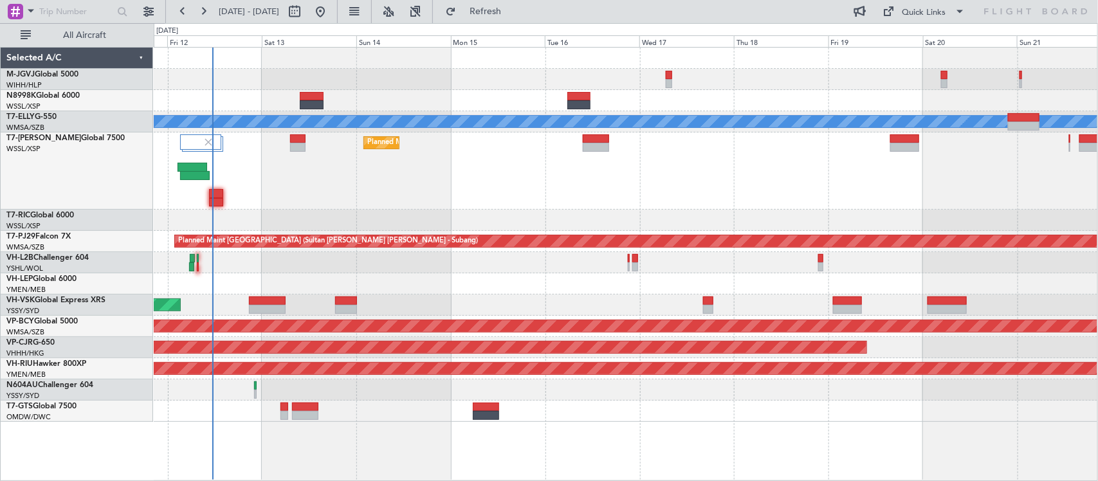
click at [573, 145] on div "Planned Maint [GEOGRAPHIC_DATA] (Seletar) Planned Maint [GEOGRAPHIC_DATA] (Al M…" at bounding box center [626, 171] width 944 height 77
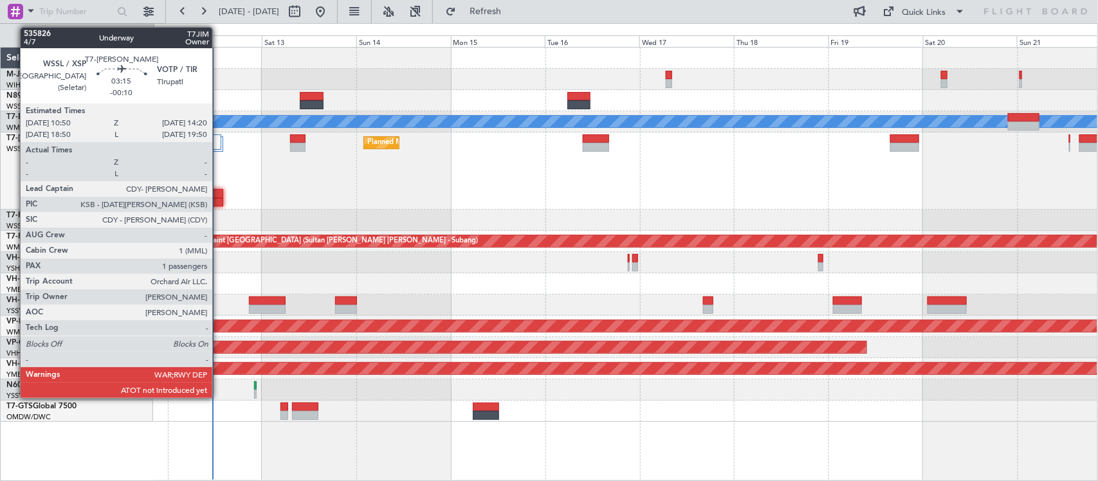
click at [219, 198] on div at bounding box center [216, 202] width 14 height 9
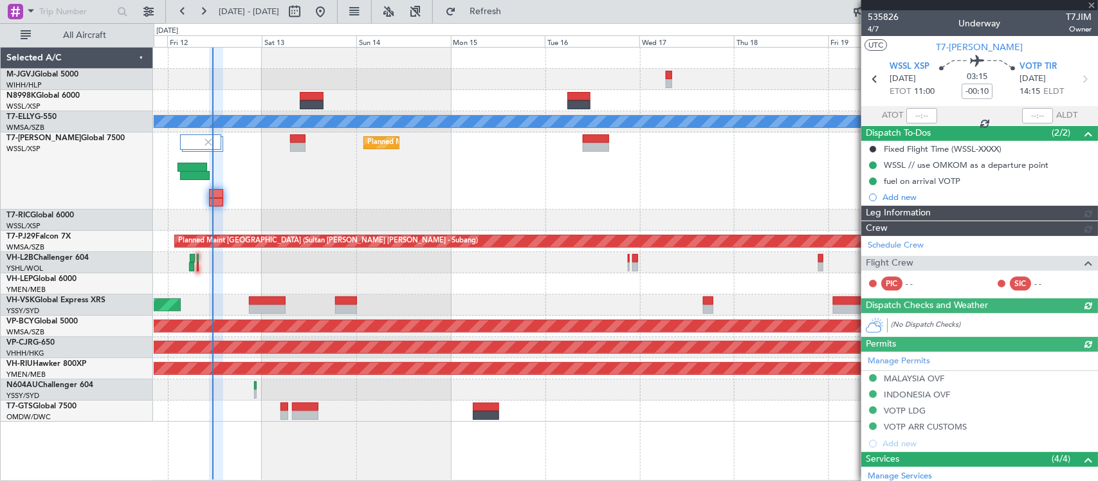
type input "[PERSON_NAME] (KYA)"
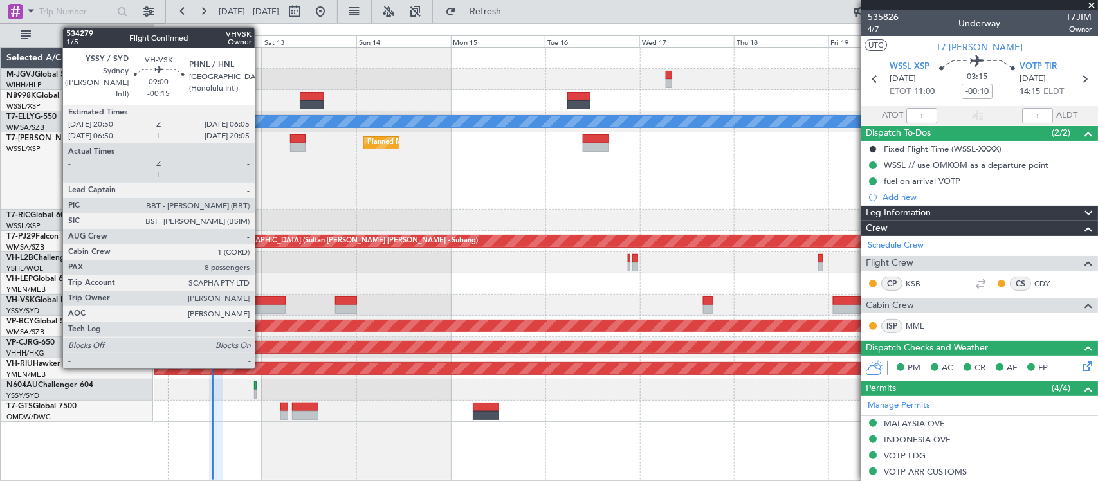
click at [261, 298] on div at bounding box center [267, 301] width 37 height 9
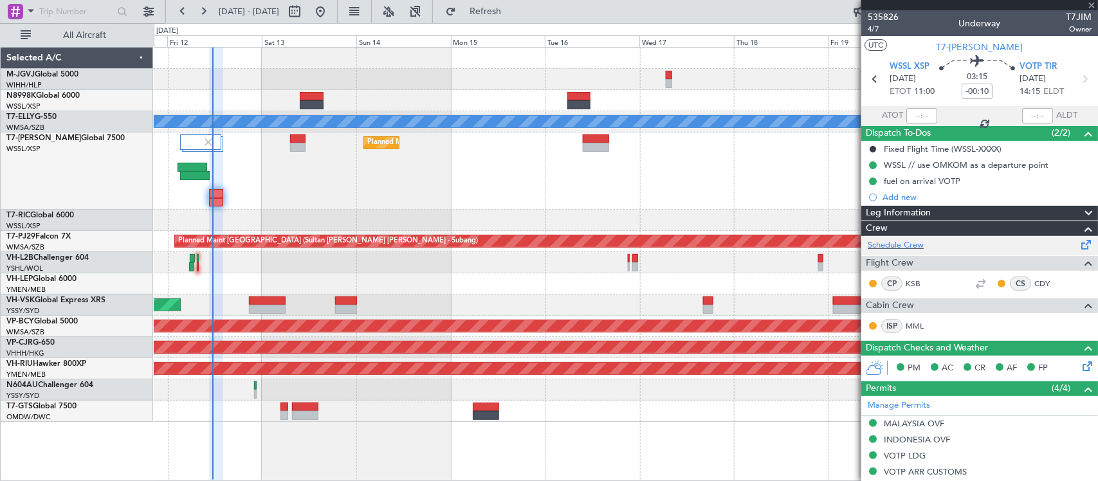
type input "-00:15"
type input "8"
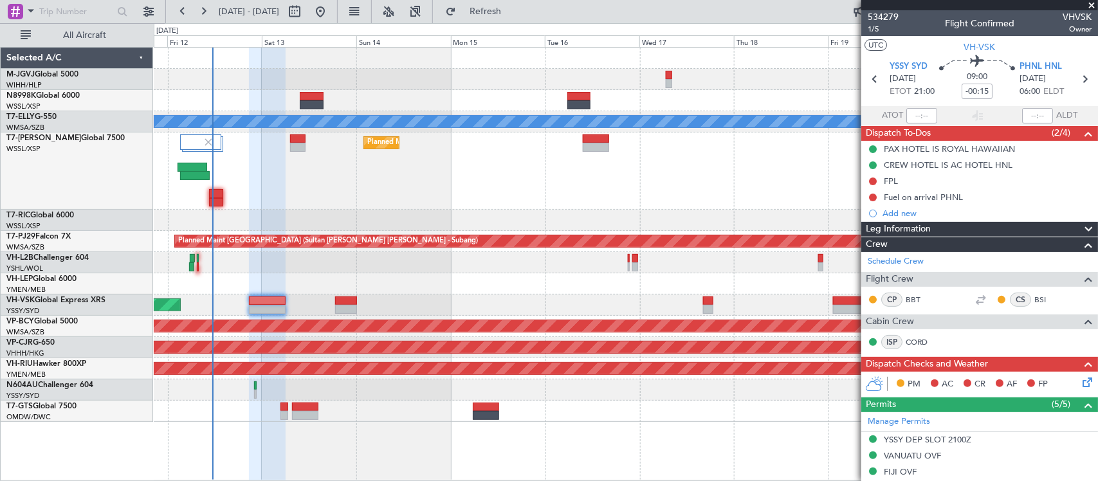
click at [710, 211] on div at bounding box center [626, 220] width 944 height 21
click at [666, 190] on div "Planned Maint [GEOGRAPHIC_DATA] (Seletar) Planned Maint [GEOGRAPHIC_DATA] (Al M…" at bounding box center [626, 171] width 944 height 77
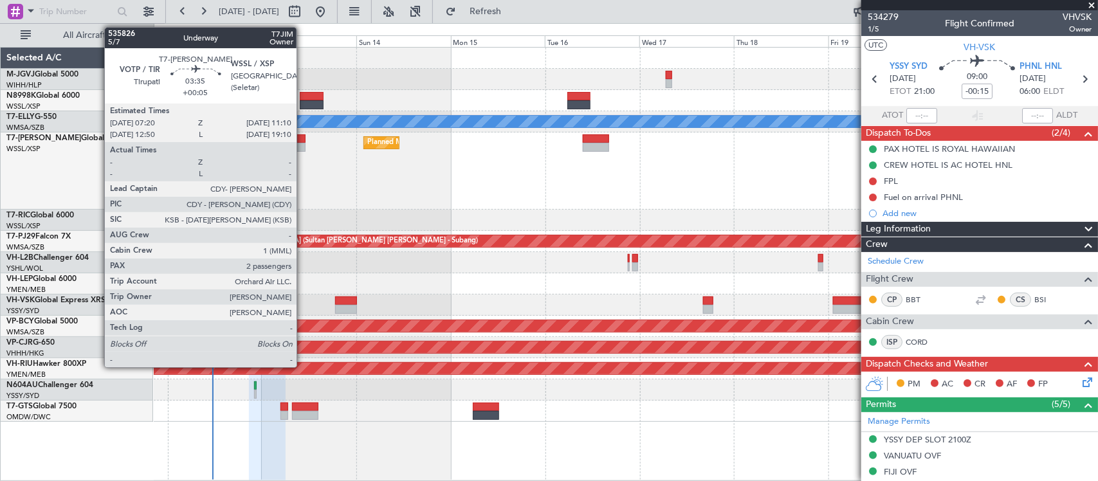
click at [303, 140] on div at bounding box center [297, 138] width 15 height 9
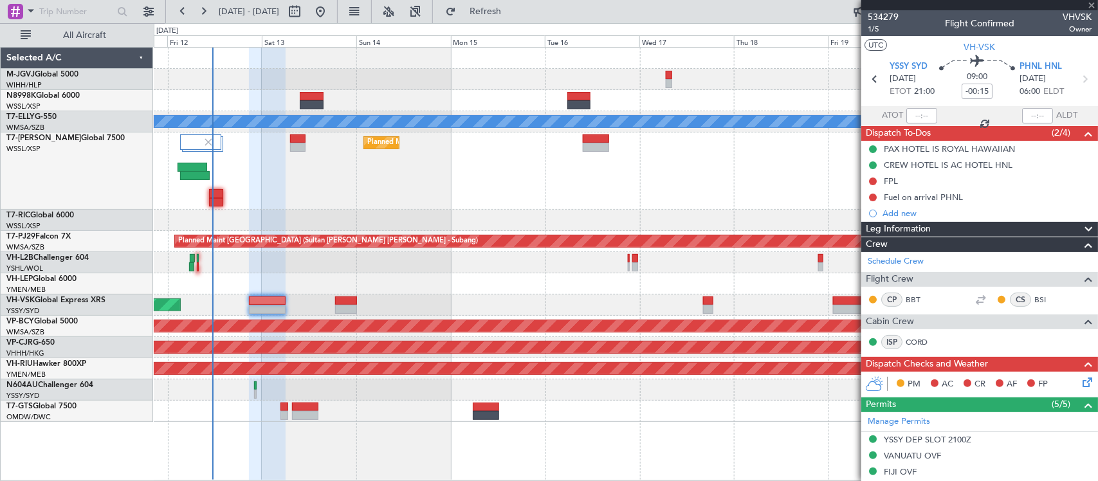
type input "+00:05"
type input "2"
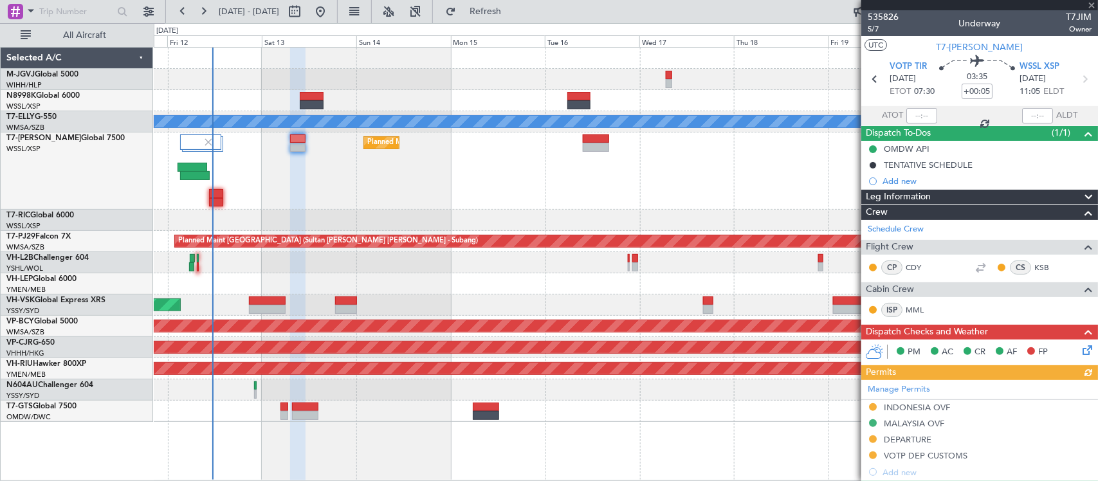
scroll to position [224, 0]
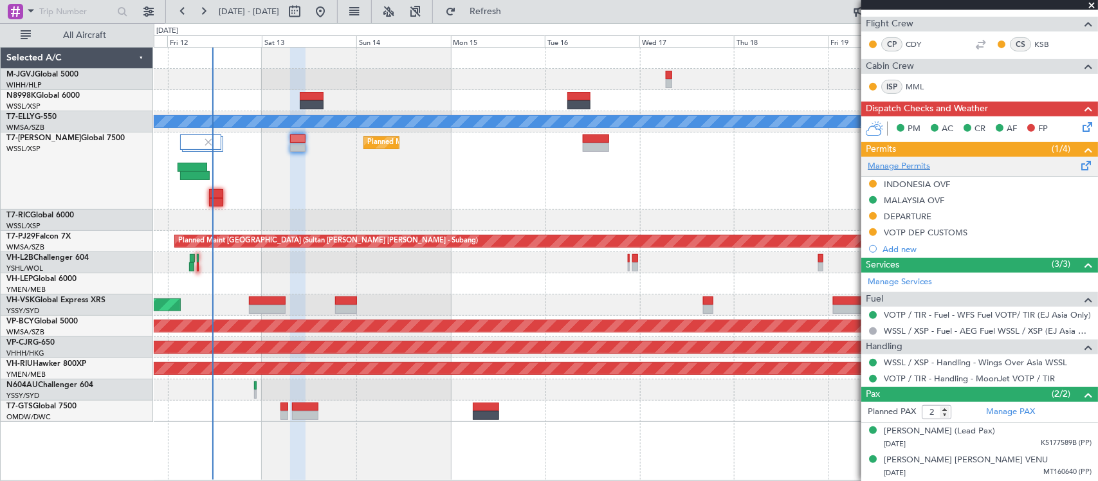
click at [910, 171] on link "Manage Permits" at bounding box center [899, 166] width 62 height 13
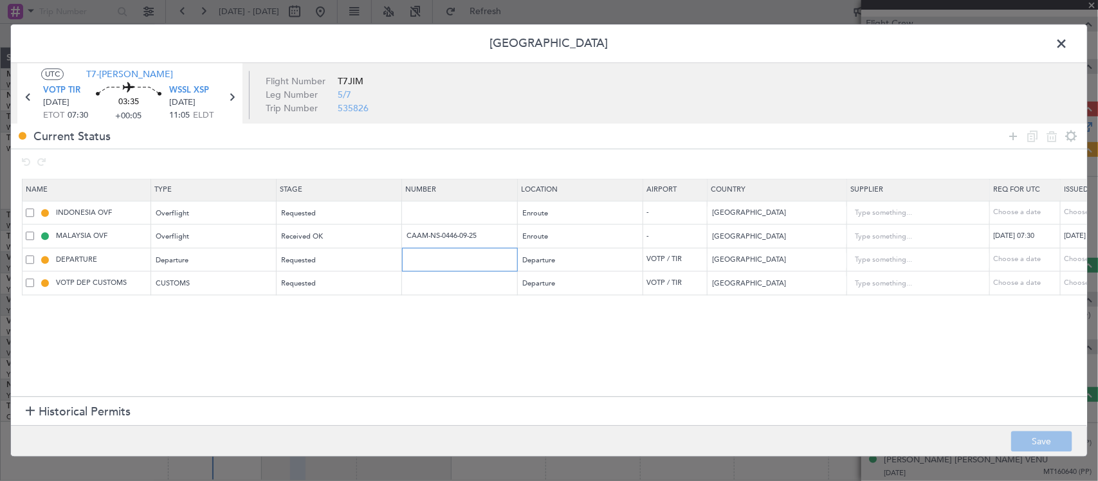
click at [441, 264] on input "text" at bounding box center [461, 259] width 112 height 11
paste input "[EMAIL_ADDRESS][DOMAIN_NAME]"
type input "[EMAIL_ADDRESS][DOMAIN_NAME]"
click at [432, 280] on input "text" at bounding box center [461, 283] width 112 height 11
paste input "YA/N/1260/09/12"
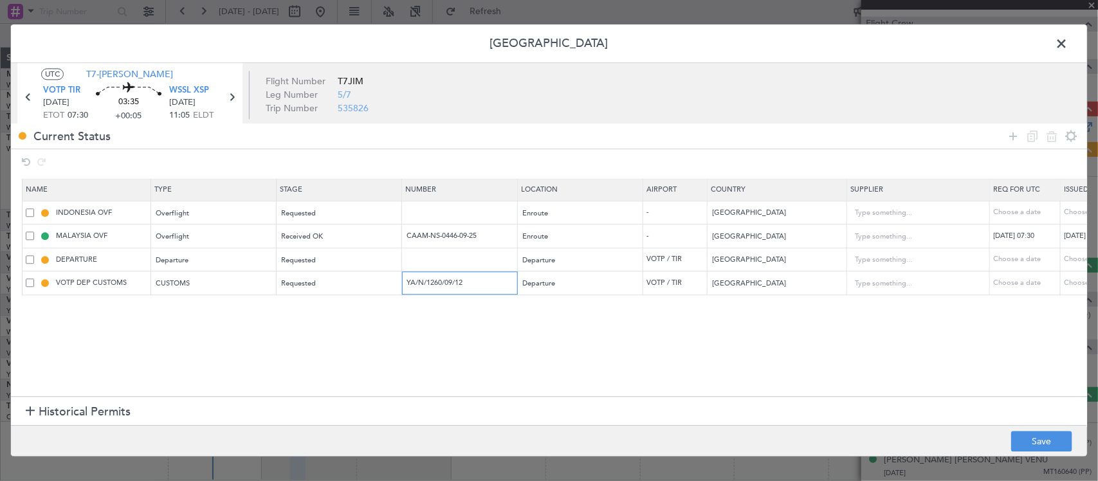
type input "YA/N/1260/09/12"
click at [1072, 284] on div "Choose a date" at bounding box center [1097, 283] width 67 height 11
select select "9"
select select "2025"
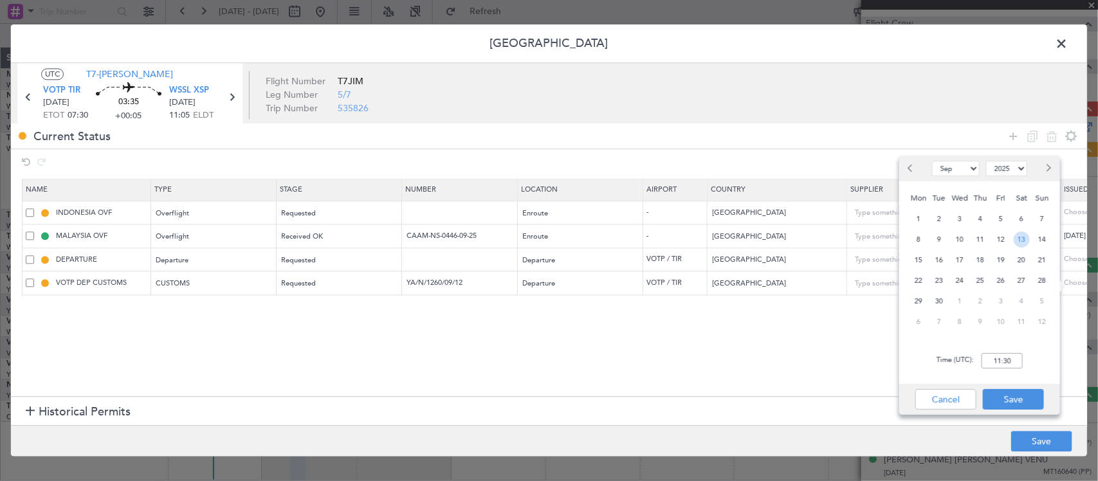
click at [1023, 241] on span "13" at bounding box center [1022, 240] width 16 height 16
click at [1004, 360] on input "00:00" at bounding box center [1002, 360] width 41 height 15
type input "07:30"
drag, startPoint x: 1037, startPoint y: 399, endPoint x: 1038, endPoint y: 405, distance: 6.5
click at [1036, 399] on button "Save" at bounding box center [1013, 399] width 61 height 21
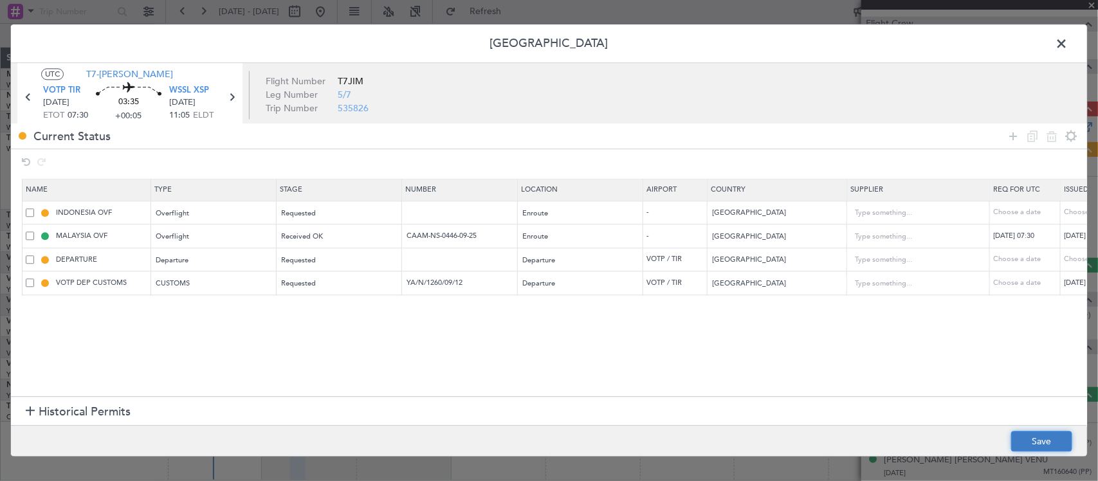
click at [1046, 438] on button "Save" at bounding box center [1041, 442] width 61 height 21
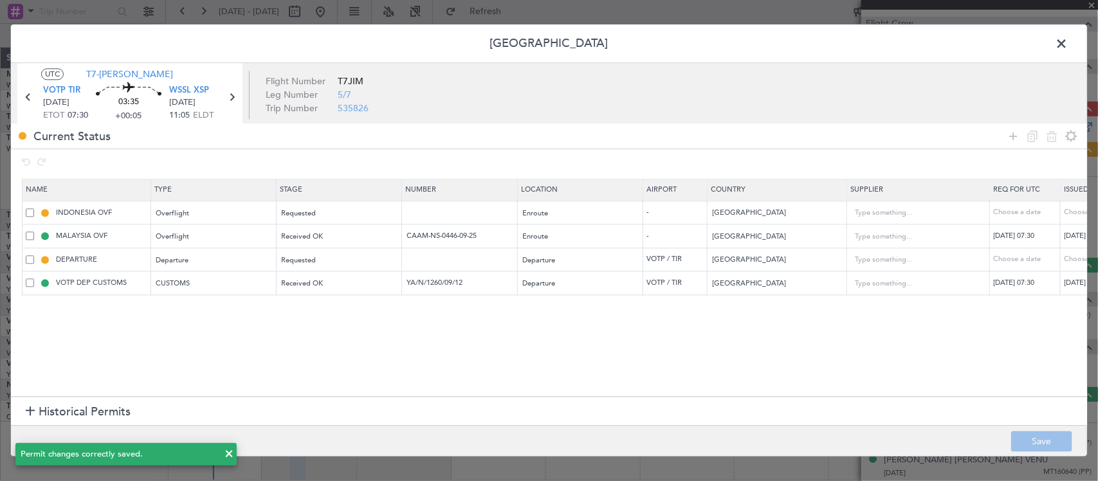
click at [1068, 43] on span at bounding box center [1068, 47] width 0 height 26
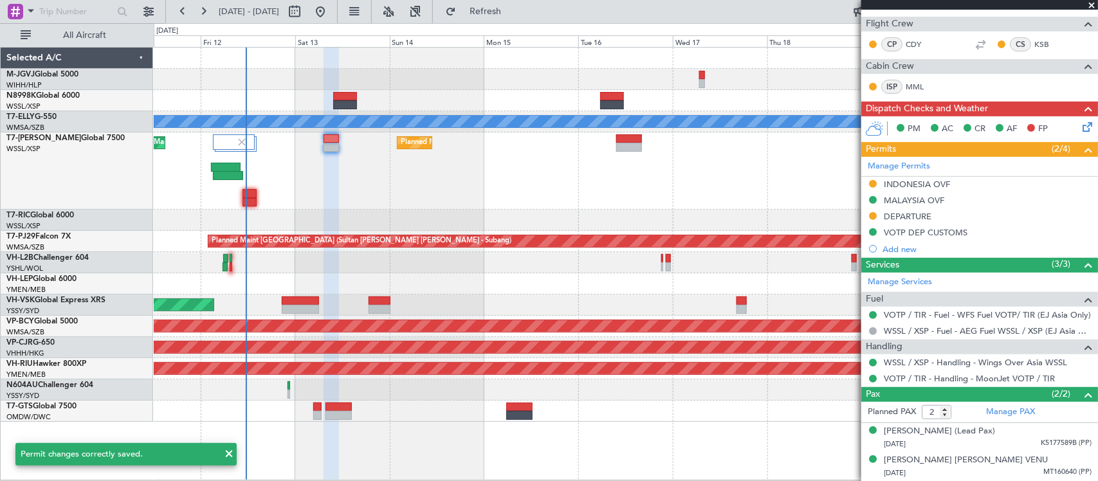
click at [428, 169] on div "Planned Maint [GEOGRAPHIC_DATA] (Seletar) Planned Maint [GEOGRAPHIC_DATA] (Al M…" at bounding box center [626, 171] width 944 height 77
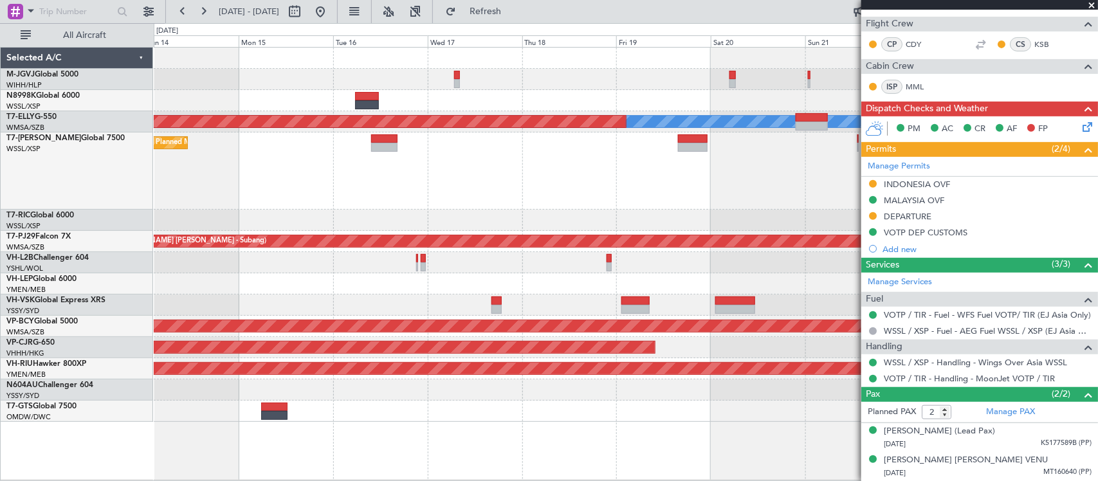
click at [486, 300] on div "[PERSON_NAME] Planned Maint [GEOGRAPHIC_DATA] ([GEOGRAPHIC_DATA]) Planned Maint…" at bounding box center [626, 235] width 944 height 374
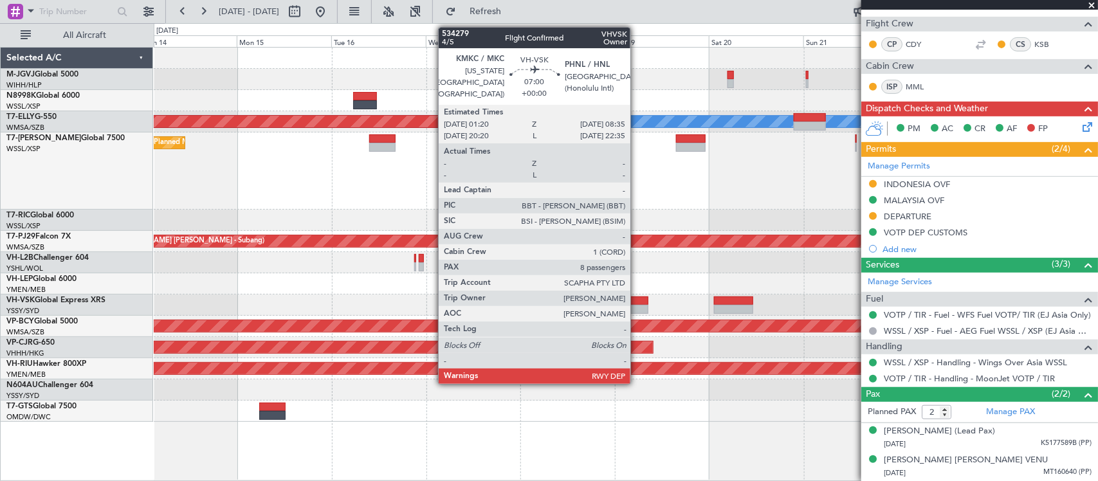
click at [637, 303] on div at bounding box center [633, 301] width 29 height 9
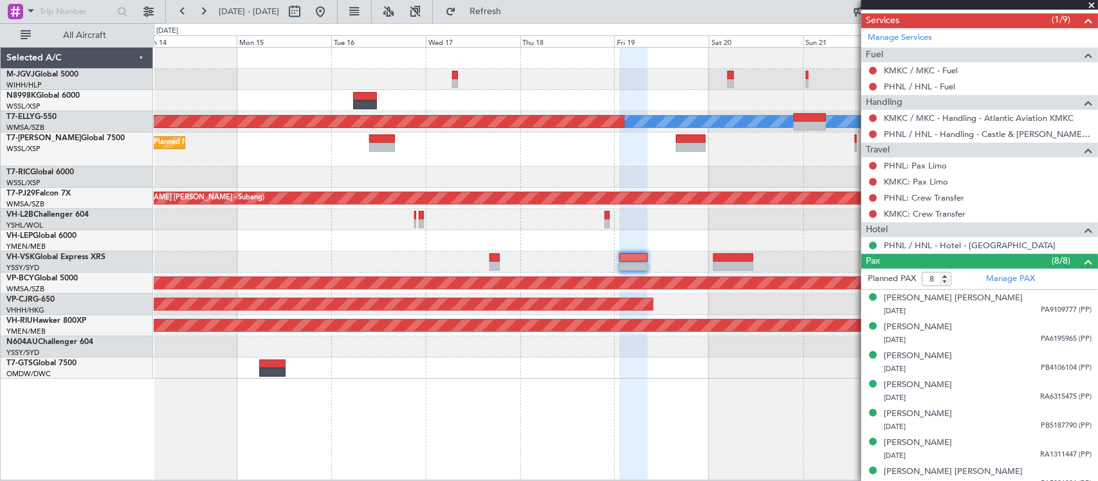
scroll to position [429, 0]
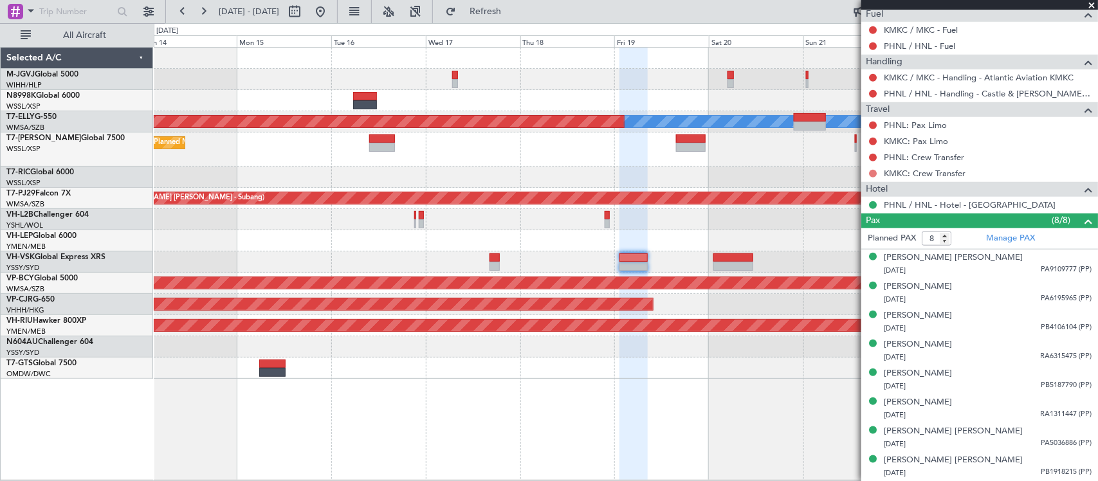
click at [875, 174] on button at bounding box center [873, 174] width 8 height 8
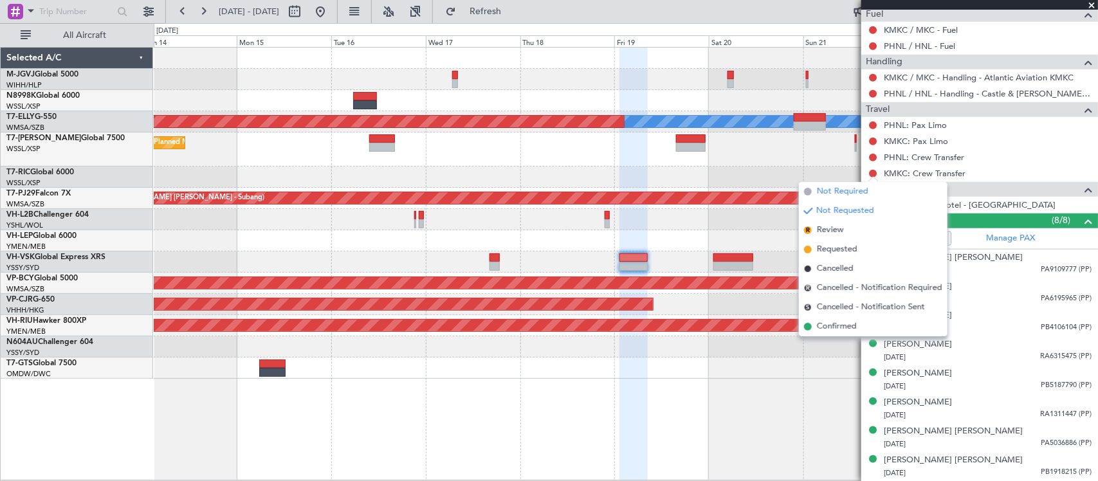
click at [827, 191] on span "Not Required" at bounding box center [842, 191] width 51 height 13
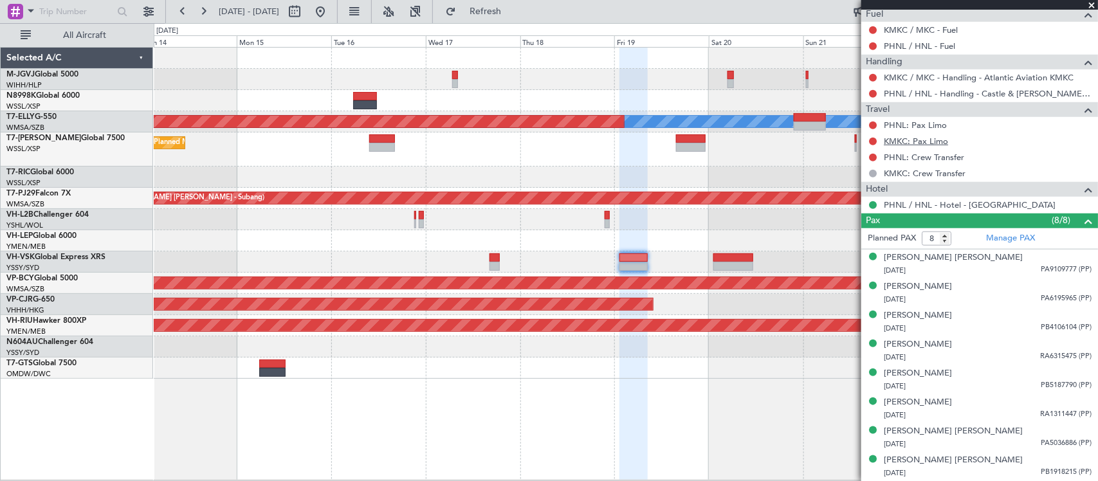
click at [904, 145] on link "KMKC: Pax Limo" at bounding box center [916, 141] width 64 height 11
click at [914, 143] on link "KMKC: Pax Limo" at bounding box center [916, 141] width 64 height 11
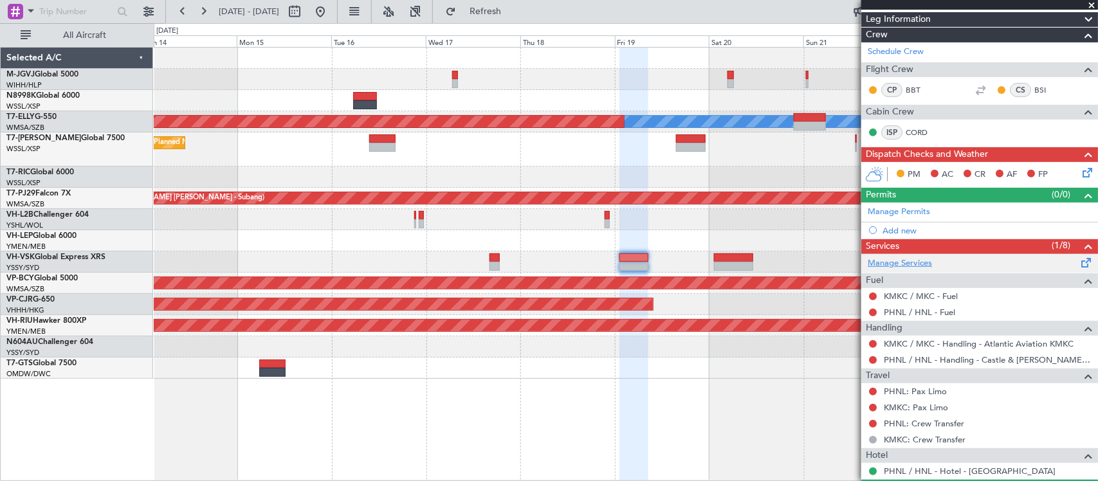
click at [896, 266] on link "Manage Services" at bounding box center [900, 263] width 64 height 13
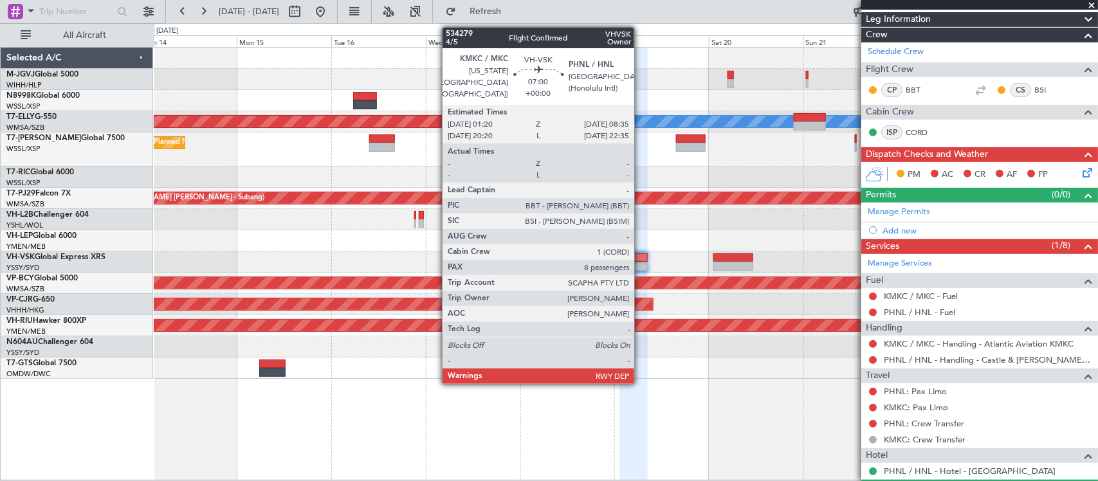
click at [641, 266] on div at bounding box center [633, 266] width 29 height 9
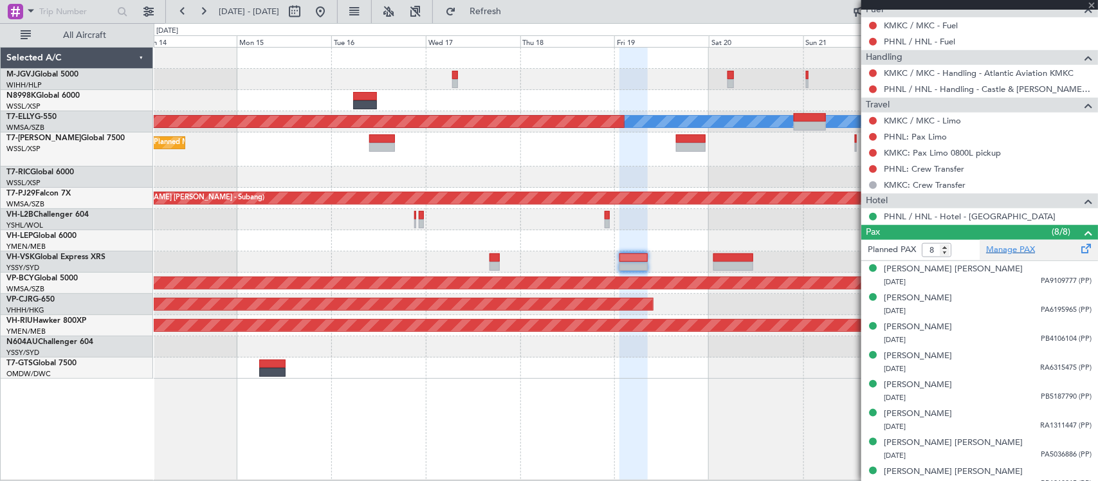
scroll to position [445, 0]
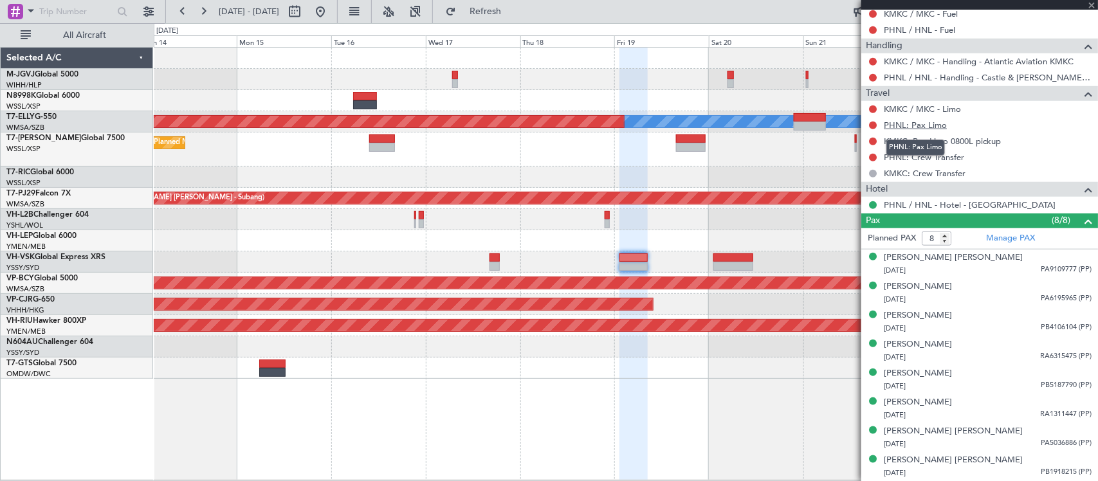
click at [937, 124] on link "PHNL: Pax Limo" at bounding box center [915, 125] width 63 height 11
click at [933, 107] on link "KMKC / MKC - Limo" at bounding box center [922, 109] width 77 height 11
click at [618, 258] on div "Unplanned Maint Sydney ([PERSON_NAME] Intl)" at bounding box center [626, 262] width 944 height 21
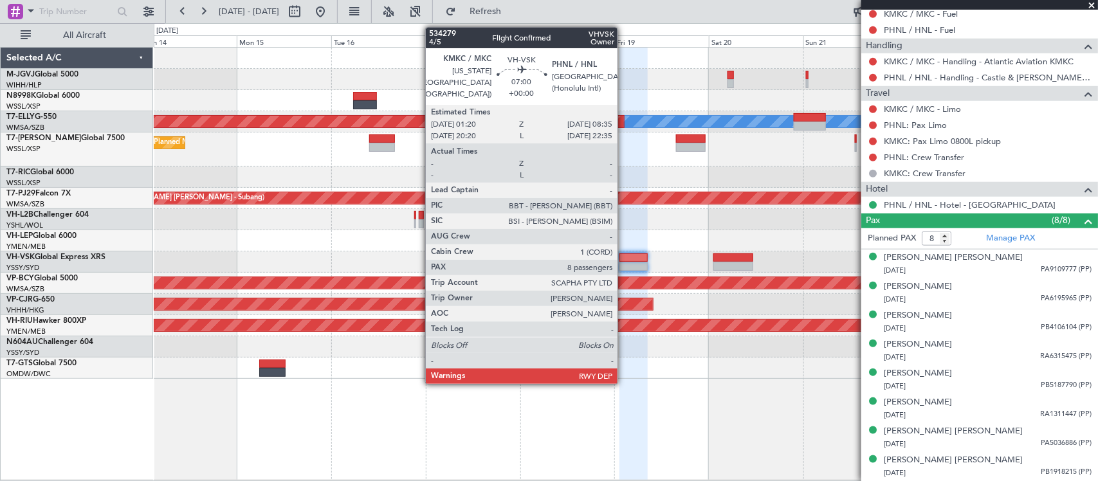
click at [624, 261] on div at bounding box center [633, 257] width 29 height 9
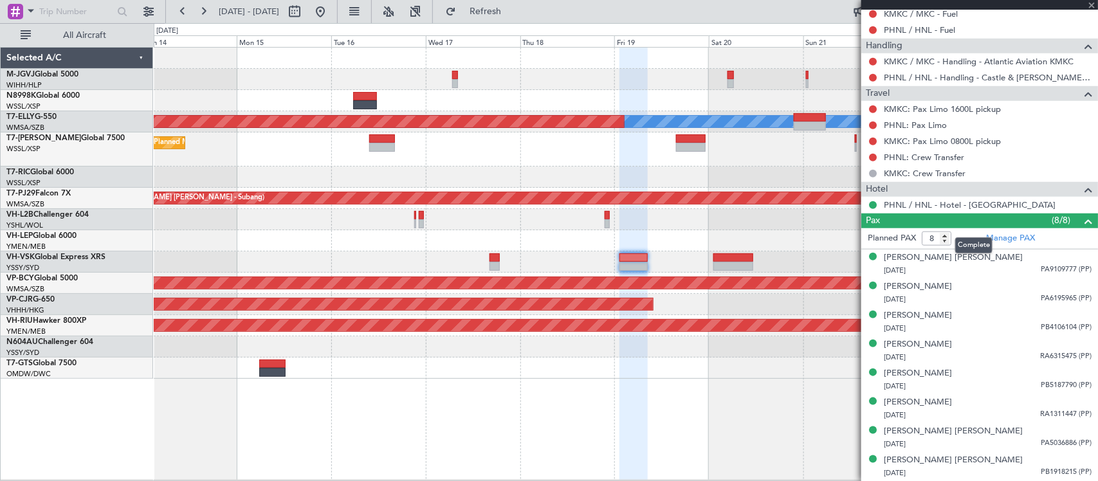
scroll to position [311, 0]
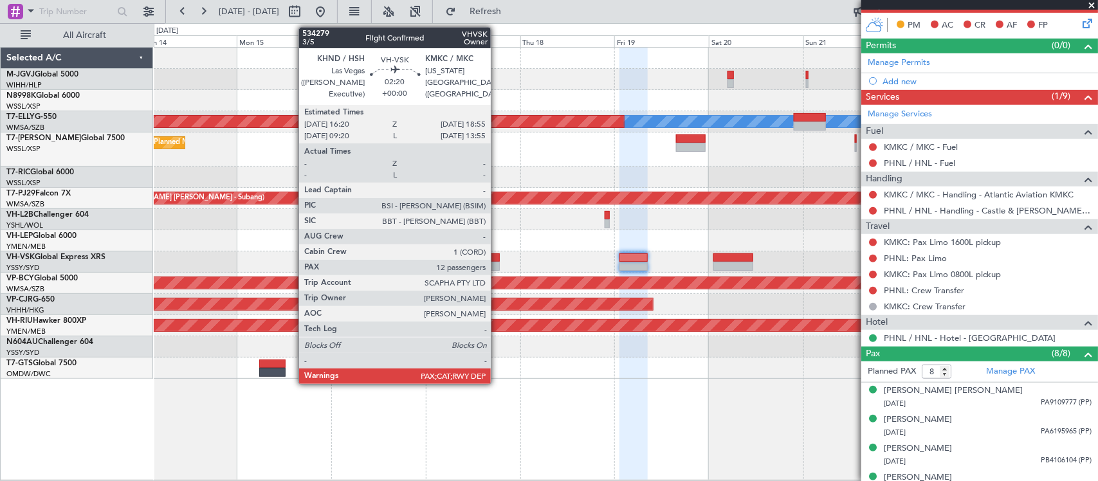
click at [497, 262] on div at bounding box center [495, 266] width 10 height 9
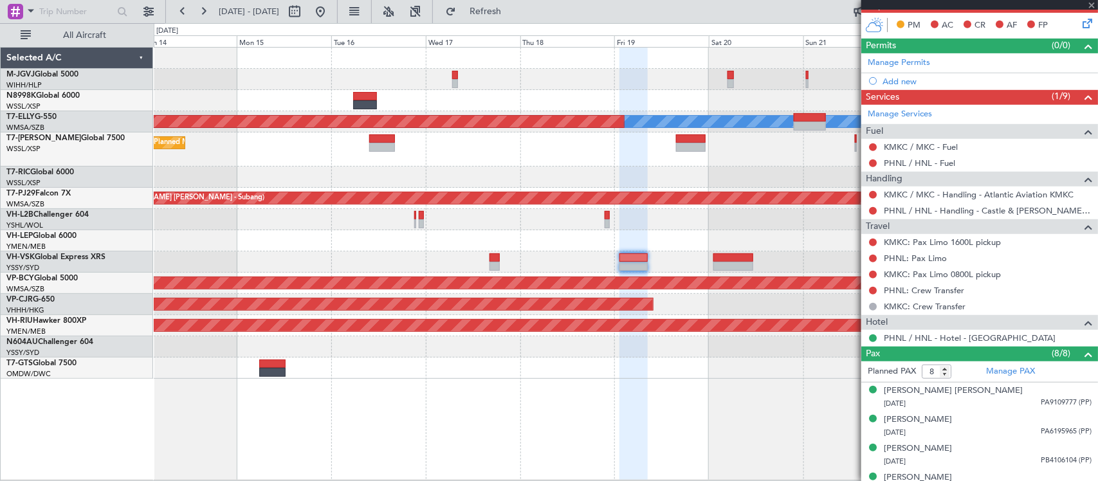
type input "12"
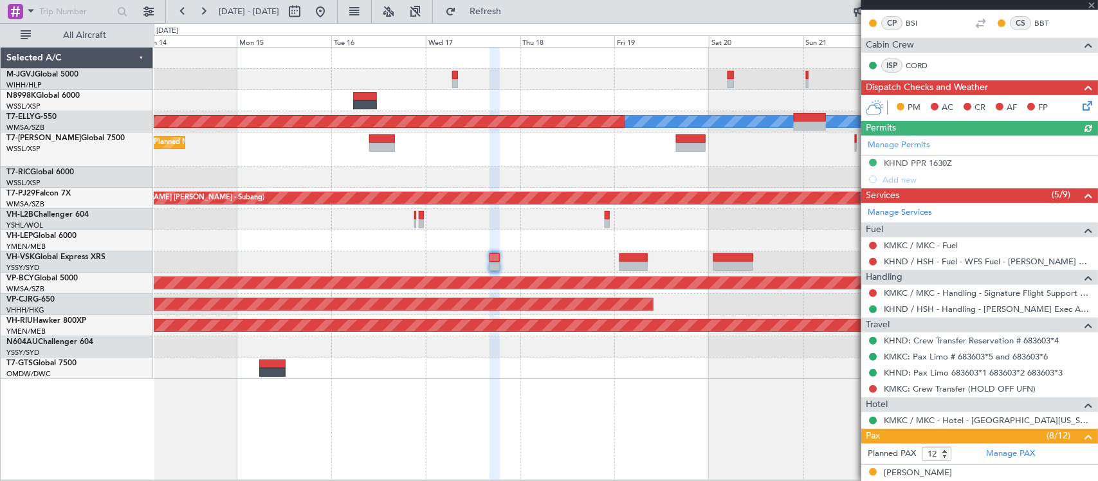
scroll to position [402, 0]
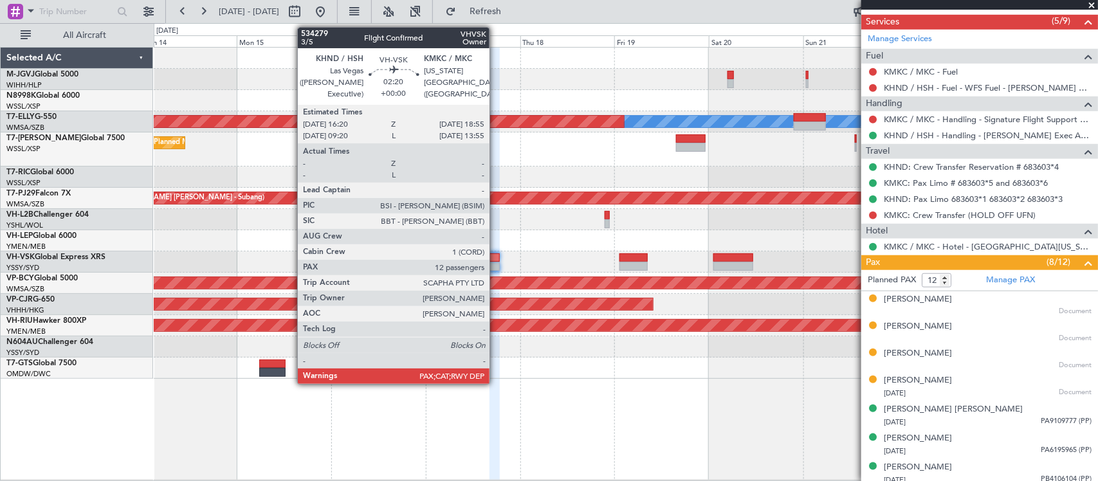
click at [496, 259] on div at bounding box center [495, 257] width 10 height 9
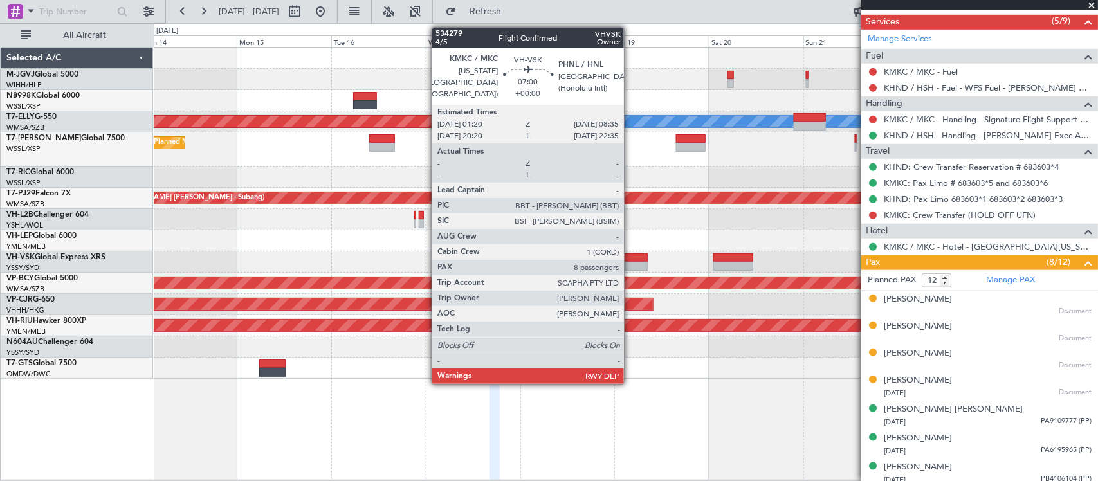
click at [630, 259] on div at bounding box center [633, 257] width 29 height 9
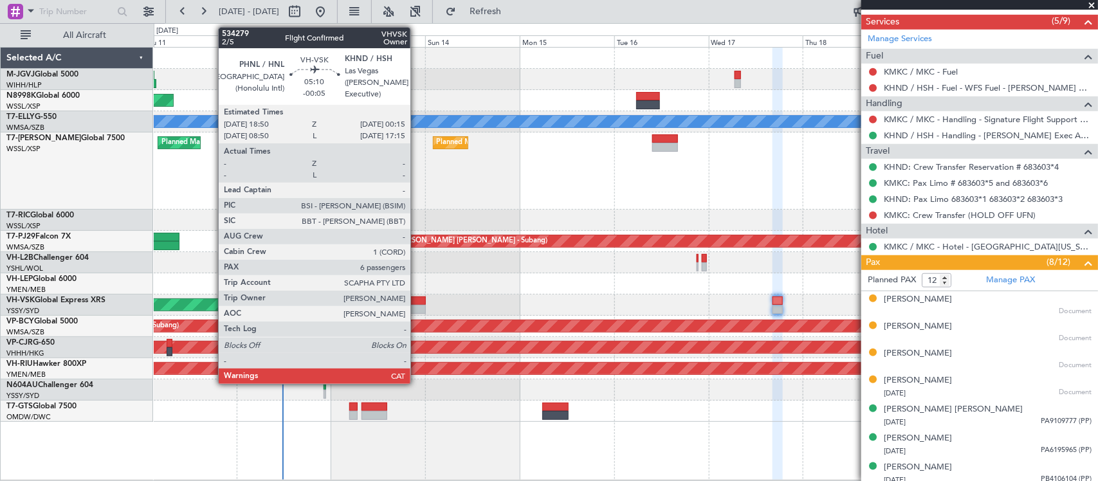
click at [417, 298] on div at bounding box center [416, 301] width 22 height 9
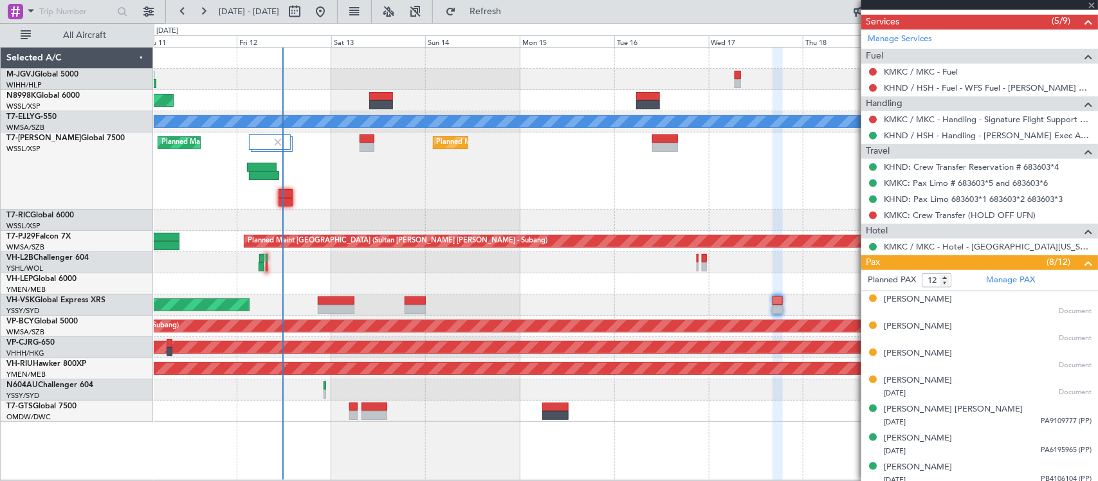
click at [545, 223] on div "Planned Maint [GEOGRAPHIC_DATA] (Seletar) Planned Maint [GEOGRAPHIC_DATA] ([GEO…" at bounding box center [626, 235] width 944 height 374
type input "-00:05"
type input "6"
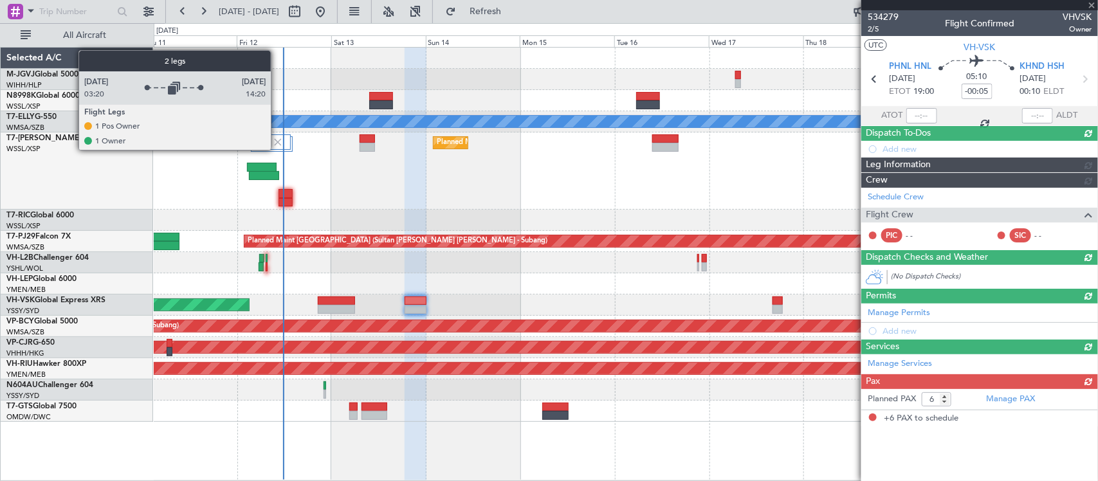
scroll to position [0, 0]
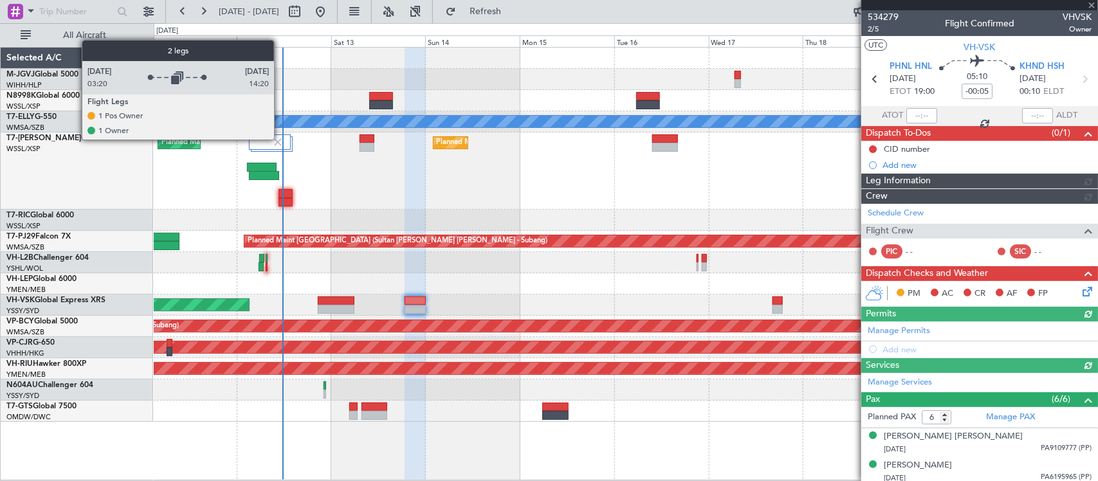
click at [280, 140] on img at bounding box center [278, 142] width 12 height 12
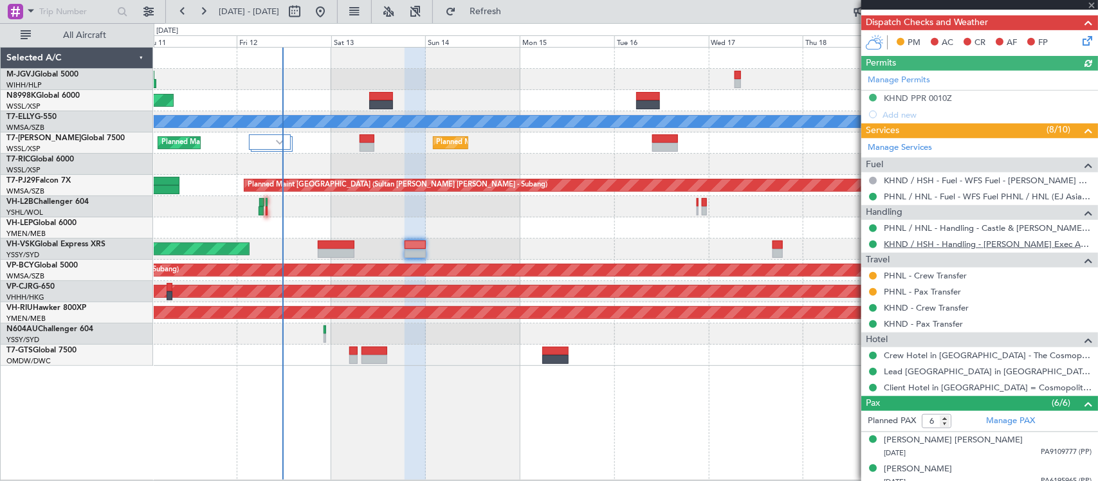
scroll to position [419, 0]
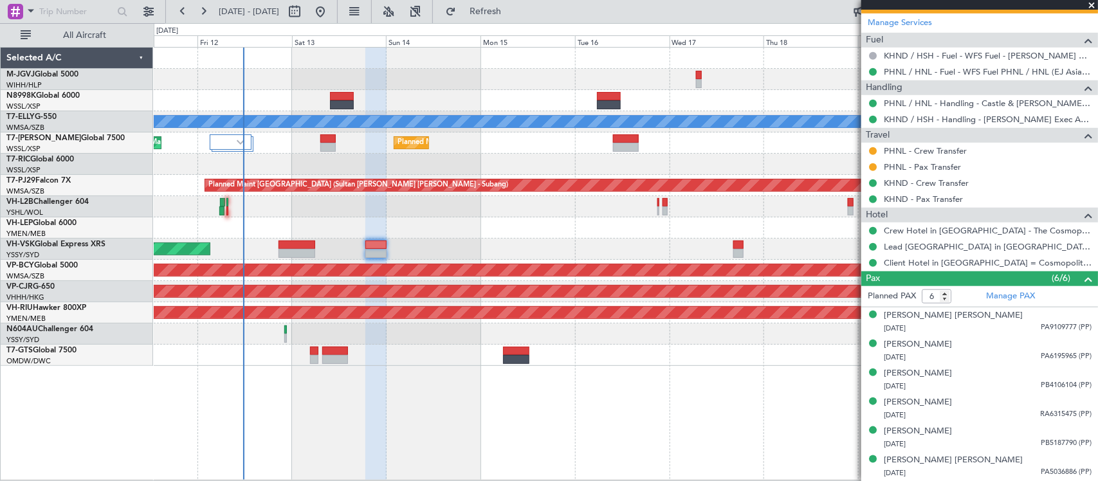
click at [769, 227] on div at bounding box center [626, 227] width 944 height 21
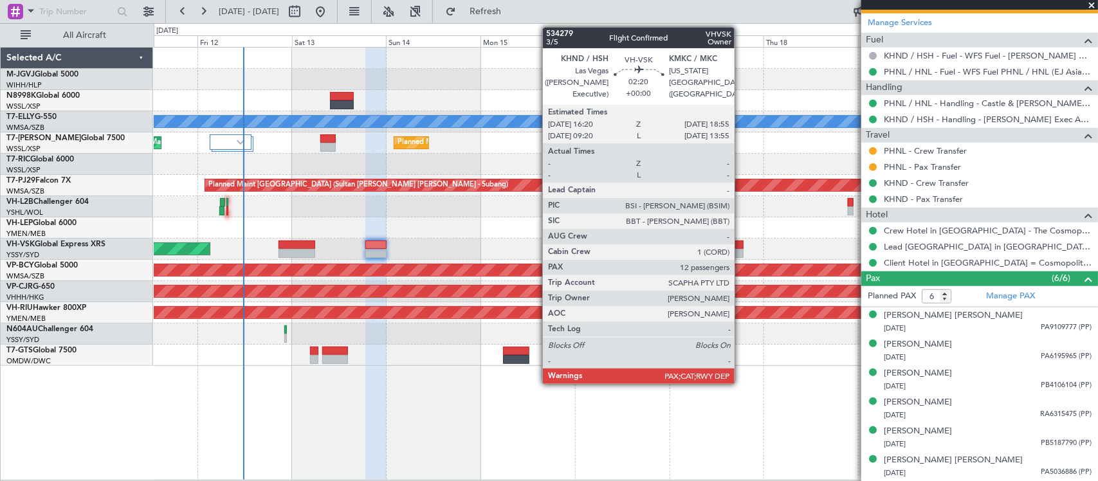
click at [741, 246] on div at bounding box center [738, 245] width 10 height 9
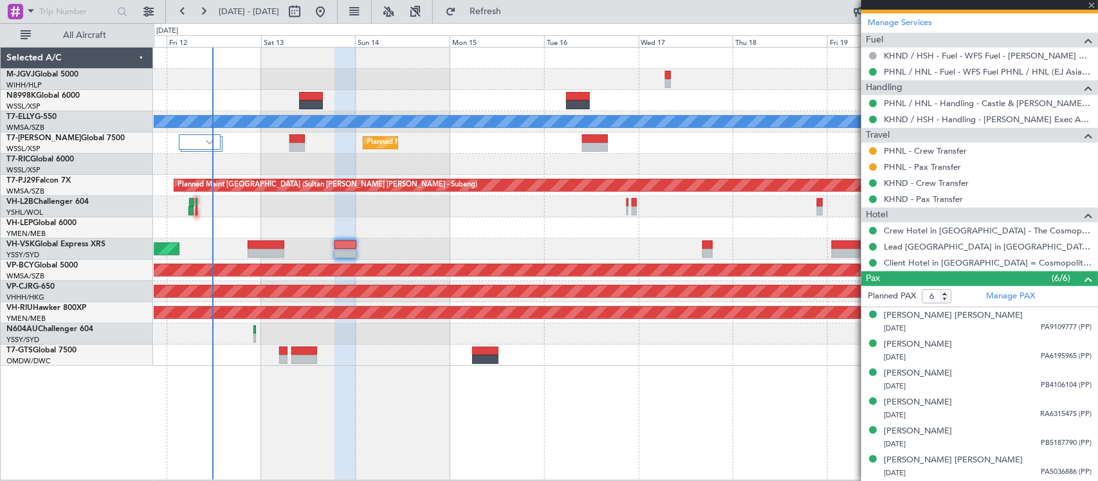
click at [731, 246] on div "Unplanned Maint Sydney ([PERSON_NAME] Intl)" at bounding box center [626, 249] width 944 height 21
type input "12"
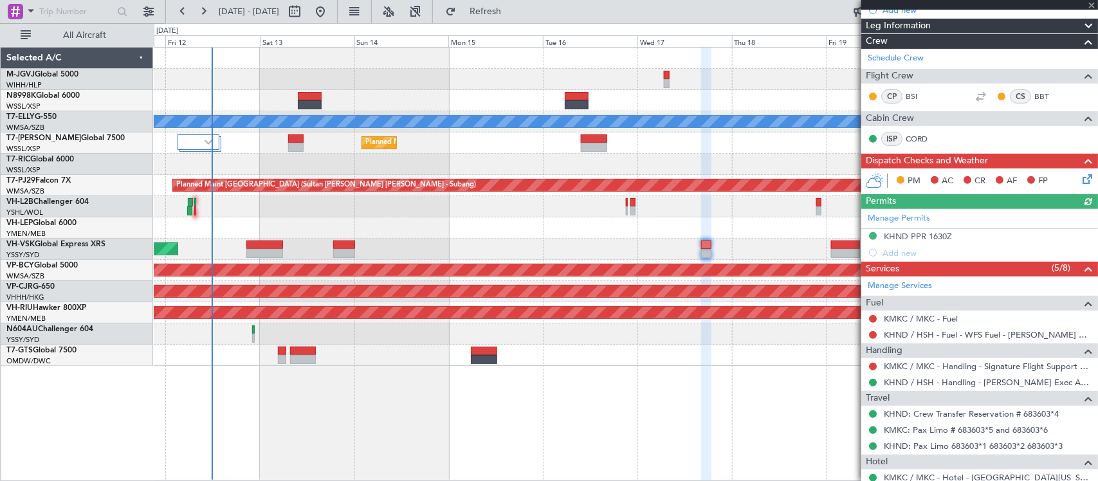
scroll to position [268, 0]
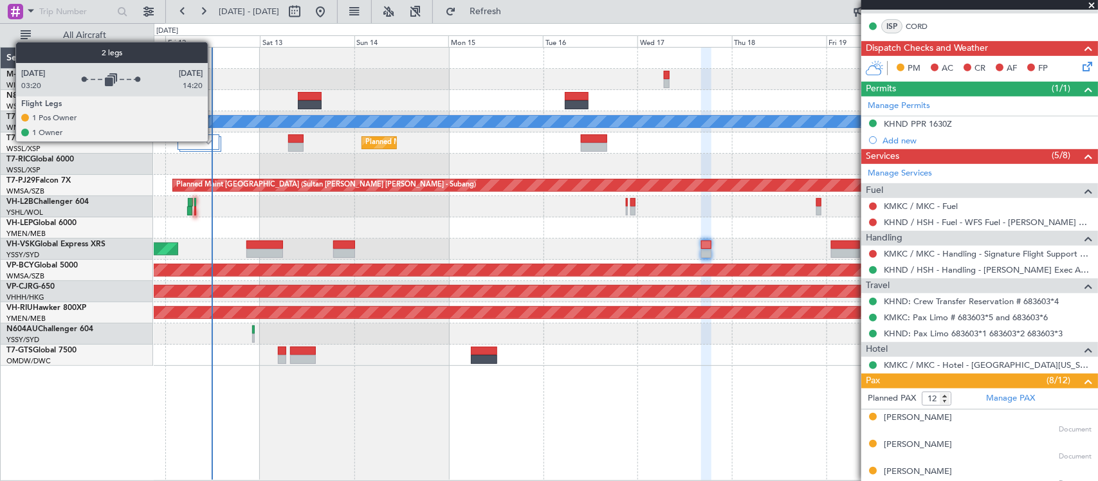
click at [214, 142] on div at bounding box center [199, 141] width 42 height 15
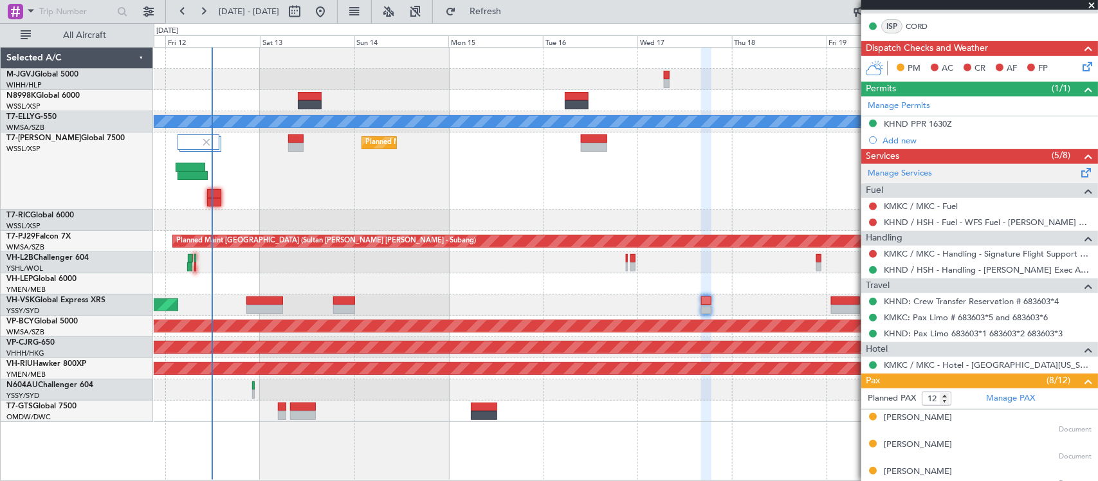
scroll to position [0, 0]
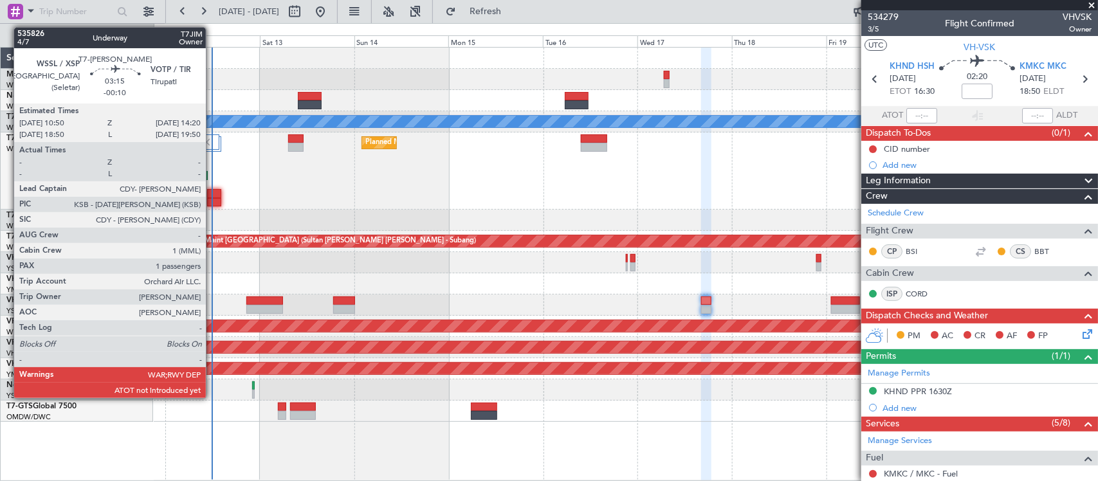
click at [212, 198] on div at bounding box center [214, 202] width 14 height 9
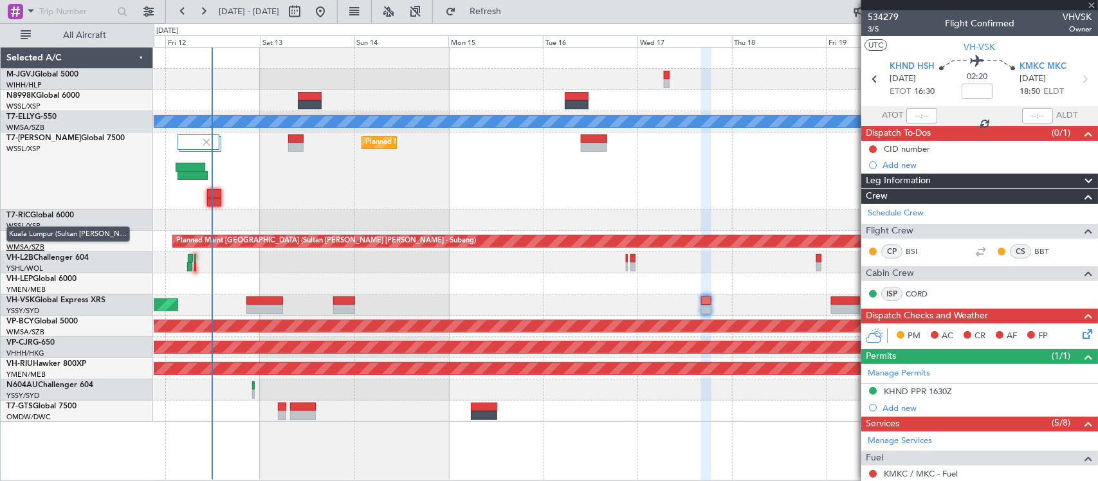
type input "-00:10"
type input "1"
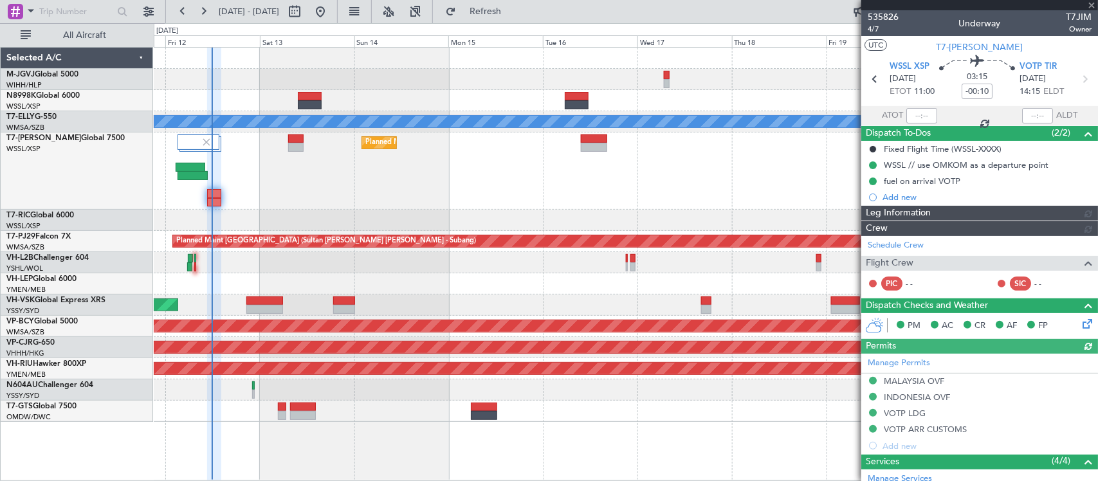
type input "[PERSON_NAME] (KYA)"
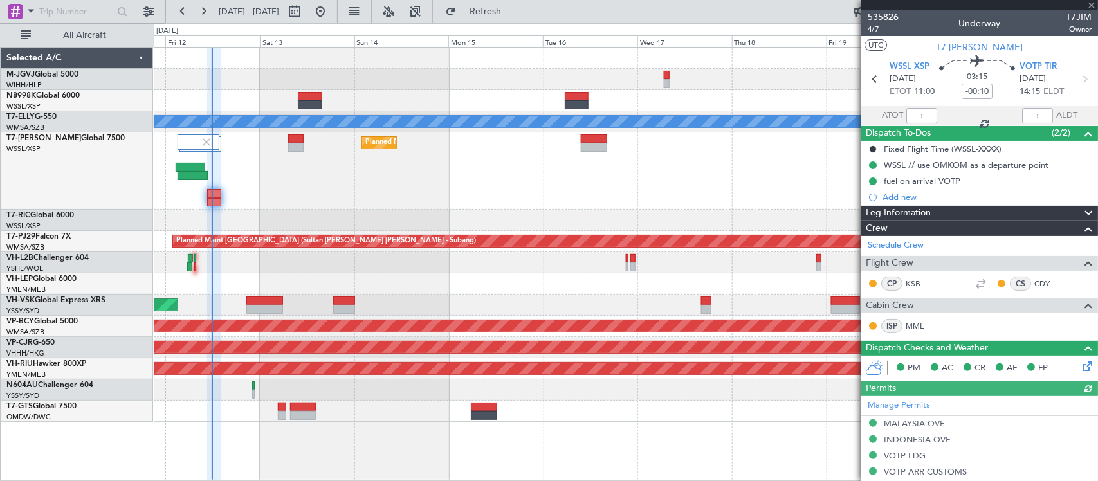
click at [921, 116] on div at bounding box center [921, 115] width 31 height 15
click at [928, 111] on div at bounding box center [921, 115] width 31 height 15
click at [917, 117] on input "text" at bounding box center [921, 115] width 31 height 15
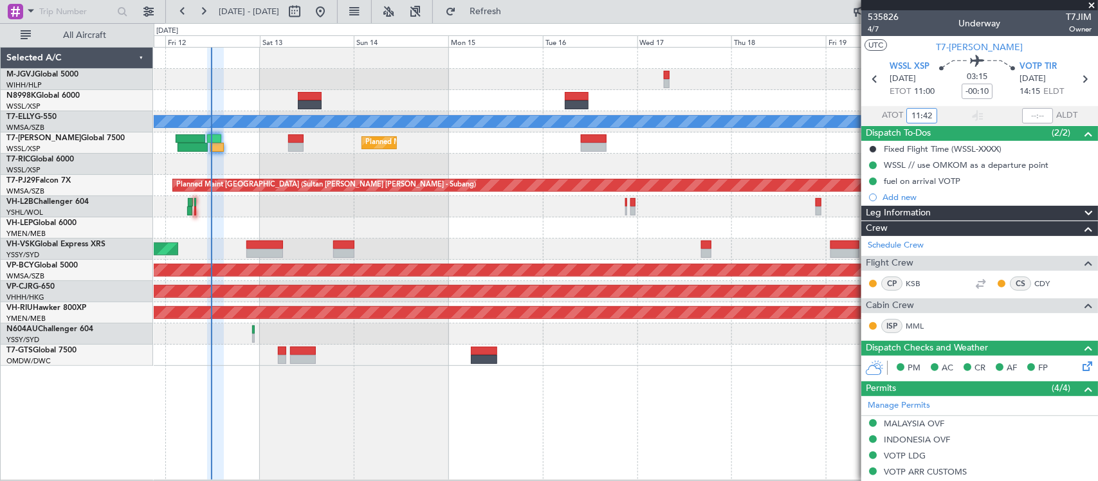
type input "11:42"
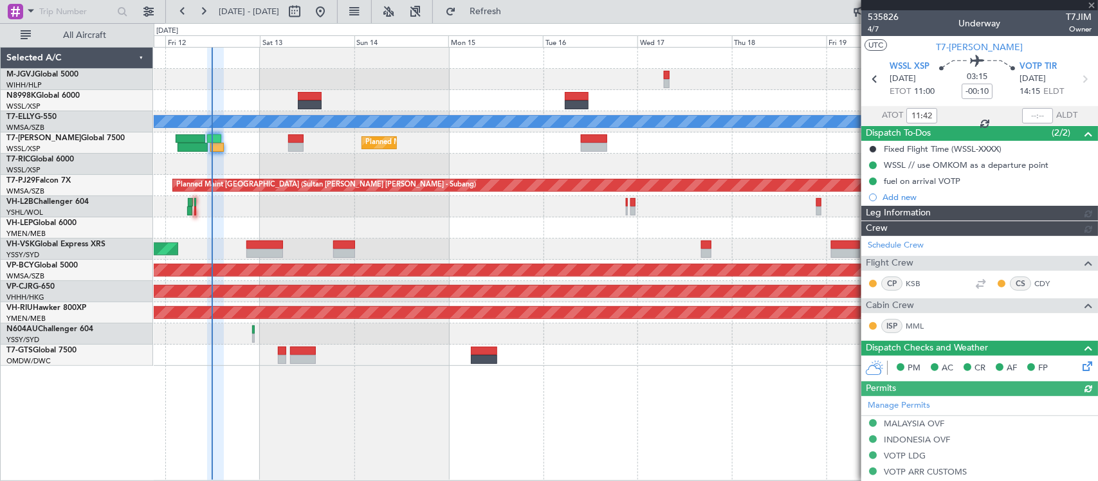
type input "[PERSON_NAME] (KYA)"
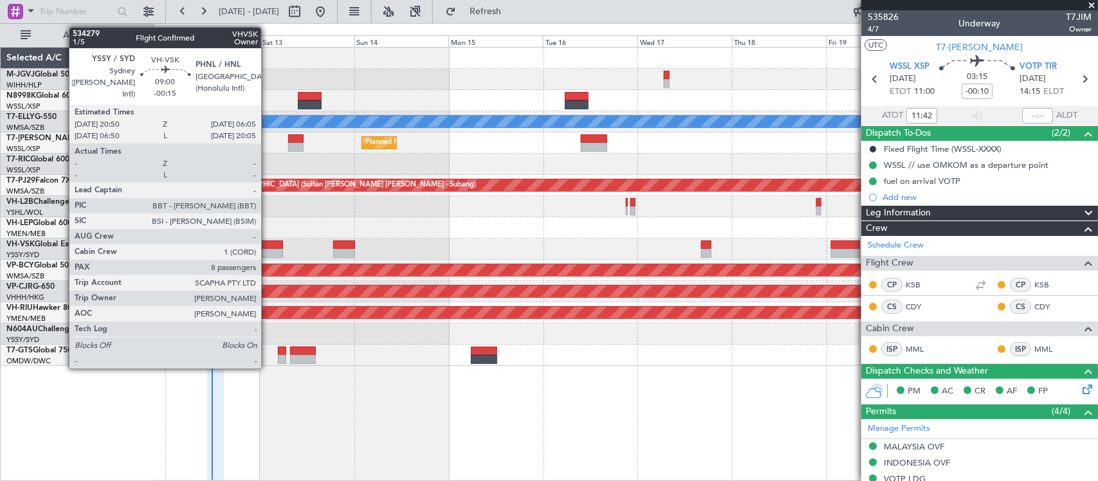
click at [268, 250] on div at bounding box center [264, 253] width 37 height 9
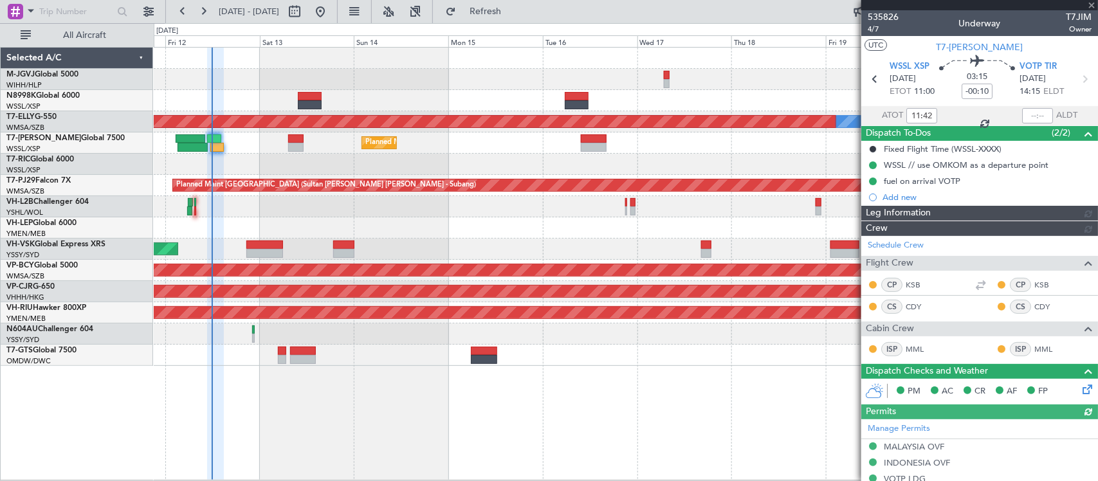
type input "[PERSON_NAME] (KYA)"
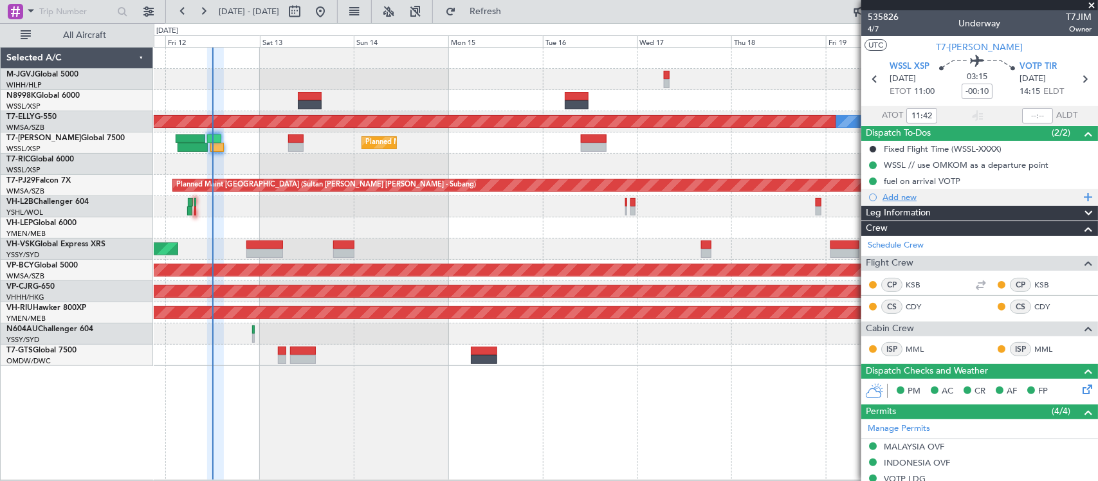
type input "[PERSON_NAME] (KYA)"
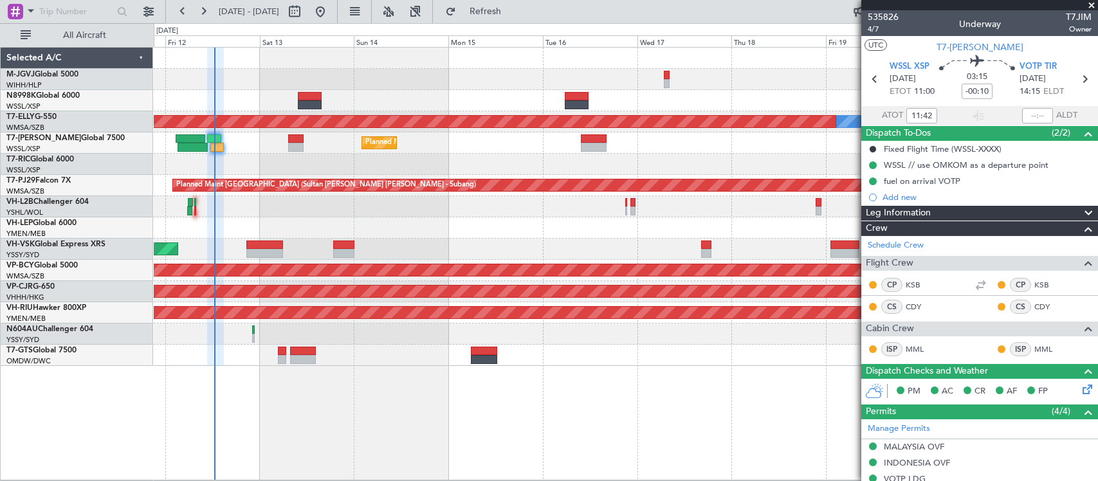
type input "[PERSON_NAME] (KYA)"
